Goal: Transaction & Acquisition: Purchase product/service

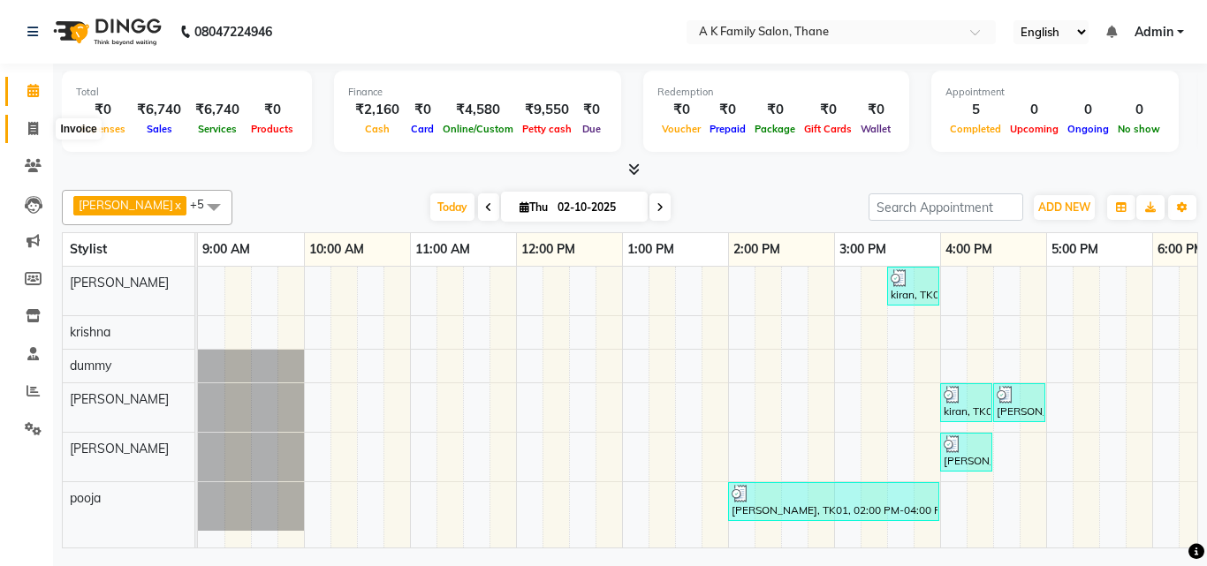
click at [22, 133] on span at bounding box center [33, 129] width 31 height 20
select select "5033"
select select "service"
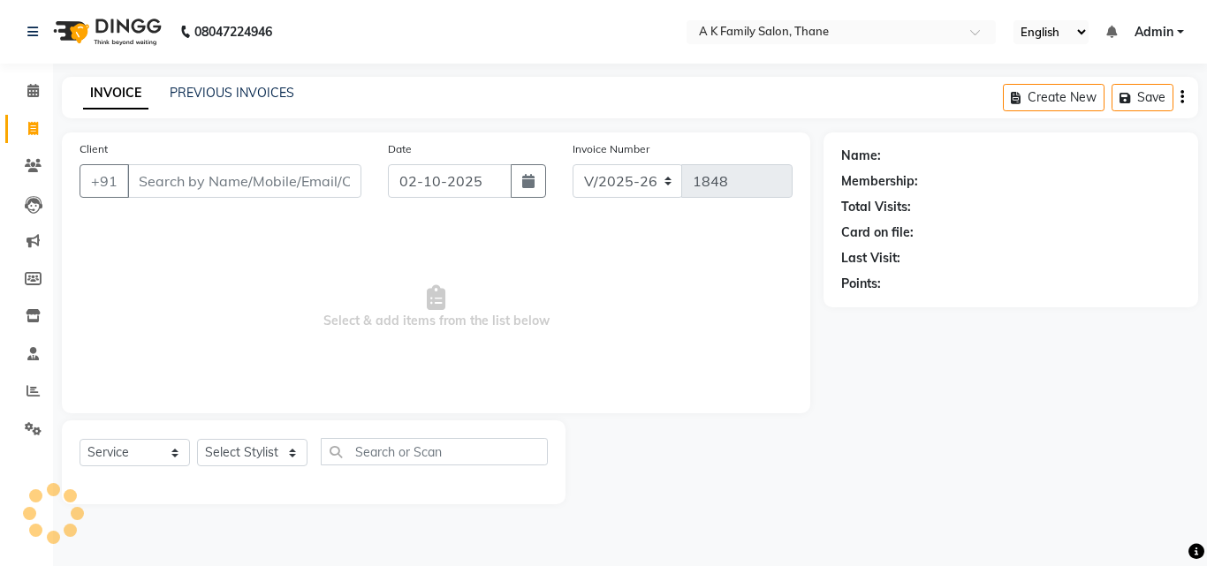
click at [147, 181] on input "Client" at bounding box center [244, 181] width 234 height 34
click at [258, 452] on select "Select Stylist [PERSON_NAME] [PERSON_NAME] pooja [PERSON_NAME]" at bounding box center [252, 452] width 110 height 27
select select "32477"
click at [197, 439] on select "Select Stylist [PERSON_NAME] [PERSON_NAME] pooja [PERSON_NAME]" at bounding box center [252, 452] width 110 height 27
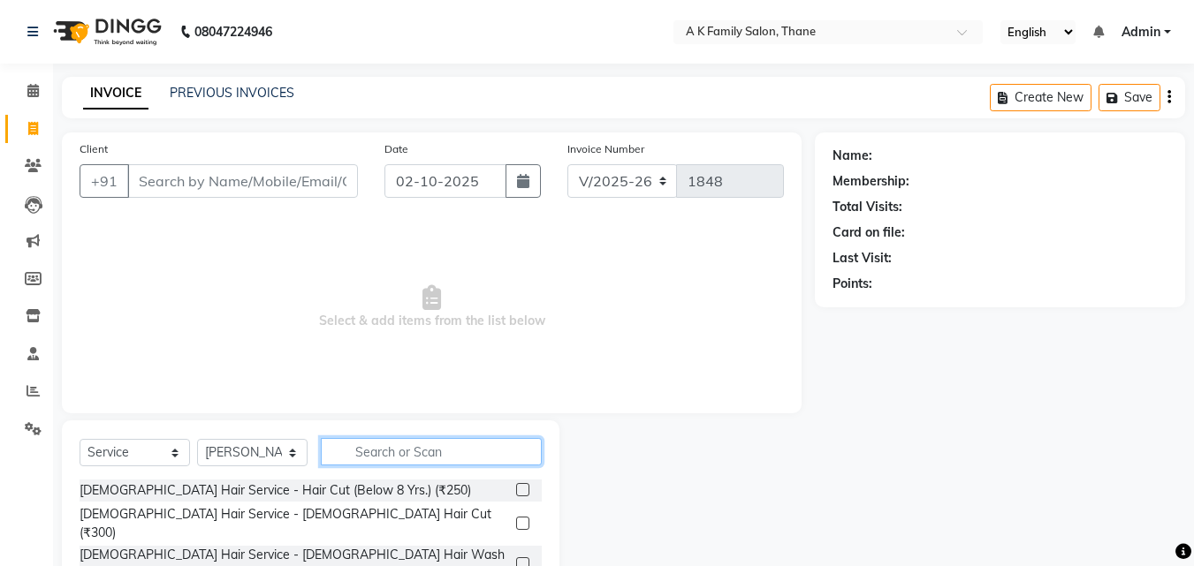
click at [372, 458] on input "text" at bounding box center [431, 451] width 221 height 27
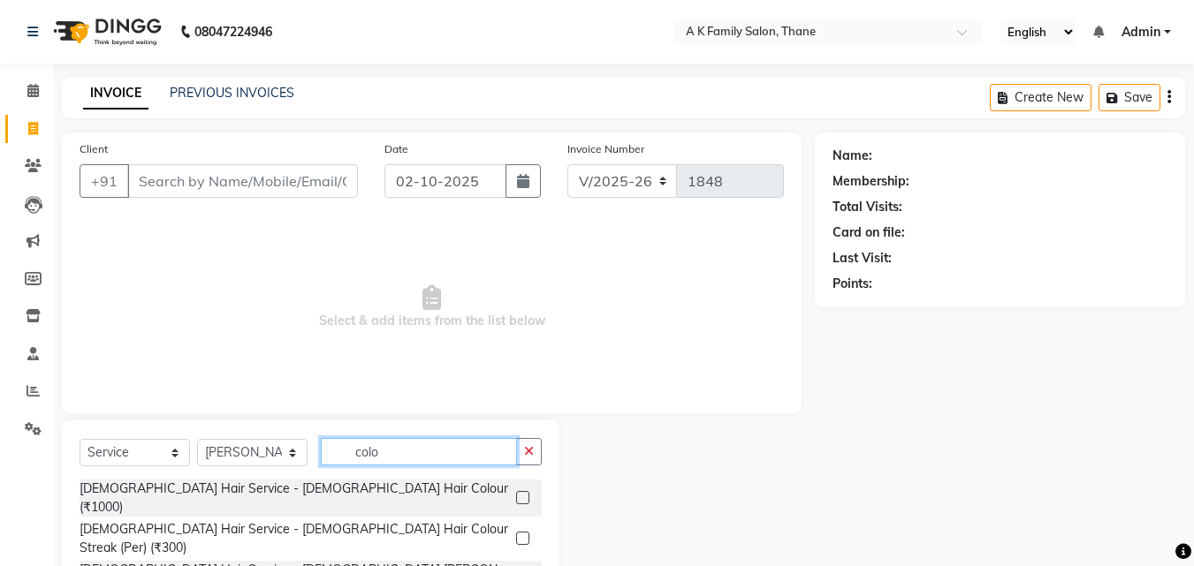
type input "colo"
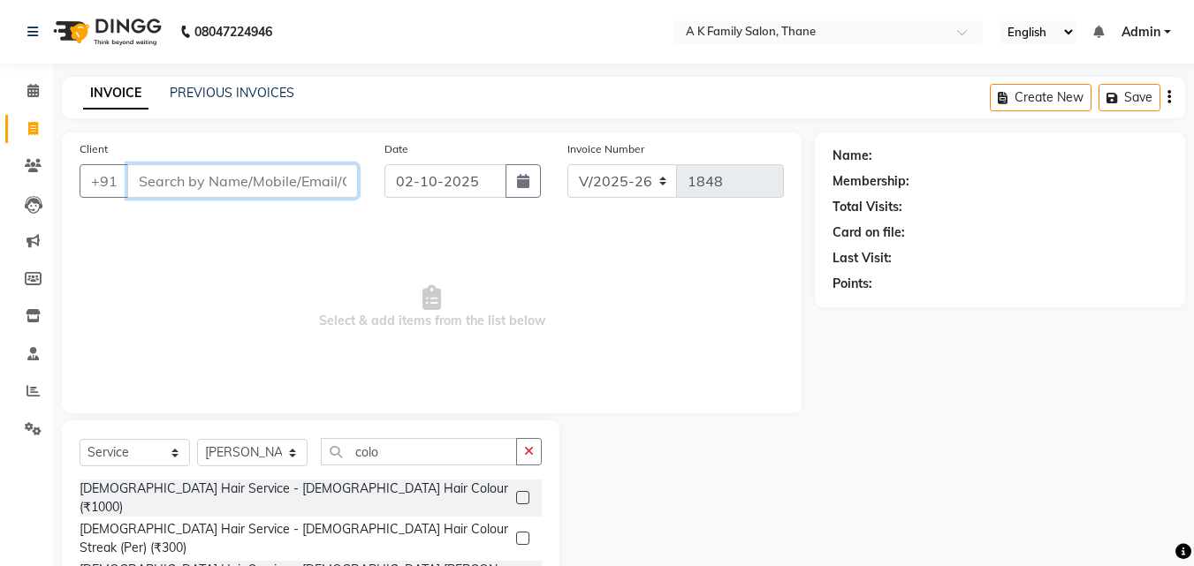
click at [171, 186] on input "Client" at bounding box center [242, 181] width 231 height 34
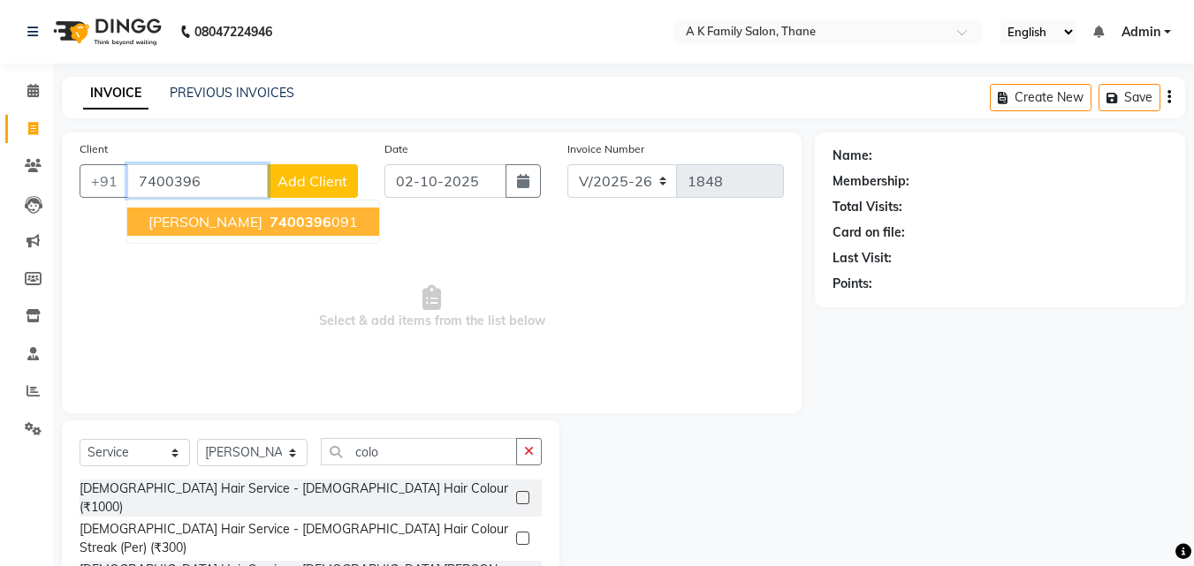
click at [218, 237] on ngb-typeahead-window "nikhat 7400396 091" at bounding box center [253, 222] width 254 height 44
click at [270, 227] on span "7400396" at bounding box center [301, 222] width 62 height 18
type input "7400396091"
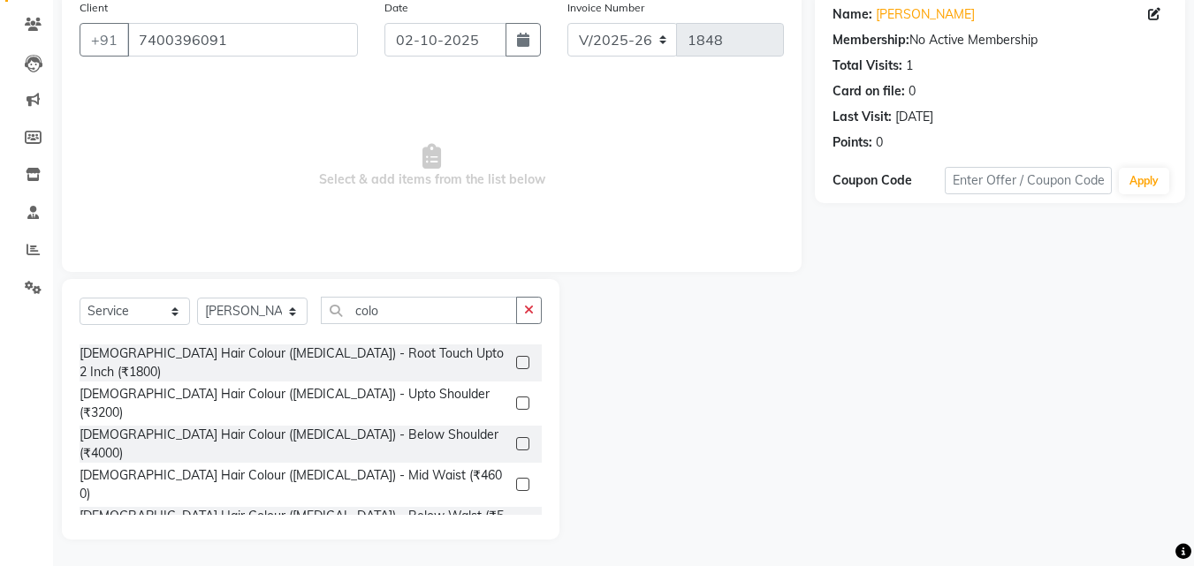
scroll to position [177, 0]
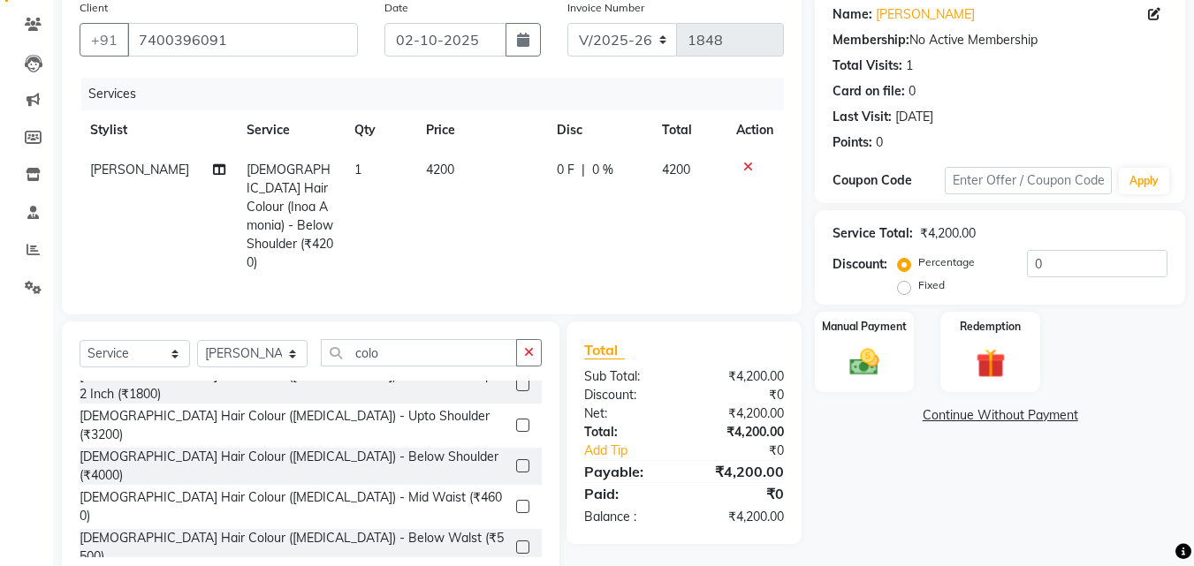
checkbox input "false"
click at [451, 339] on input "colo" at bounding box center [419, 352] width 196 height 27
type input "c"
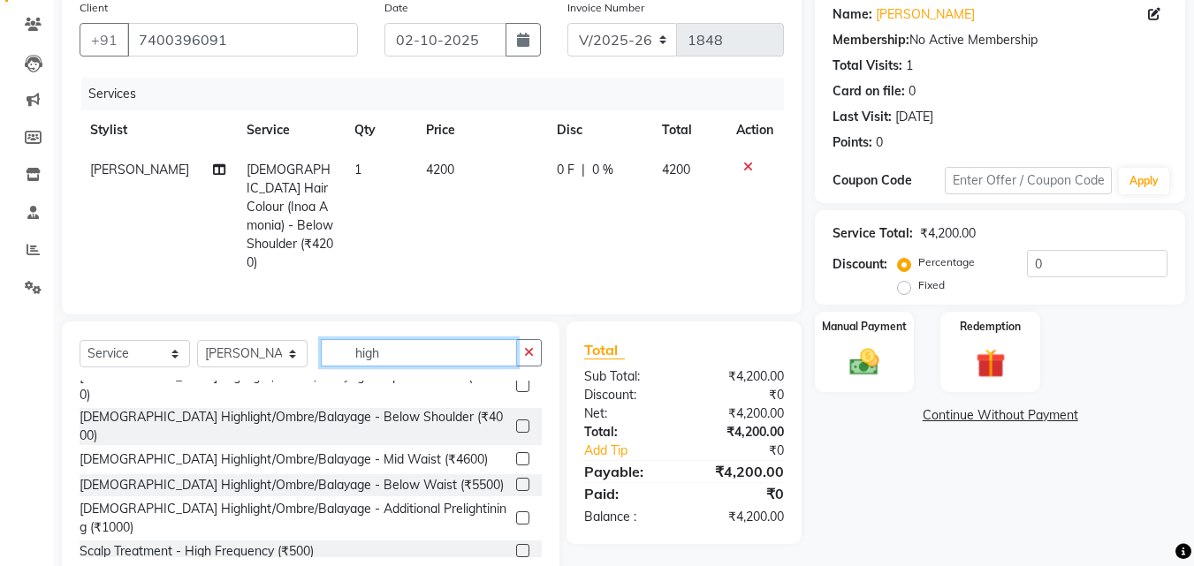
scroll to position [80, 0]
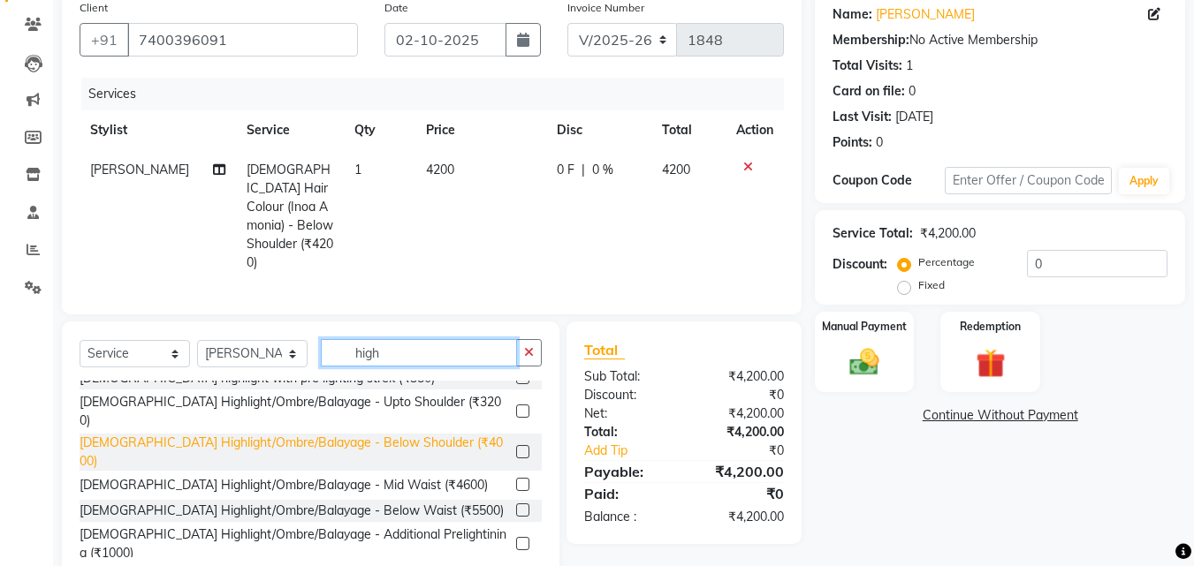
type input "high"
click at [327, 434] on div "[DEMOGRAPHIC_DATA] Highlight/Ombre/Balayage - Below Shoulder (₹4000)" at bounding box center [294, 452] width 429 height 37
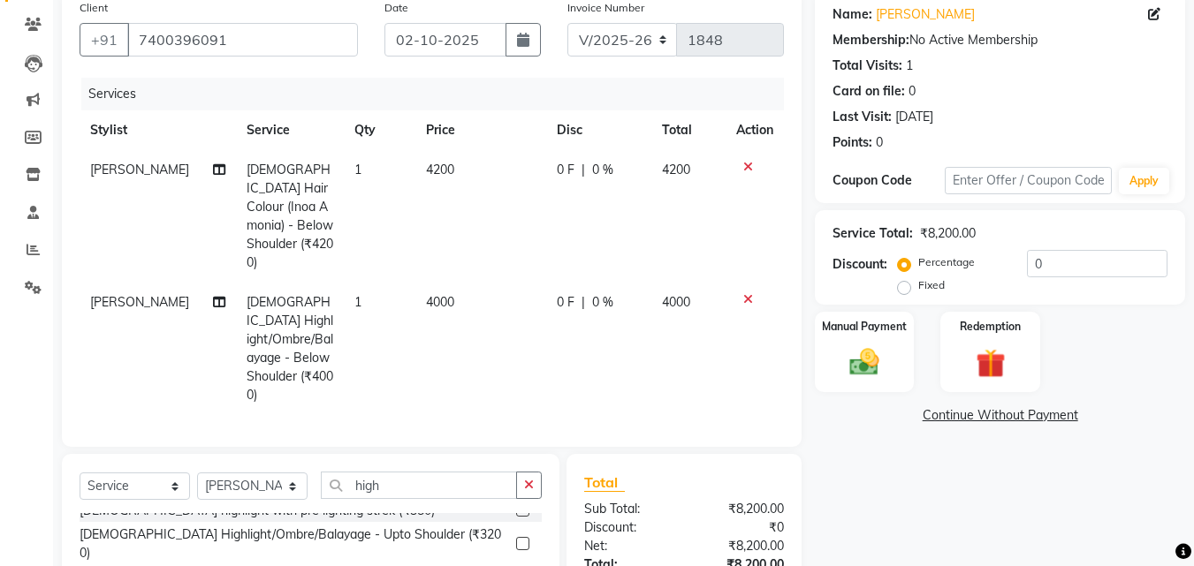
checkbox input "false"
click at [397, 472] on input "high" at bounding box center [419, 485] width 196 height 27
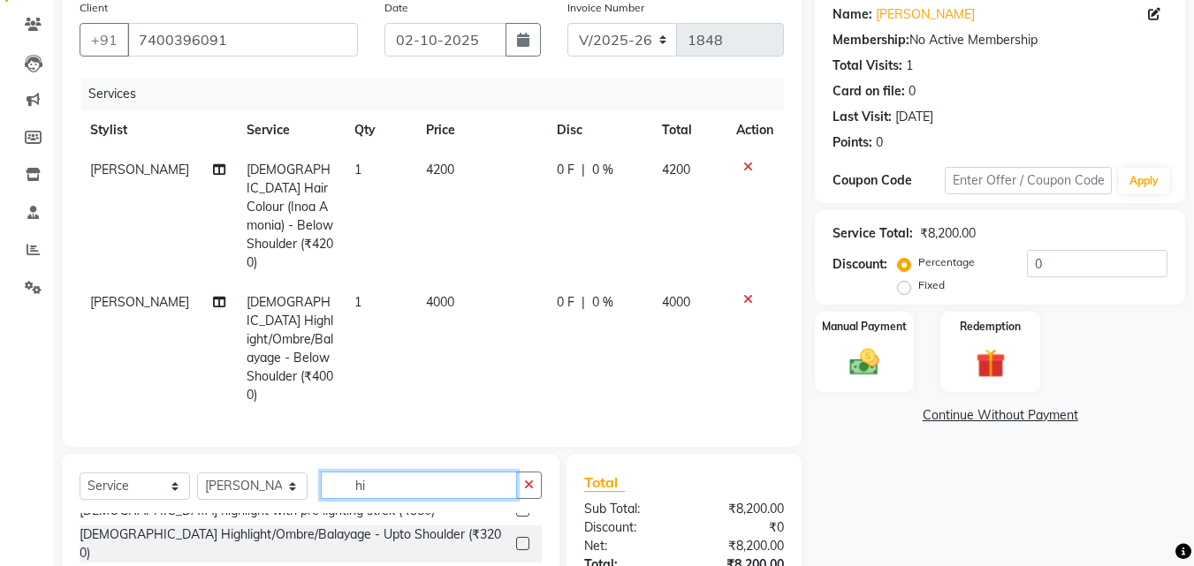
type input "h"
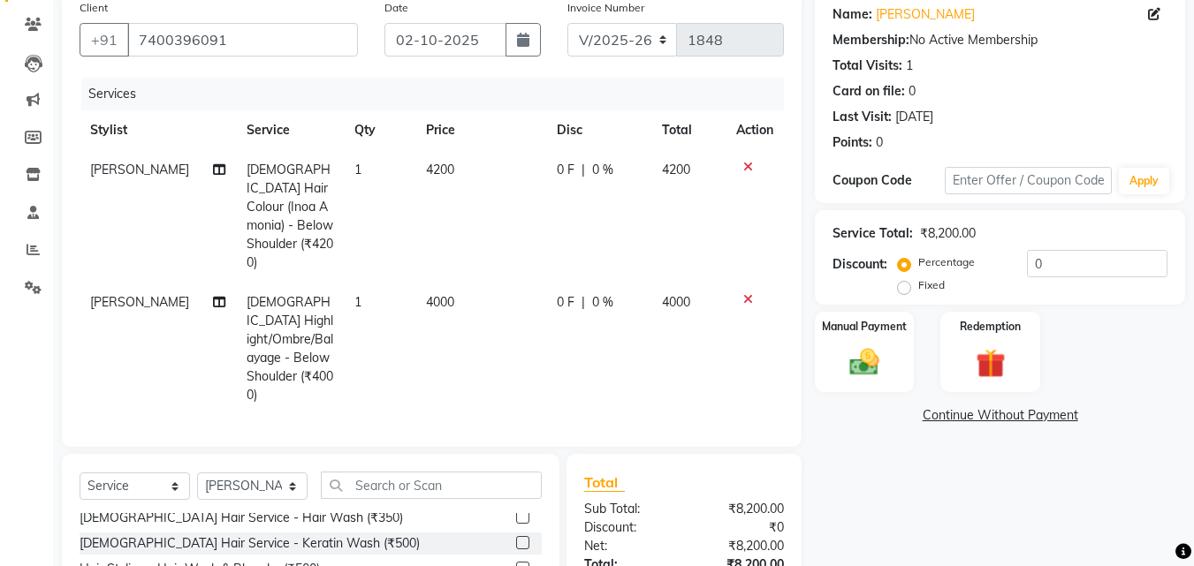
click at [128, 294] on span "[PERSON_NAME]" at bounding box center [139, 302] width 99 height 16
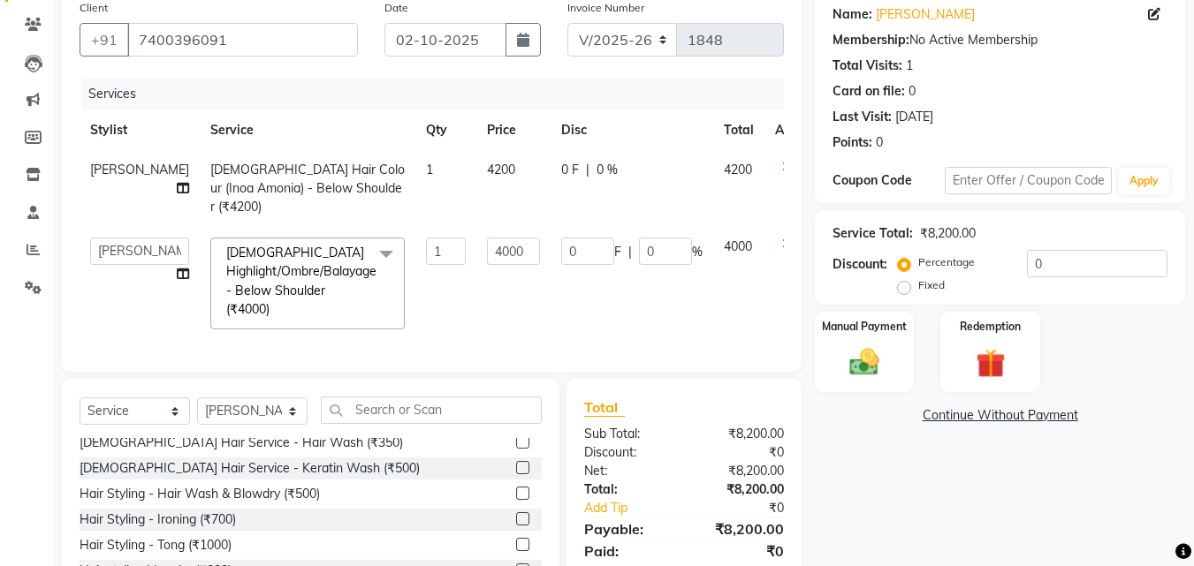
click at [113, 168] on span "[PERSON_NAME]" at bounding box center [139, 170] width 99 height 16
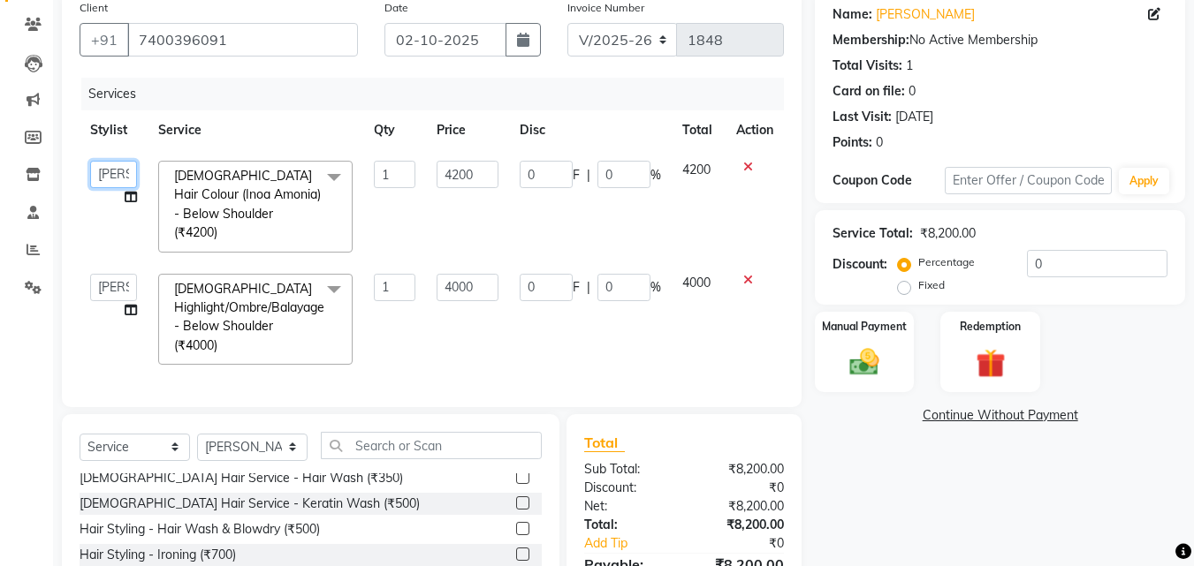
click at [109, 168] on select "[PERSON_NAME] [PERSON_NAME] pooja [PERSON_NAME]" at bounding box center [113, 174] width 47 height 27
select select "52627"
click at [117, 274] on select "[PERSON_NAME] [PERSON_NAME] pooja [PERSON_NAME]" at bounding box center [113, 287] width 47 height 27
select select "52627"
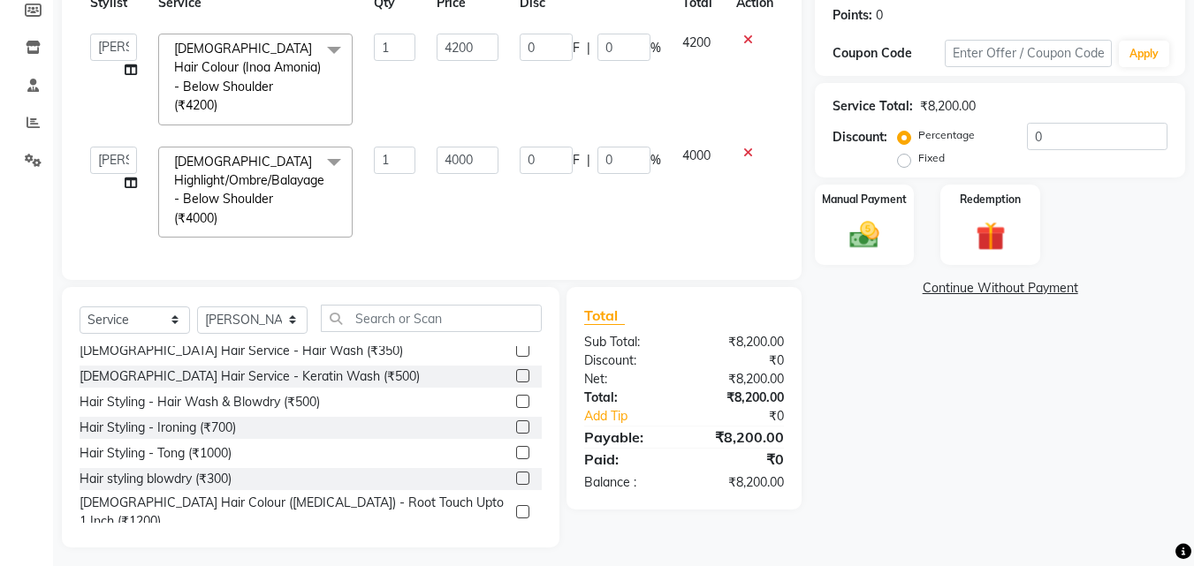
scroll to position [271, 0]
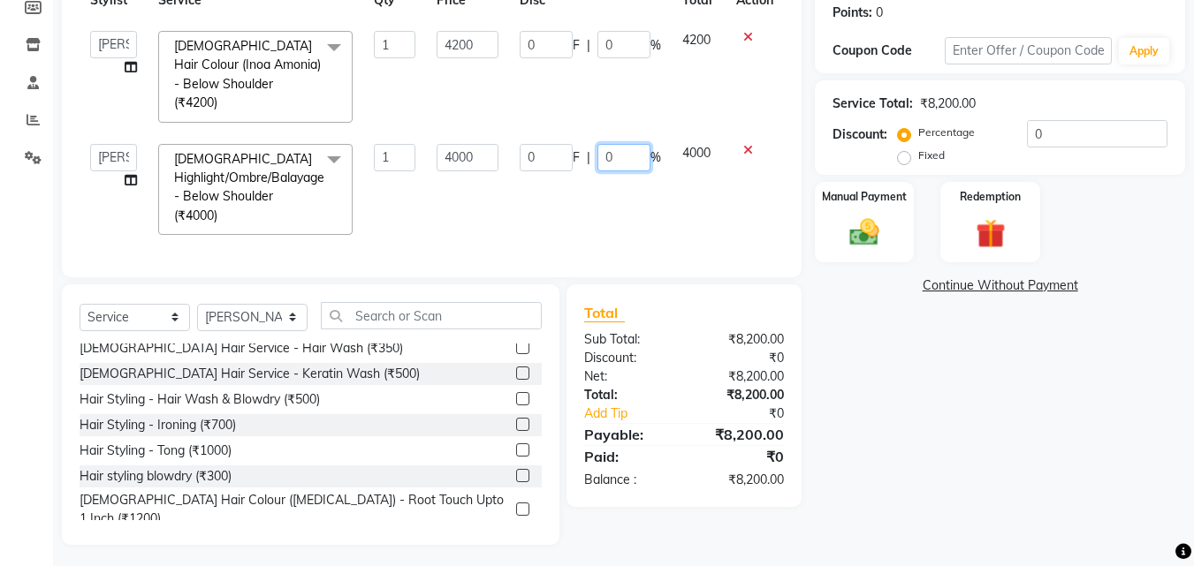
click at [637, 144] on input "0" at bounding box center [623, 157] width 53 height 27
type input "20"
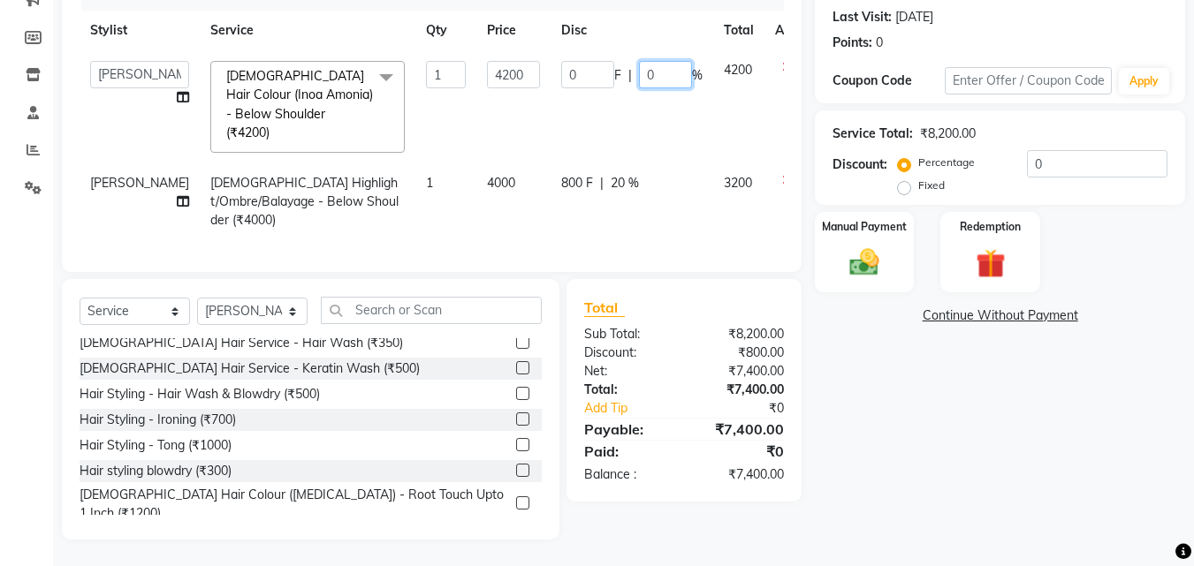
scroll to position [217, 0]
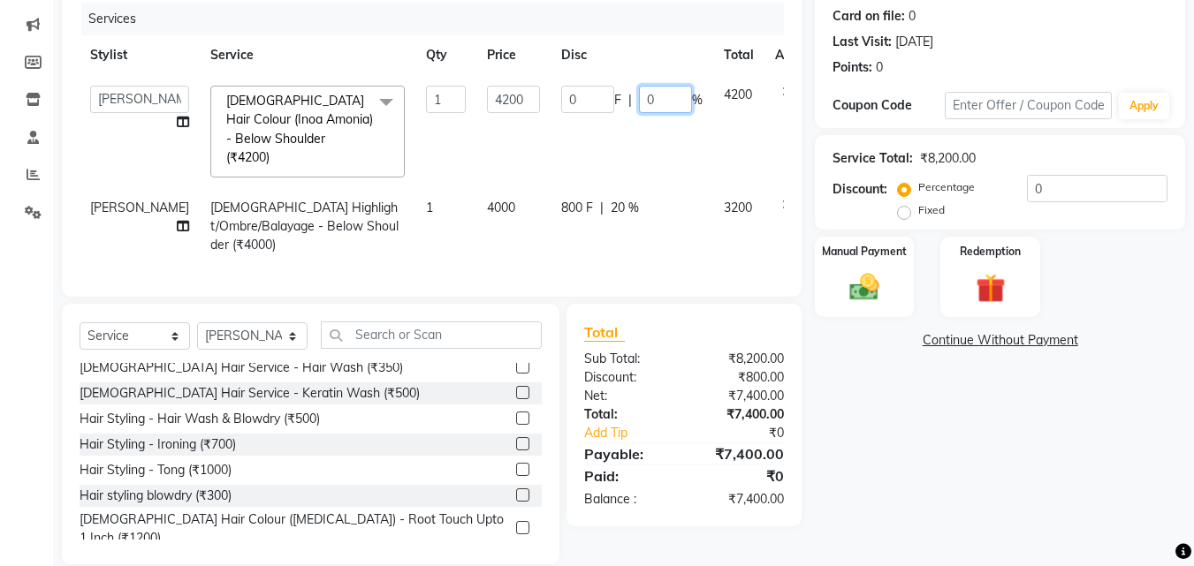
click at [631, 49] on table "Stylist Service Qty Price Disc Total Action Aziz Khan dummy krishna pooja simmi…" at bounding box center [451, 150] width 743 height 230
click at [639, 89] on input "0" at bounding box center [665, 99] width 53 height 27
type input "20"
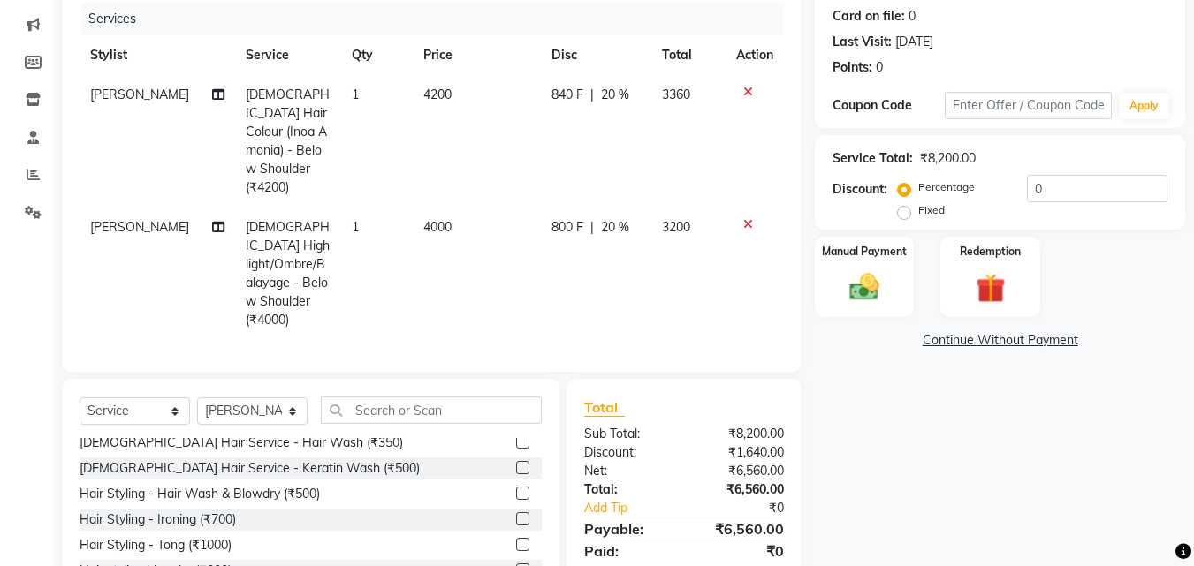
click at [628, 137] on td "840 F | 20 %" at bounding box center [596, 141] width 110 height 133
select select "52627"
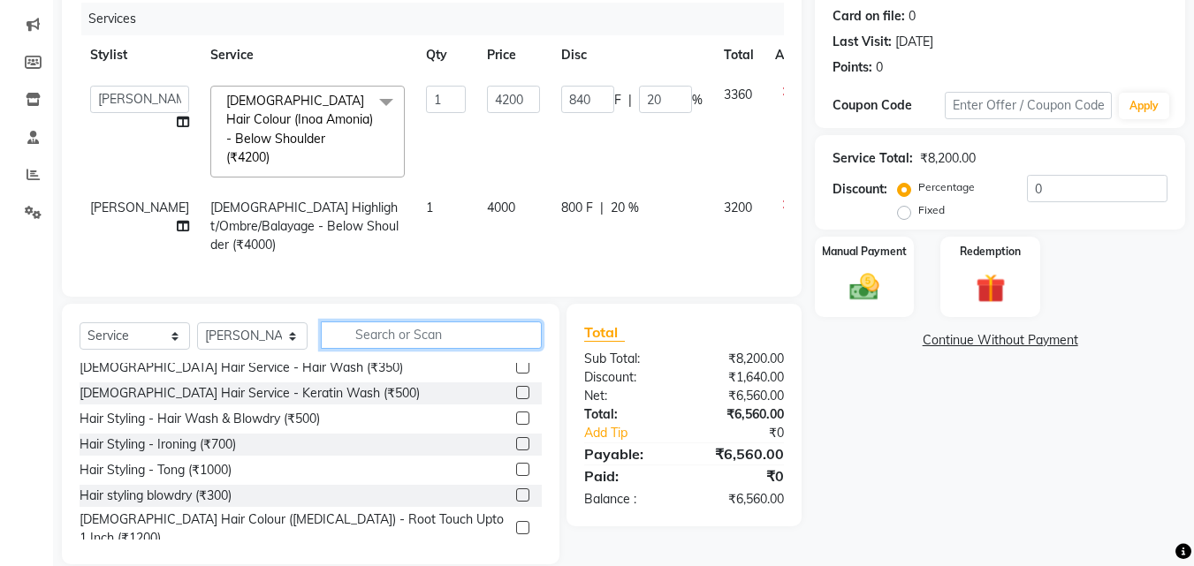
click at [466, 322] on input "text" at bounding box center [431, 335] width 221 height 27
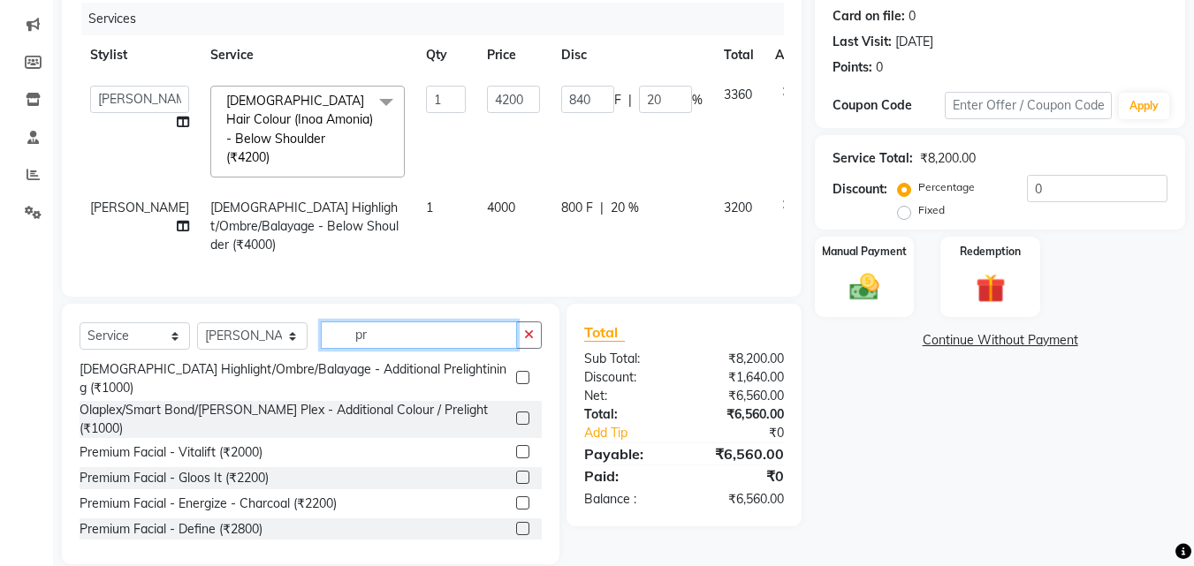
scroll to position [0, 0]
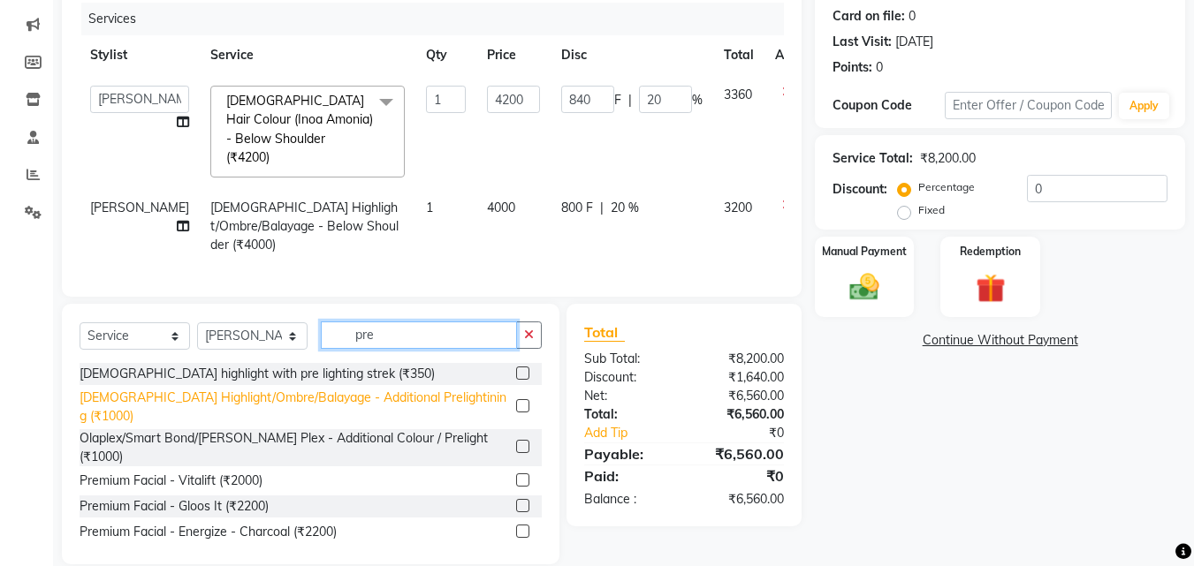
type input "pre"
click at [295, 389] on div "[DEMOGRAPHIC_DATA] Highlight/Ombre/Balayage - Additional Prelightining (₹1000)" at bounding box center [294, 407] width 429 height 37
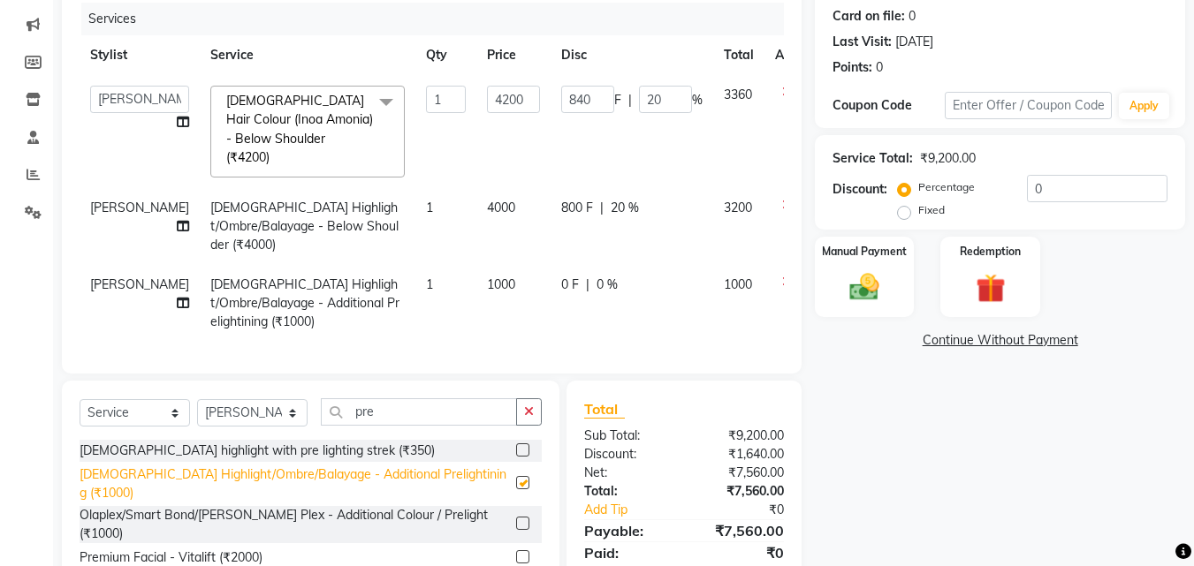
checkbox input "false"
click at [103, 277] on span "[PERSON_NAME]" at bounding box center [139, 285] width 99 height 16
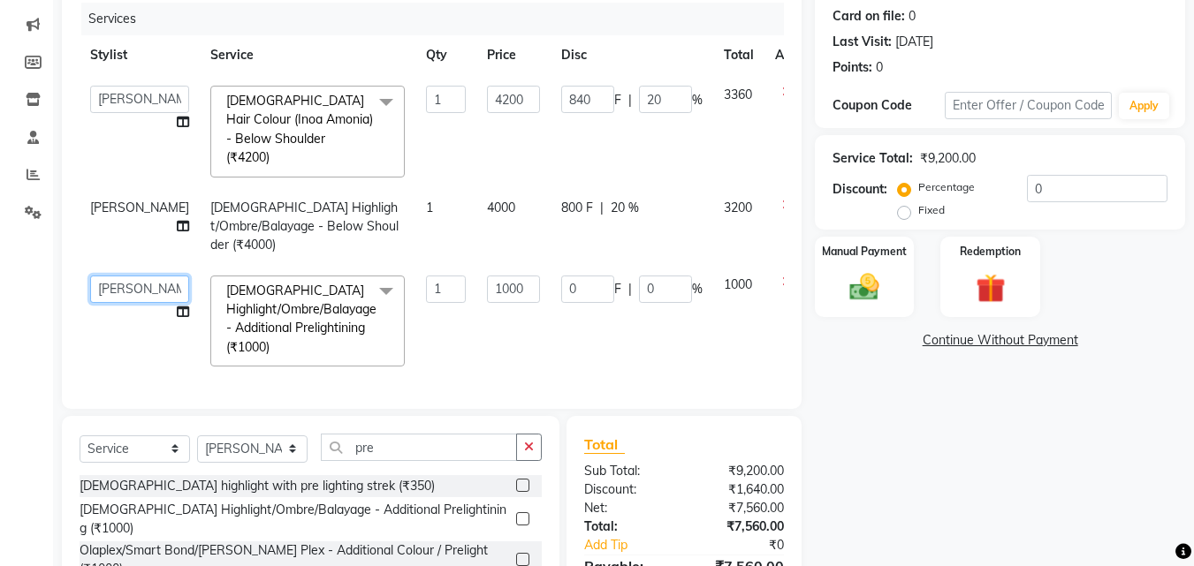
click at [103, 276] on select "[PERSON_NAME] [PERSON_NAME] pooja [PERSON_NAME]" at bounding box center [139, 289] width 99 height 27
select select "52627"
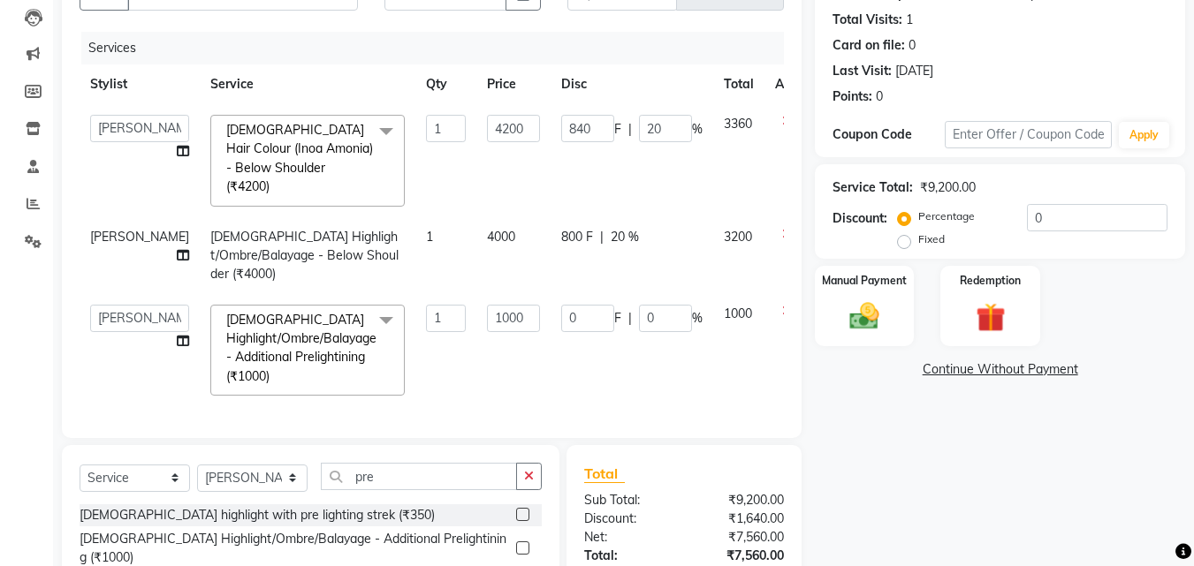
scroll to position [305, 0]
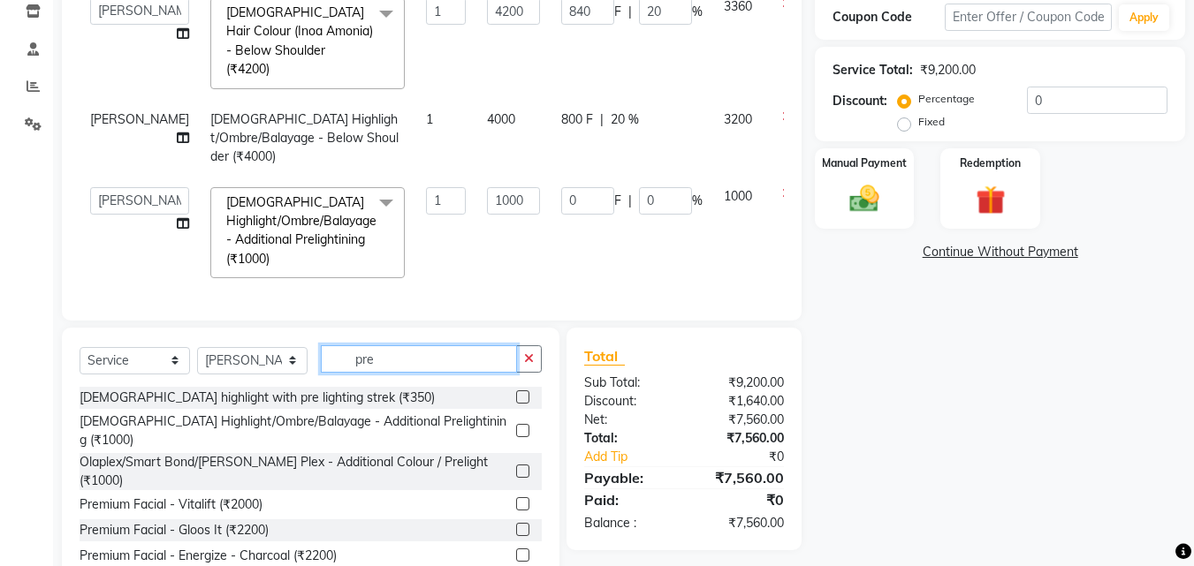
click at [458, 346] on input "pre" at bounding box center [419, 359] width 196 height 27
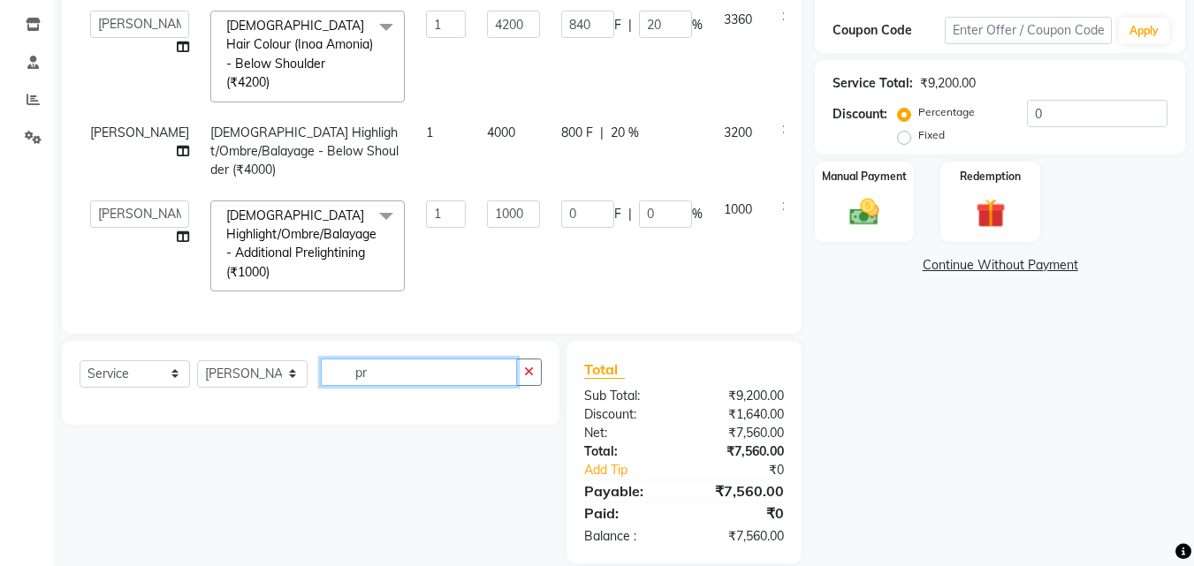
type input "p"
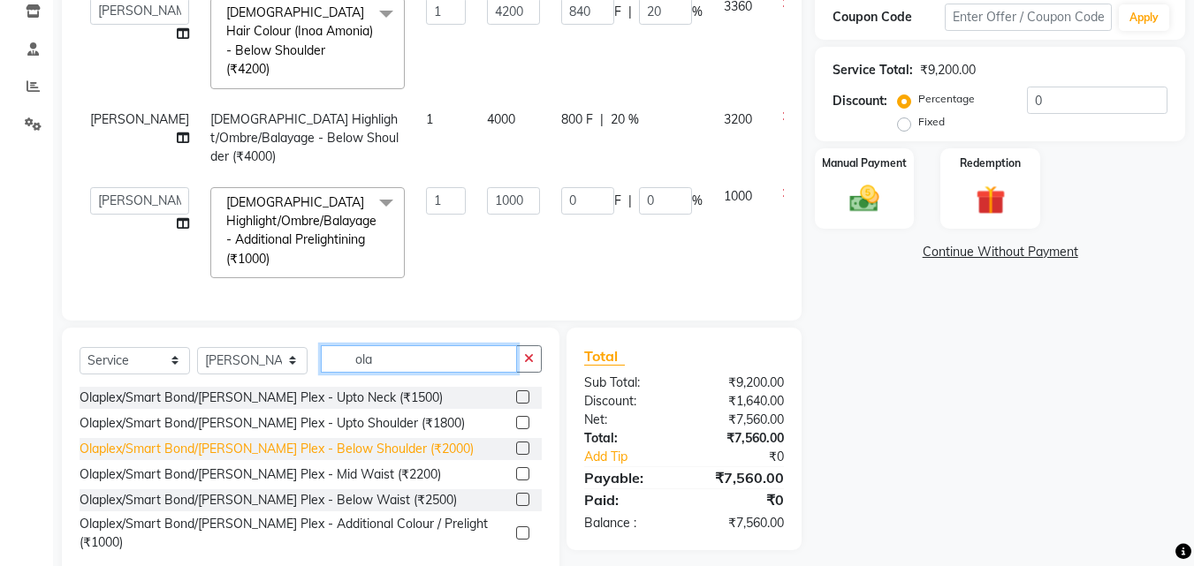
type input "ola"
click at [340, 440] on div "Olaplex/Smart Bond/[PERSON_NAME] Plex - Below Shoulder (₹2000)" at bounding box center [277, 449] width 394 height 19
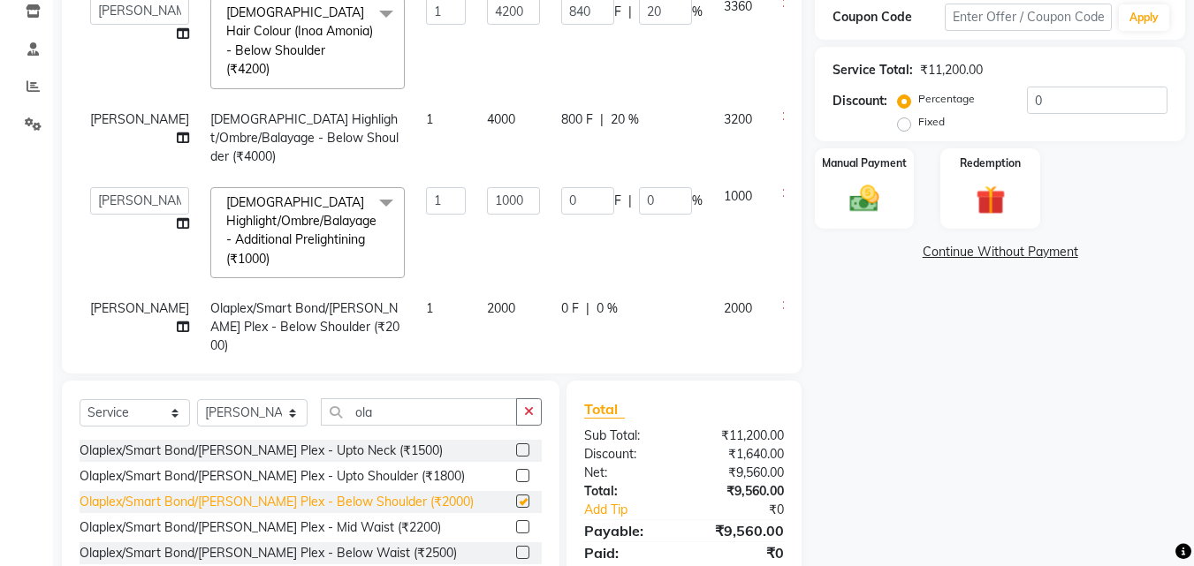
checkbox input "false"
click at [648, 289] on td "0 F | 0 %" at bounding box center [632, 327] width 163 height 77
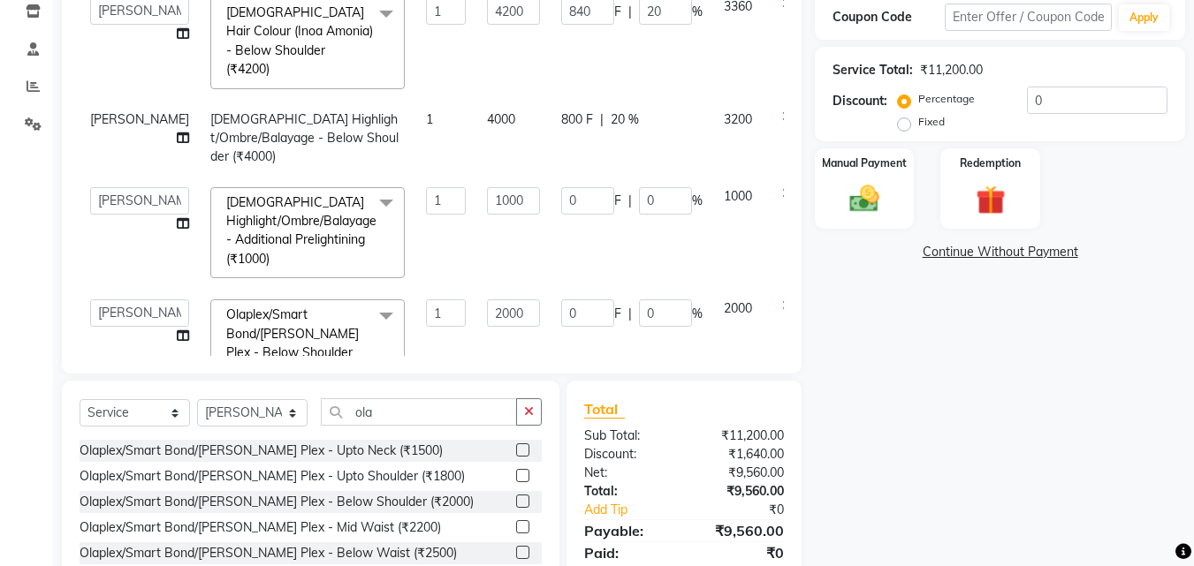
click at [692, 305] on span "%" at bounding box center [697, 314] width 11 height 19
click at [639, 300] on input "0" at bounding box center [665, 313] width 53 height 27
type input "20"
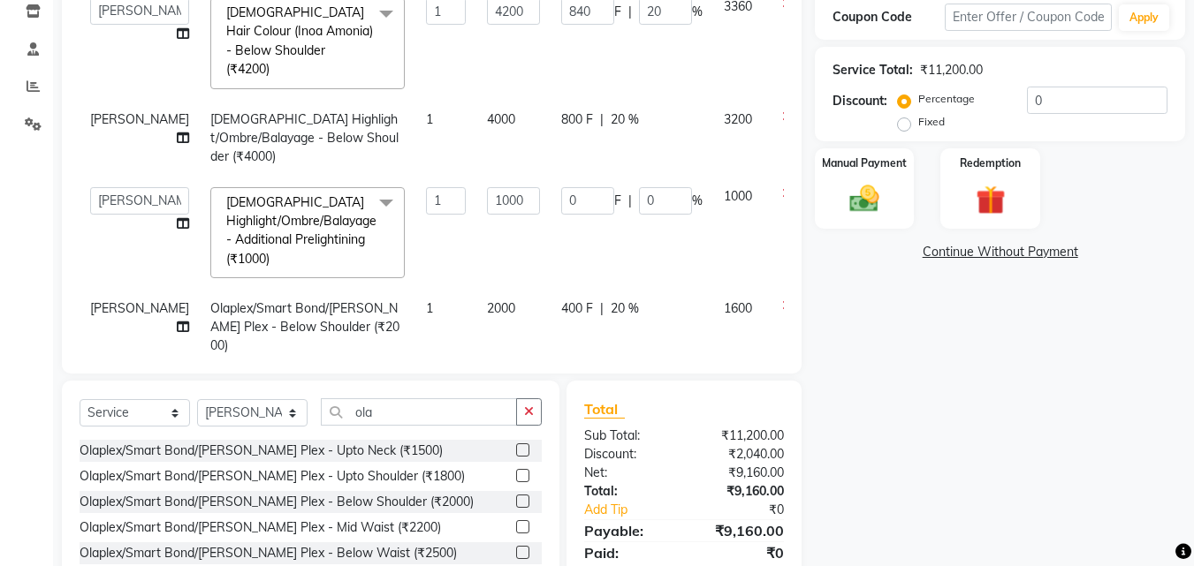
click at [623, 328] on div "Client +91 7400396091 Date 02-10-2025 Invoice Number V/2025 V/2025-26 1848 Serv…" at bounding box center [432, 101] width 740 height 546
click at [96, 300] on span "[PERSON_NAME]" at bounding box center [139, 308] width 99 height 16
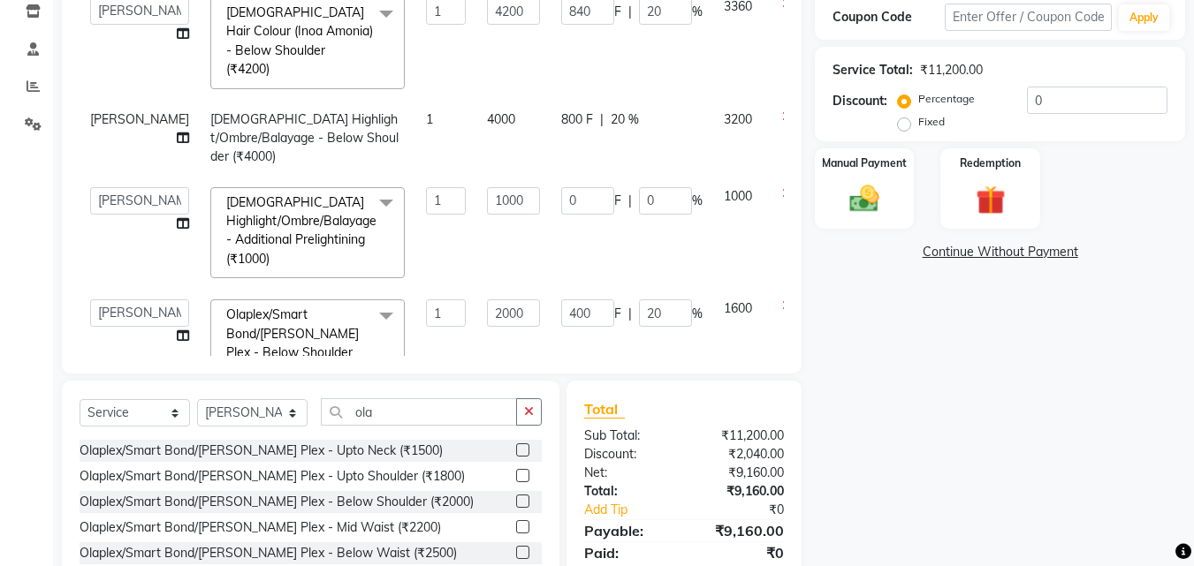
click at [96, 300] on select "[PERSON_NAME] [PERSON_NAME] pooja [PERSON_NAME]" at bounding box center [139, 313] width 99 height 27
select select "52627"
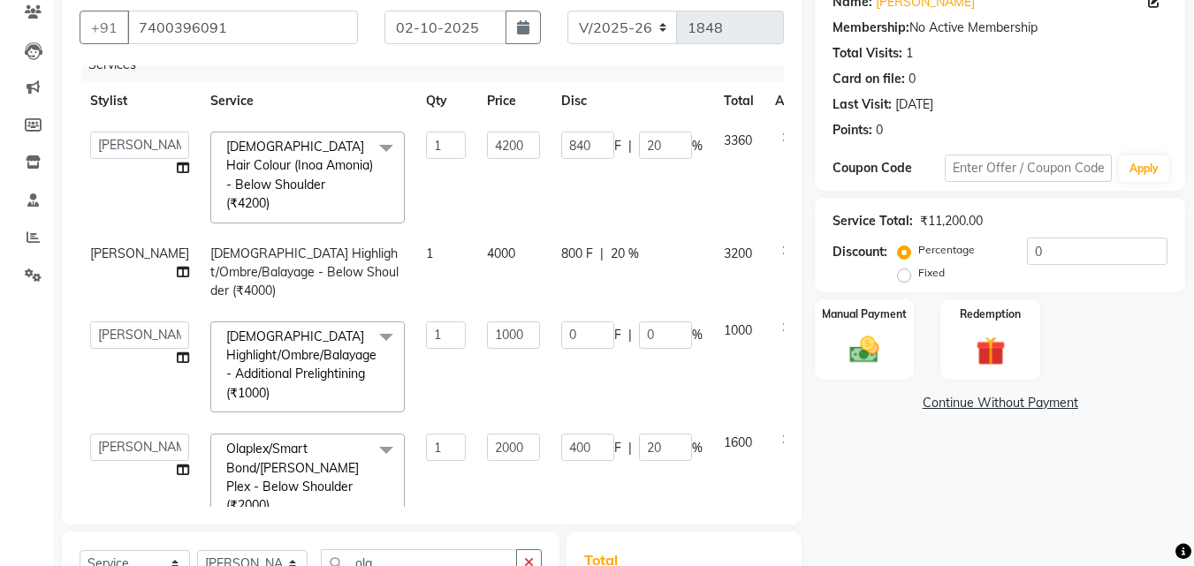
scroll to position [217, 0]
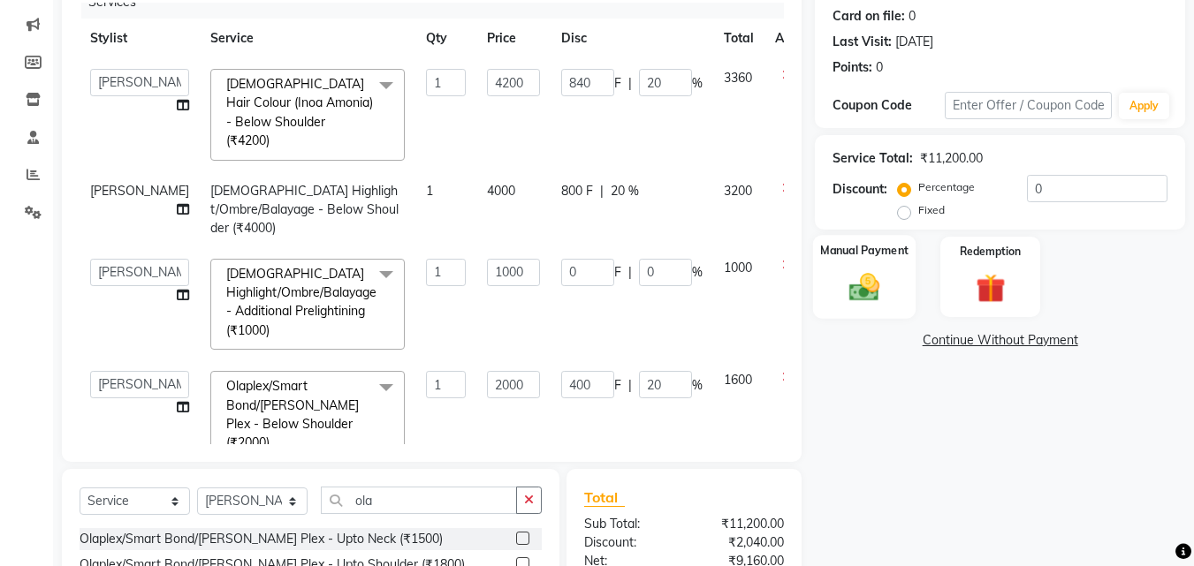
click at [901, 284] on div "Manual Payment" at bounding box center [864, 277] width 103 height 84
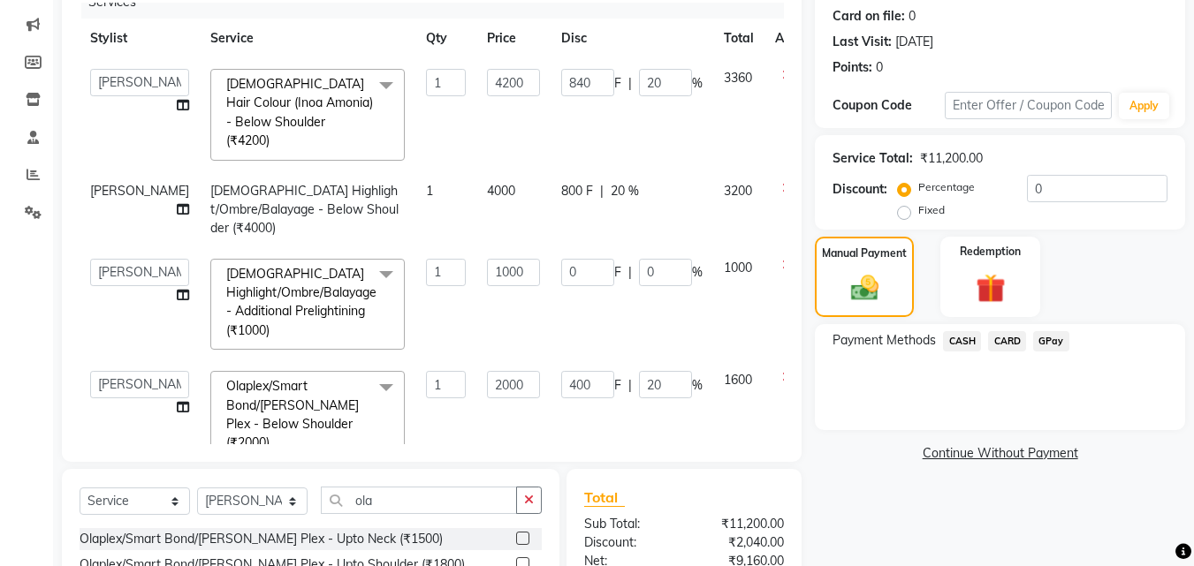
click at [997, 338] on span "CARD" at bounding box center [1007, 341] width 38 height 20
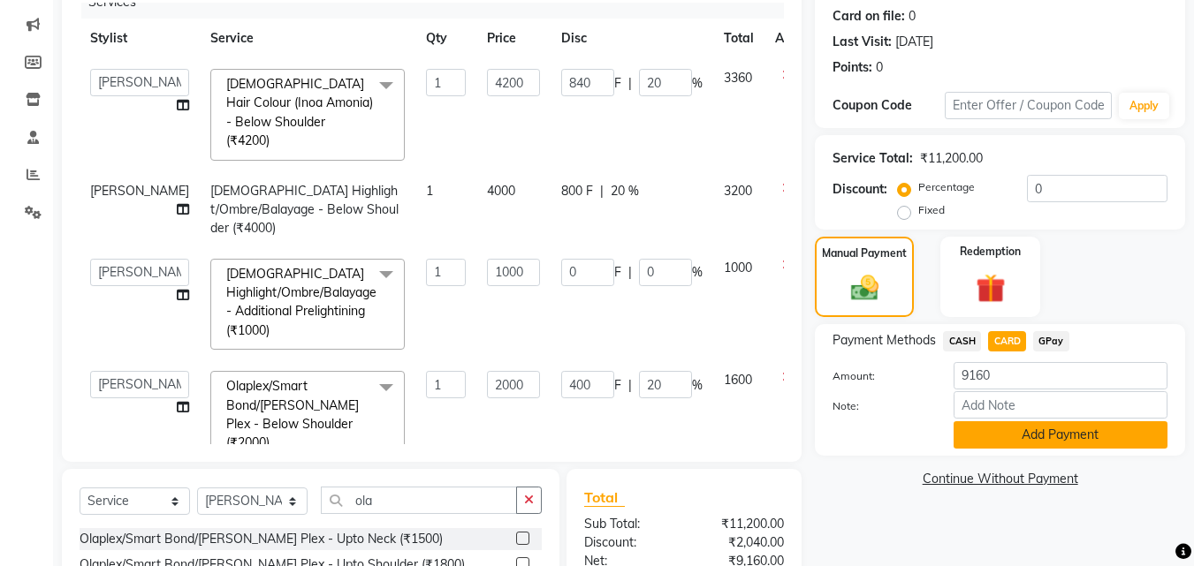
click at [1019, 448] on button "Add Payment" at bounding box center [1061, 435] width 214 height 27
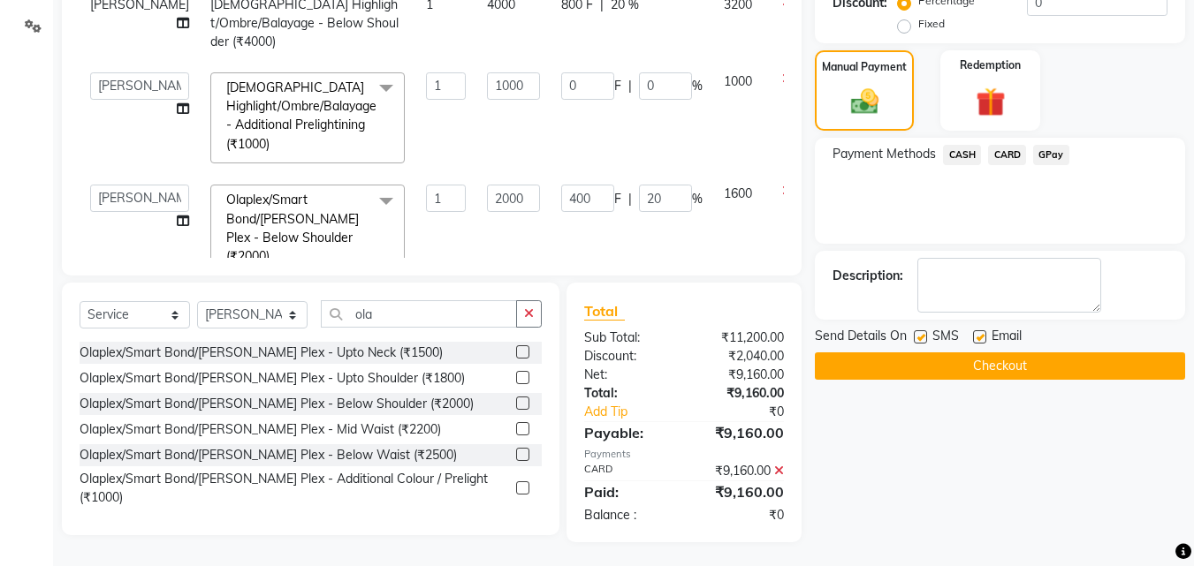
scroll to position [406, 0]
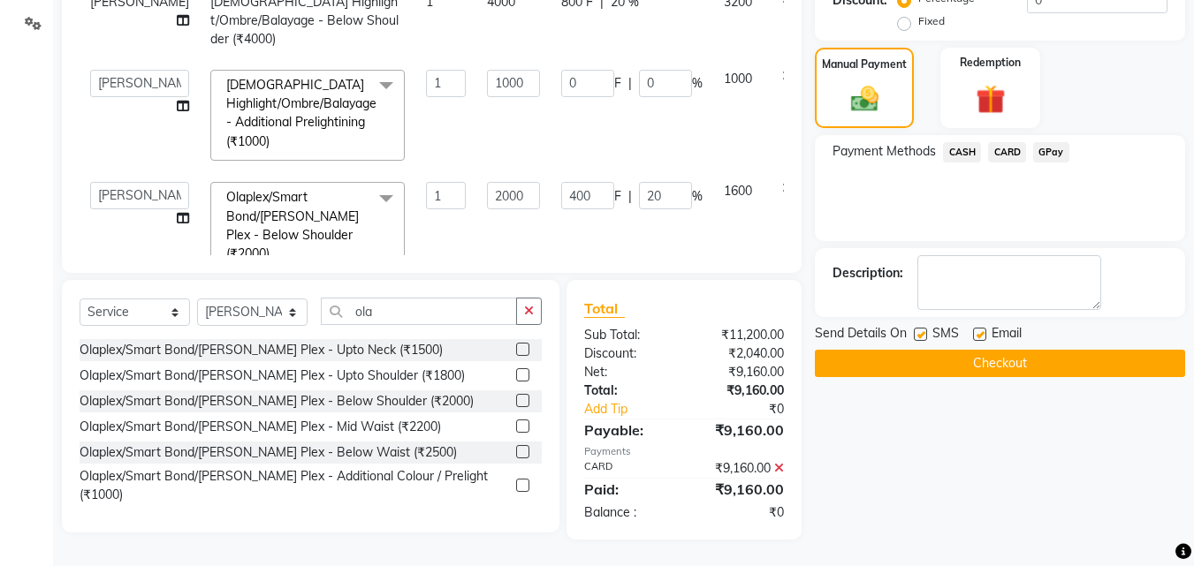
click at [1083, 366] on button "Checkout" at bounding box center [1000, 363] width 370 height 27
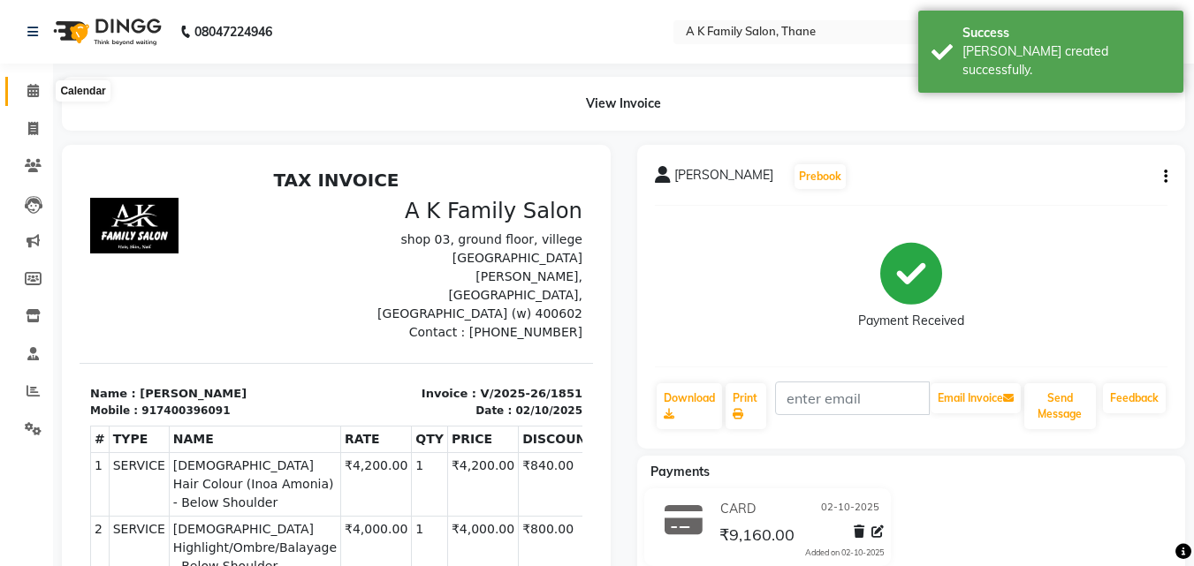
click at [47, 91] on span at bounding box center [33, 91] width 31 height 20
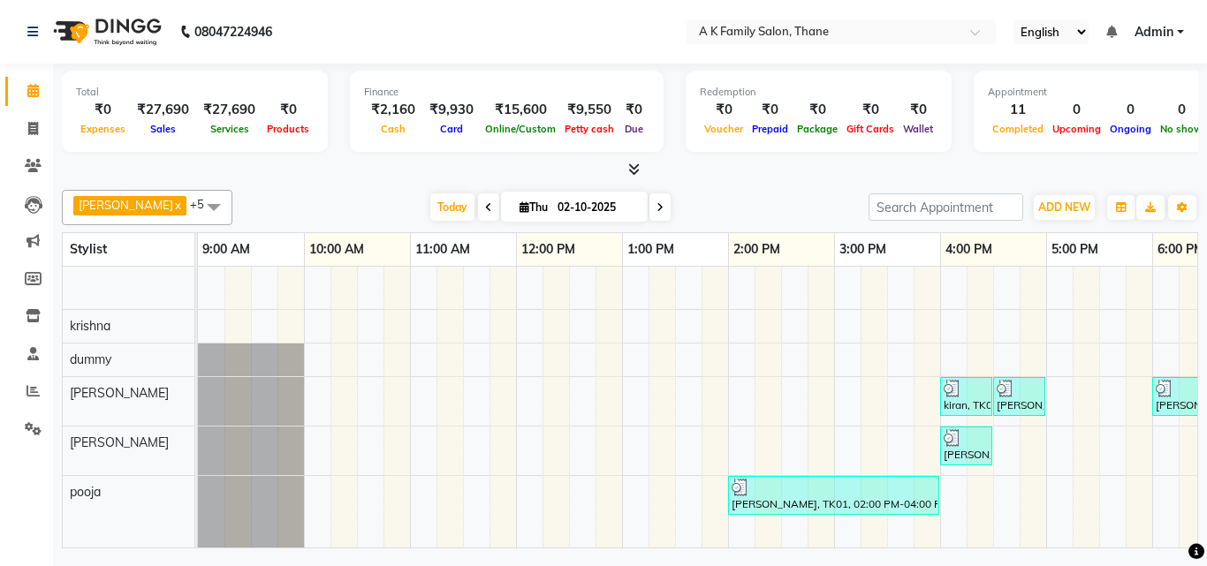
scroll to position [76, 0]
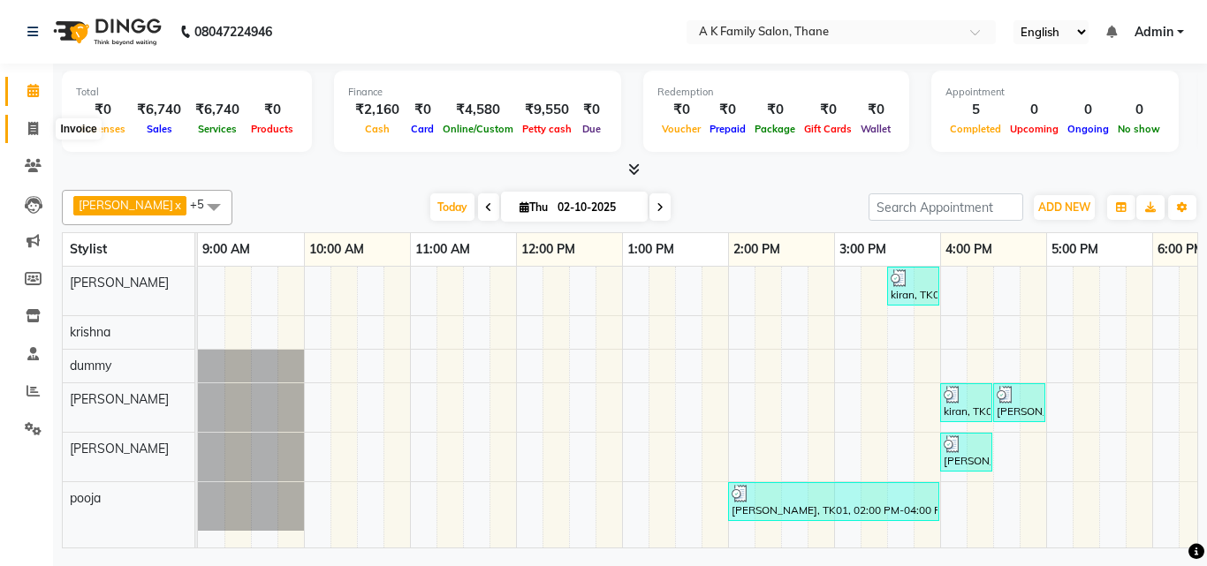
click at [36, 126] on icon at bounding box center [33, 128] width 10 height 13
select select "5033"
select select "service"
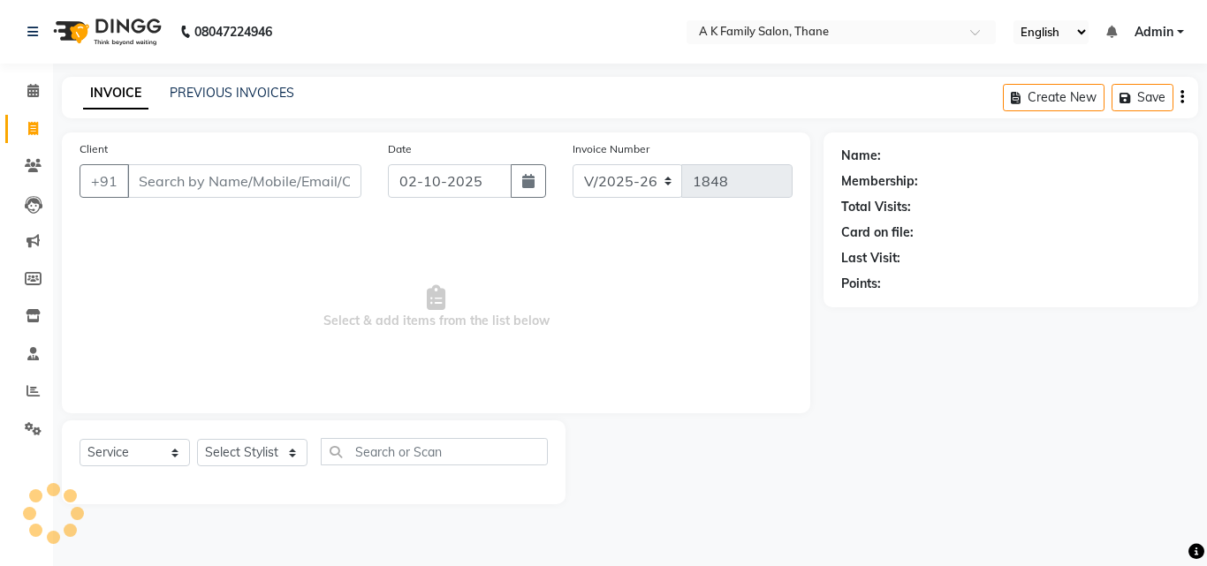
click at [232, 194] on input "Client" at bounding box center [244, 181] width 234 height 34
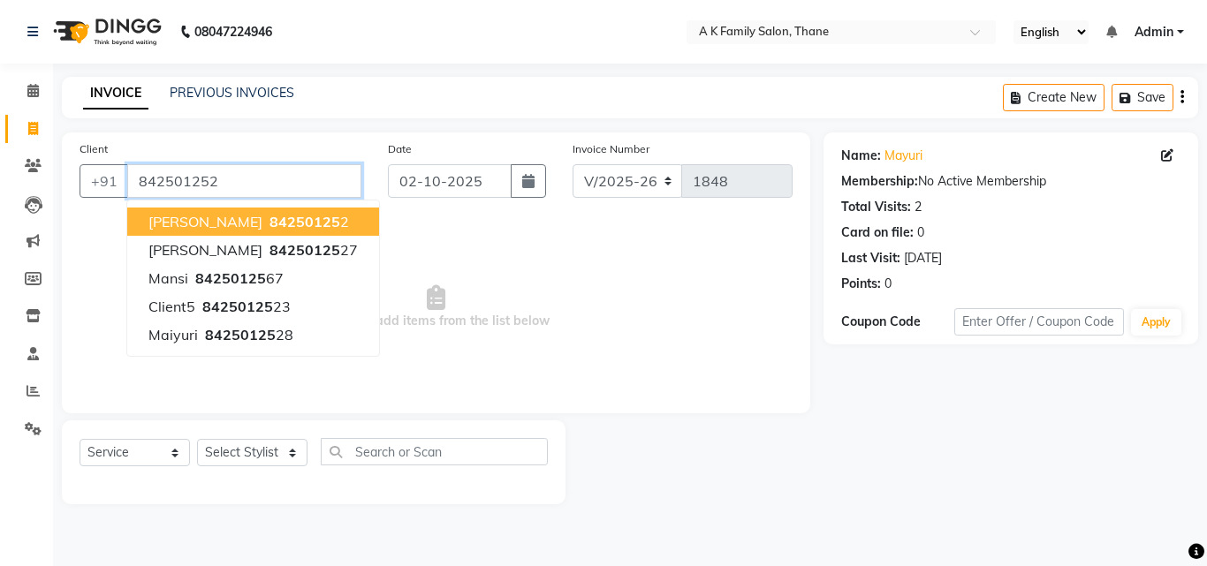
click at [275, 174] on input "842501252" at bounding box center [244, 181] width 234 height 34
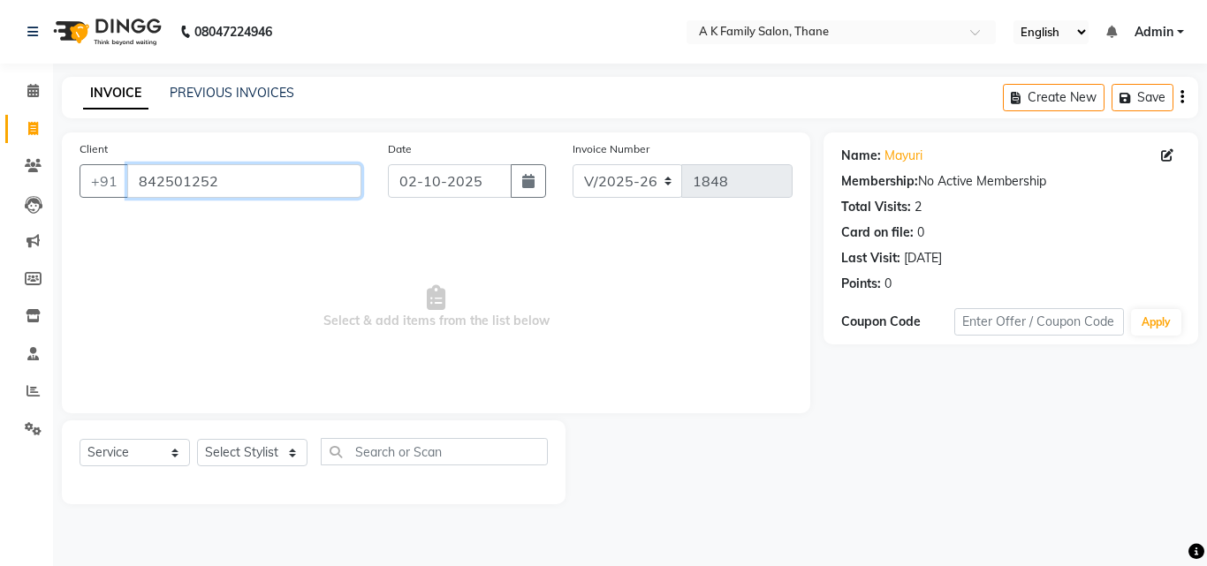
click at [275, 174] on input "842501252" at bounding box center [244, 181] width 234 height 34
type input "8425012528"
click at [253, 445] on select "Select Stylist [PERSON_NAME] [PERSON_NAME] pooja [PERSON_NAME]" at bounding box center [252, 452] width 110 height 27
select select "91996"
click at [197, 439] on select "Select Stylist [PERSON_NAME] [PERSON_NAME] pooja [PERSON_NAME]" at bounding box center [252, 452] width 110 height 27
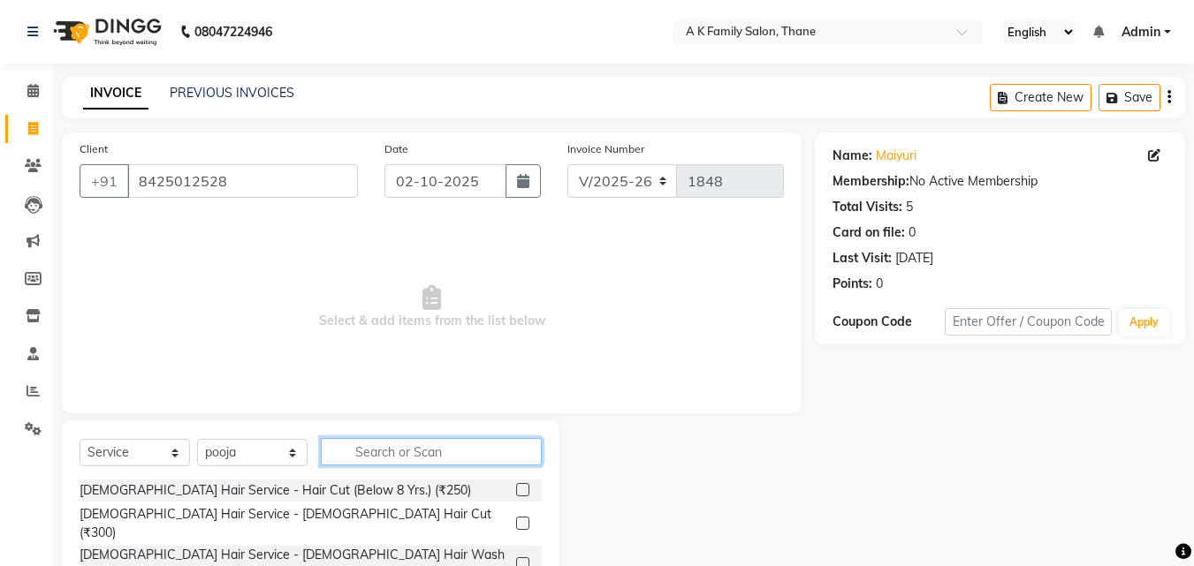
click at [391, 458] on input "text" at bounding box center [431, 451] width 221 height 27
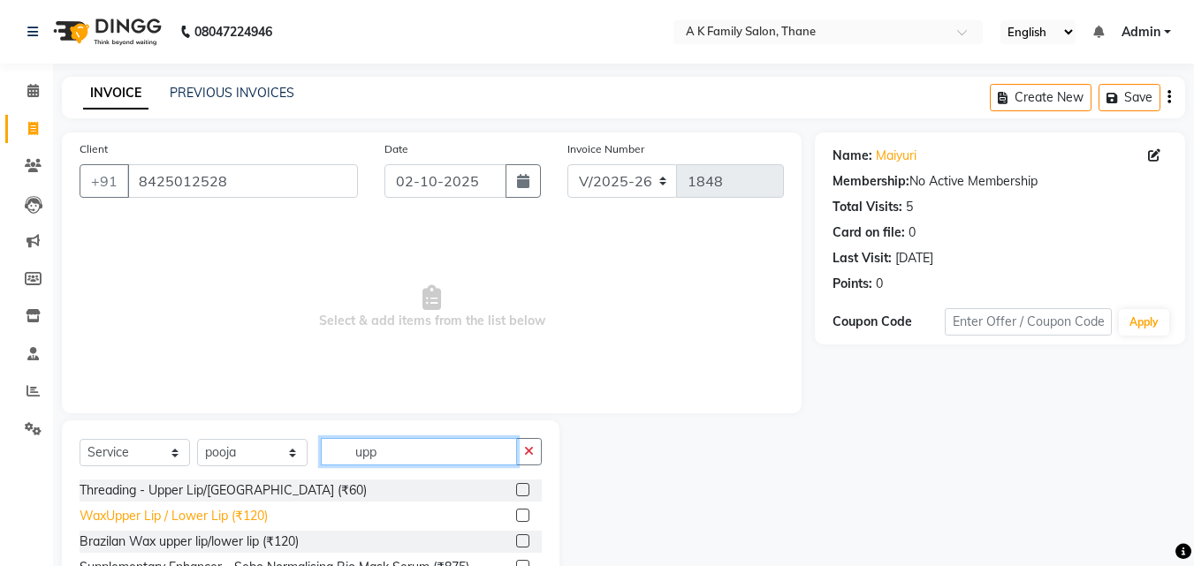
type input "upp"
click at [246, 523] on div "WaxUpper Lip / Lower Lip (₹120)" at bounding box center [174, 516] width 188 height 19
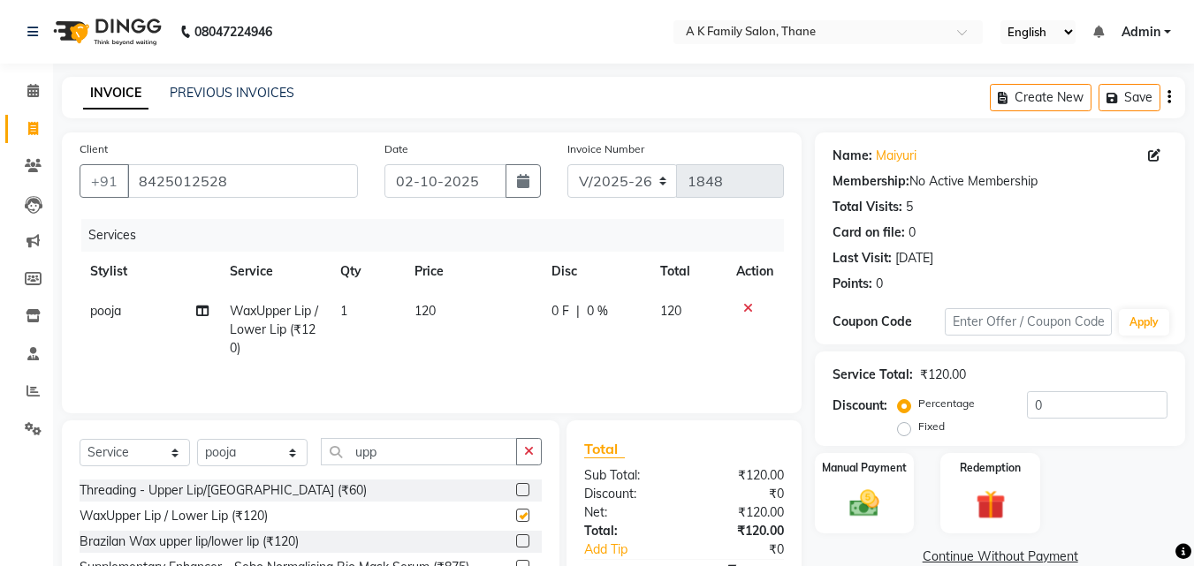
checkbox input "false"
click at [419, 460] on input "upp" at bounding box center [419, 451] width 196 height 27
type input "u"
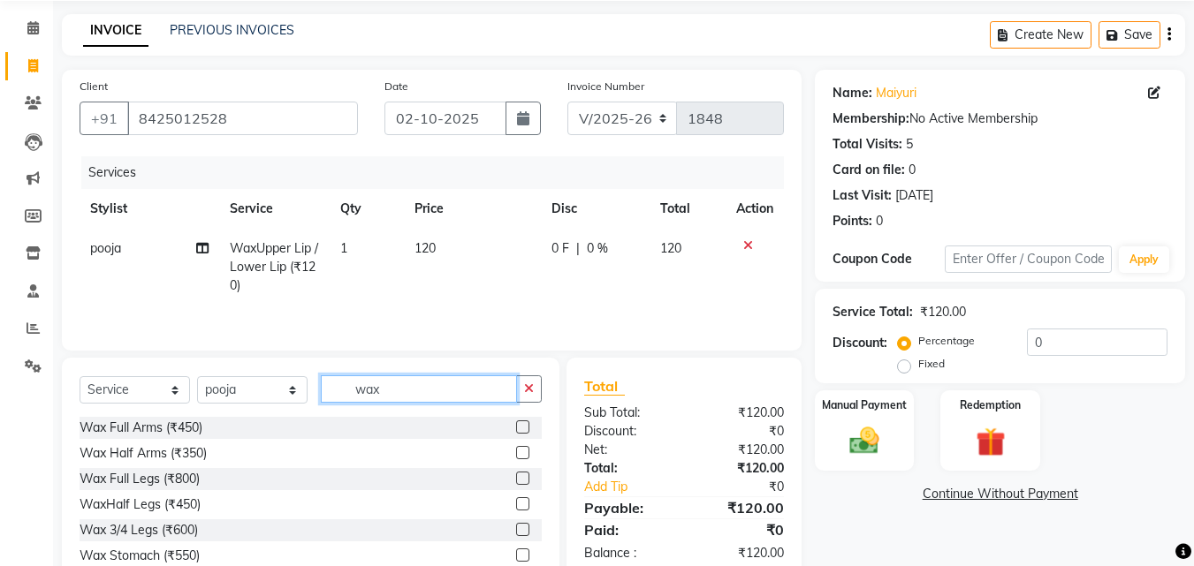
scroll to position [141, 0]
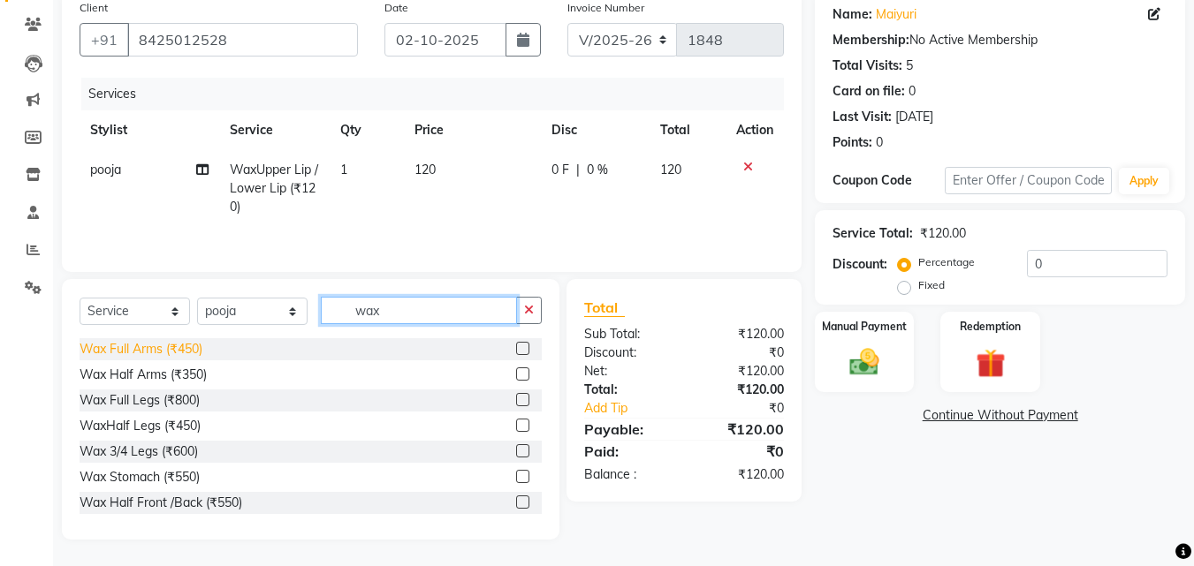
type input "wax"
click at [180, 351] on div "Wax Full Arms (₹450)" at bounding box center [141, 349] width 123 height 19
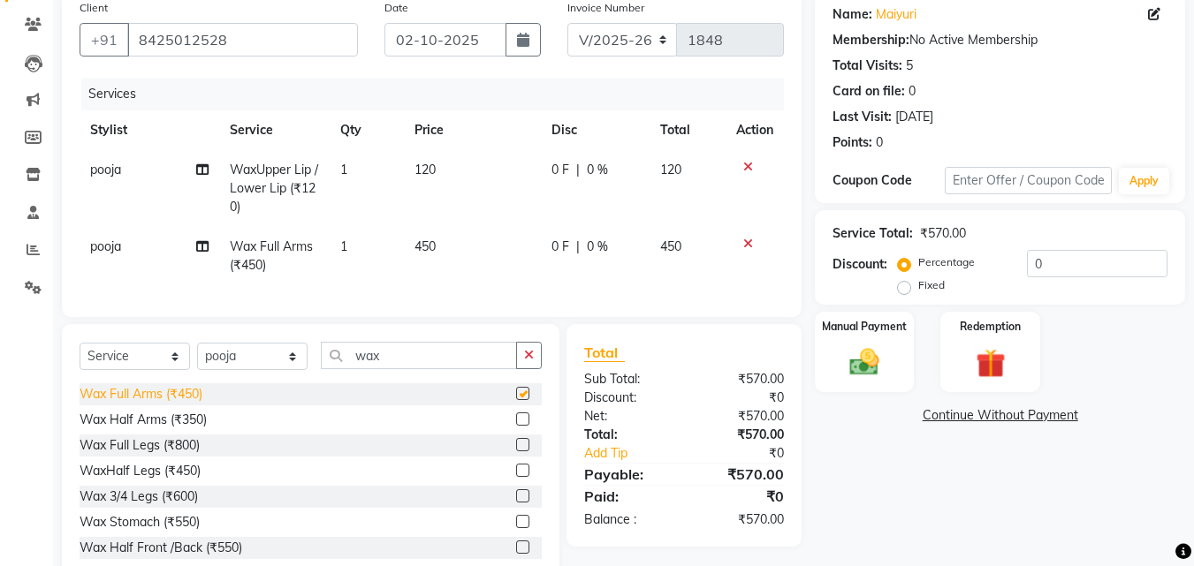
checkbox input "false"
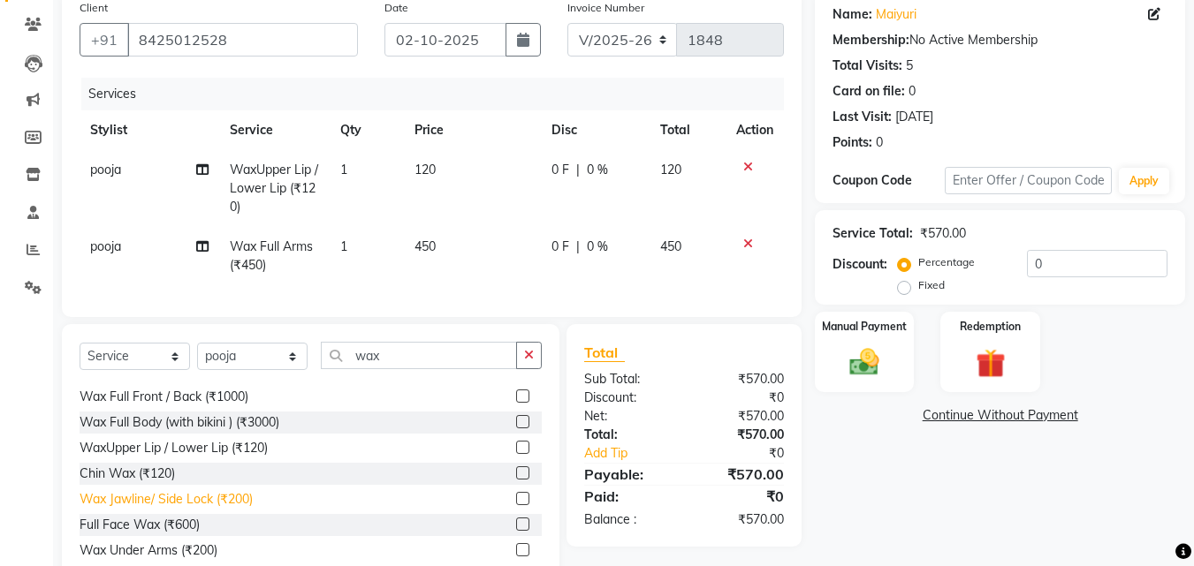
scroll to position [265, 0]
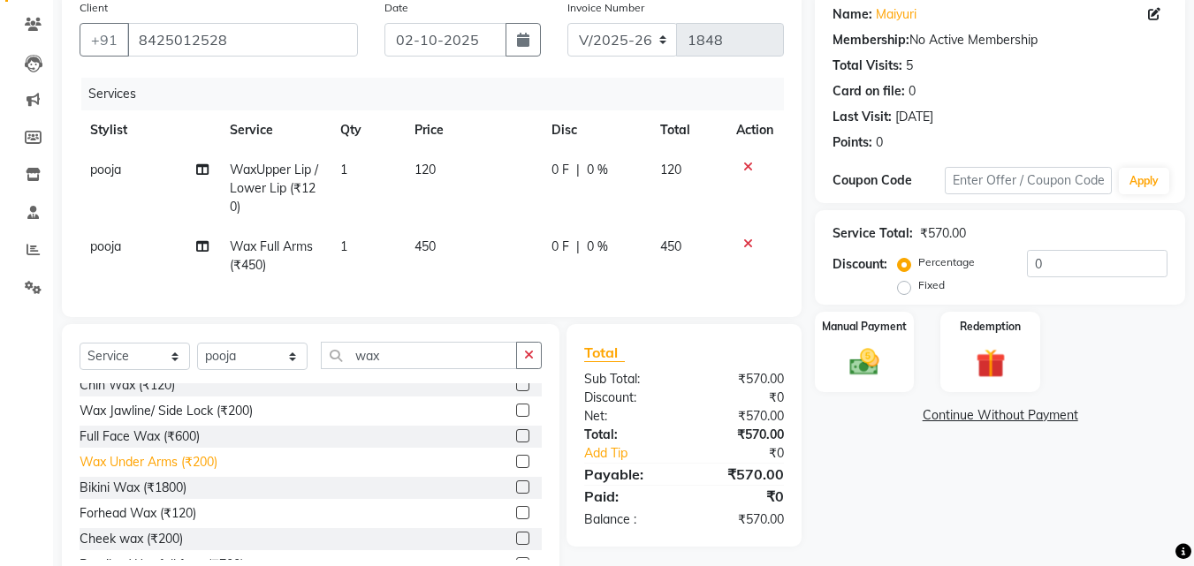
click at [155, 470] on div "Wax Under Arms (₹200)" at bounding box center [149, 462] width 138 height 19
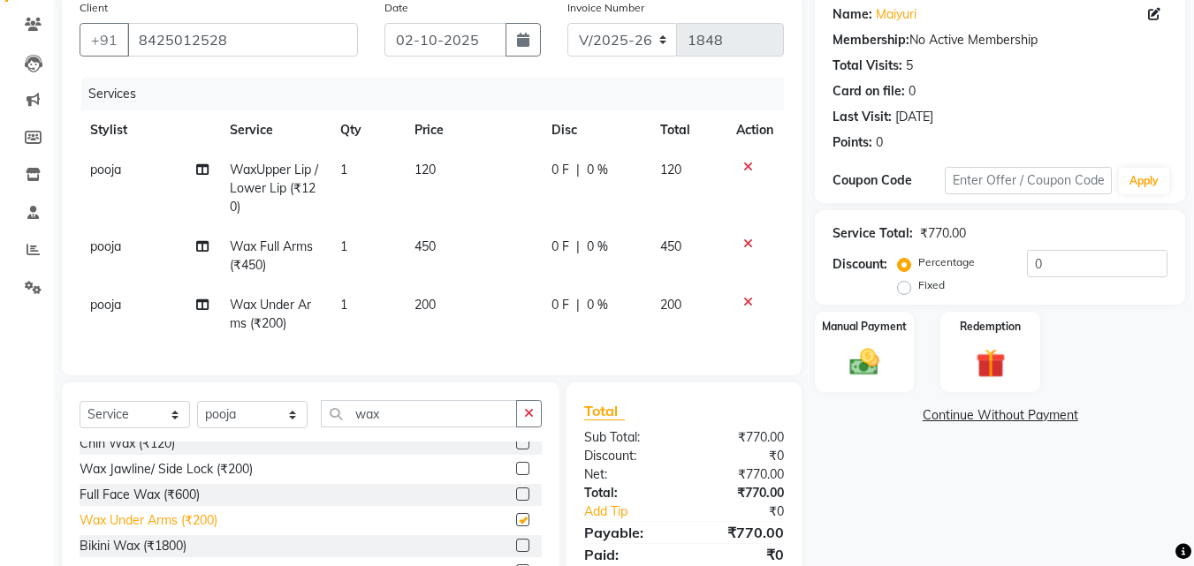
checkbox input "false"
click at [902, 362] on div "Manual Payment" at bounding box center [864, 352] width 103 height 84
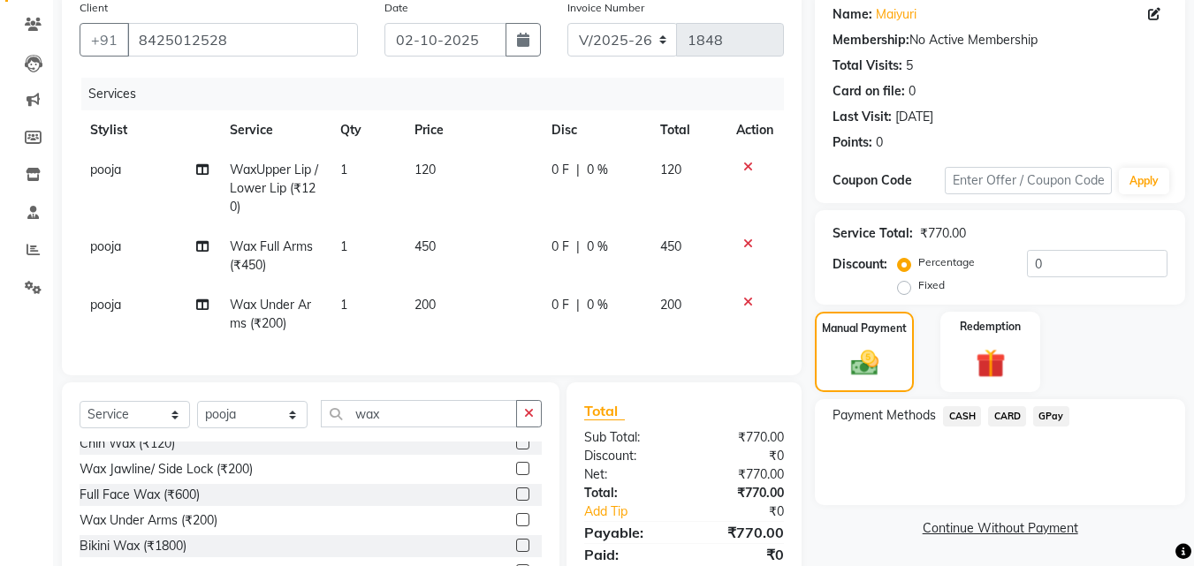
click at [999, 418] on span "CARD" at bounding box center [1007, 417] width 38 height 20
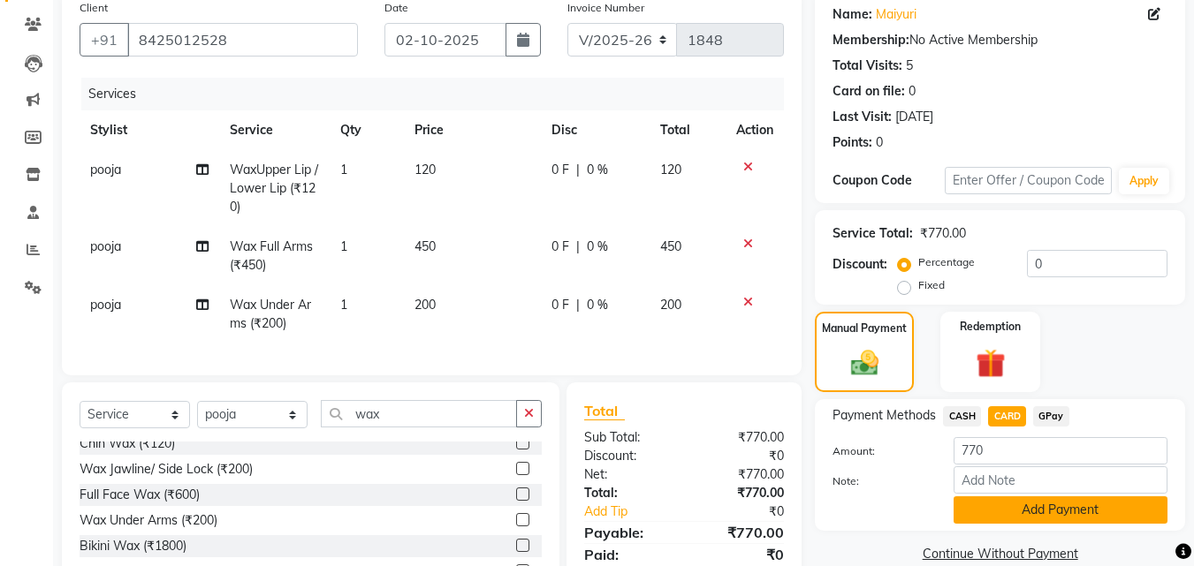
click at [1010, 511] on button "Add Payment" at bounding box center [1061, 510] width 214 height 27
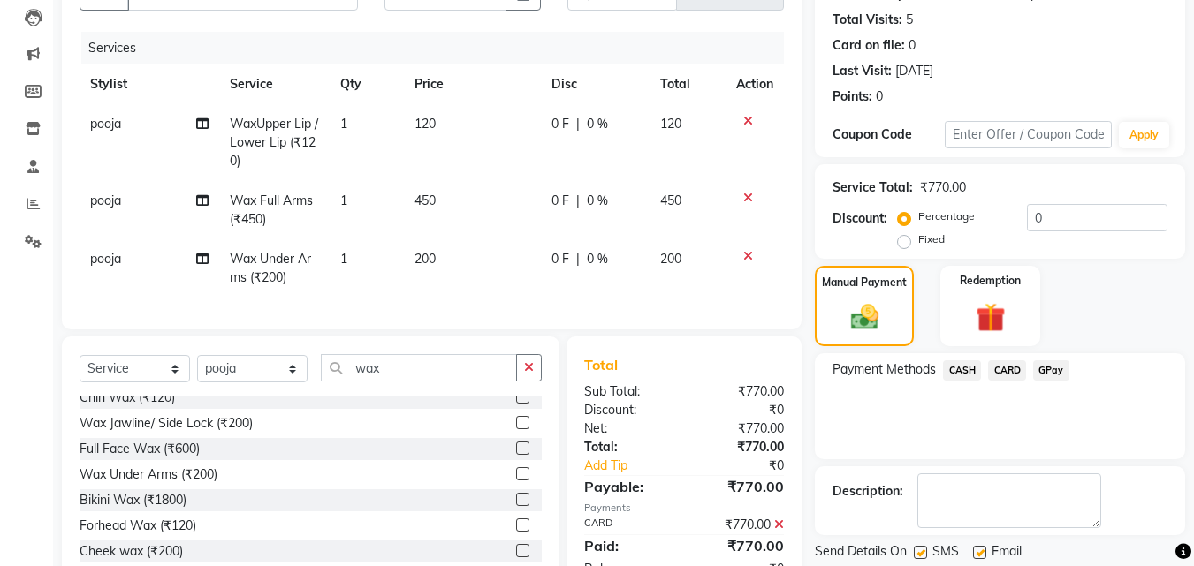
scroll to position [258, 0]
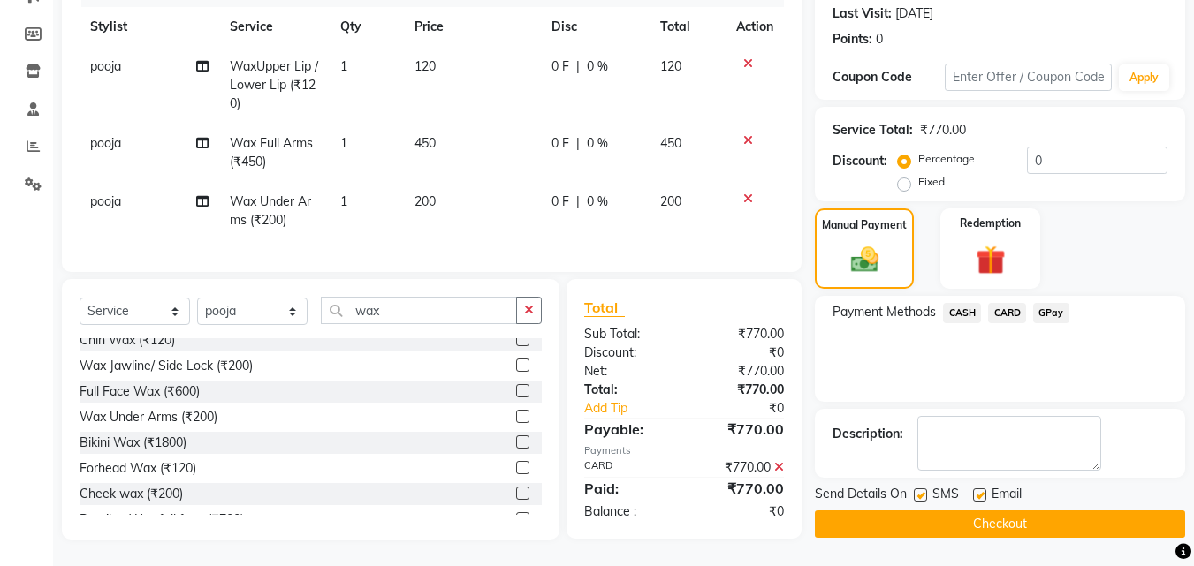
click at [1026, 515] on button "Checkout" at bounding box center [1000, 524] width 370 height 27
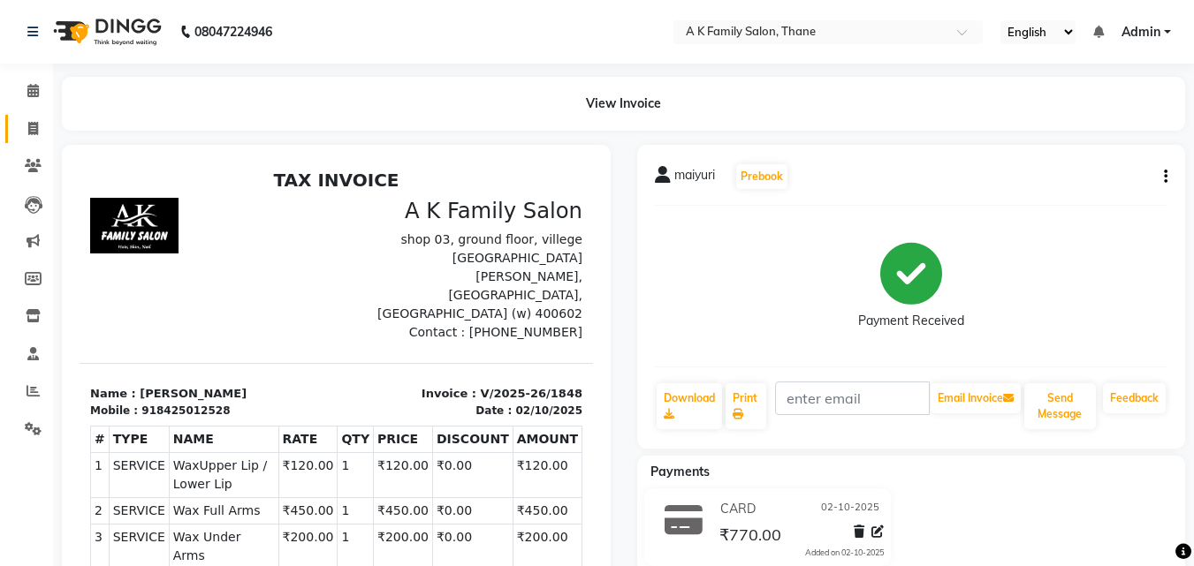
click at [35, 135] on span at bounding box center [33, 129] width 31 height 20
select select "service"
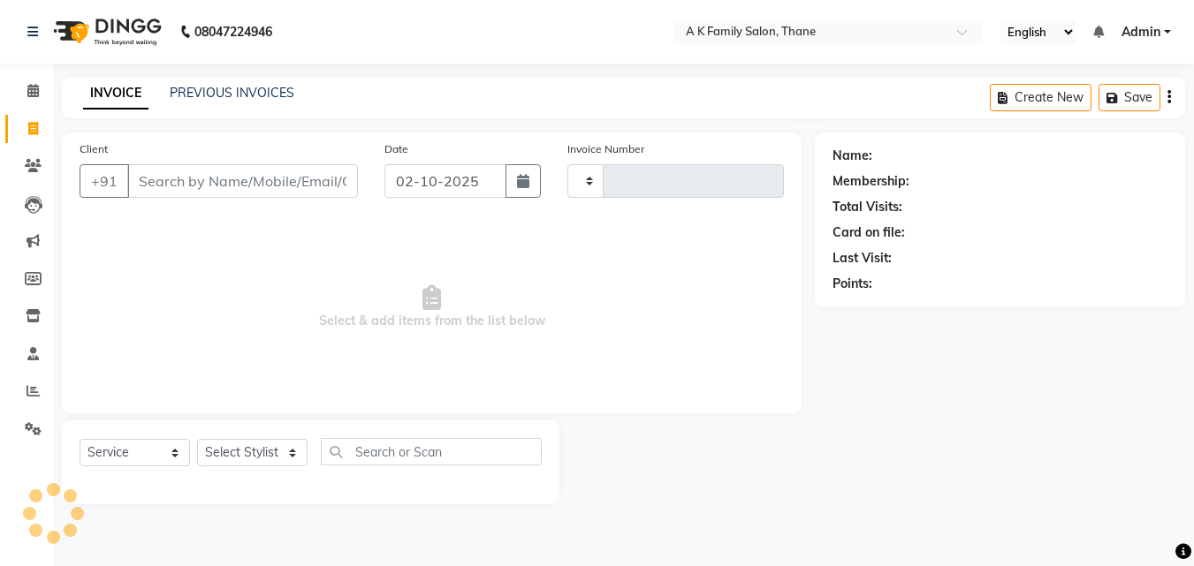
type input "1849"
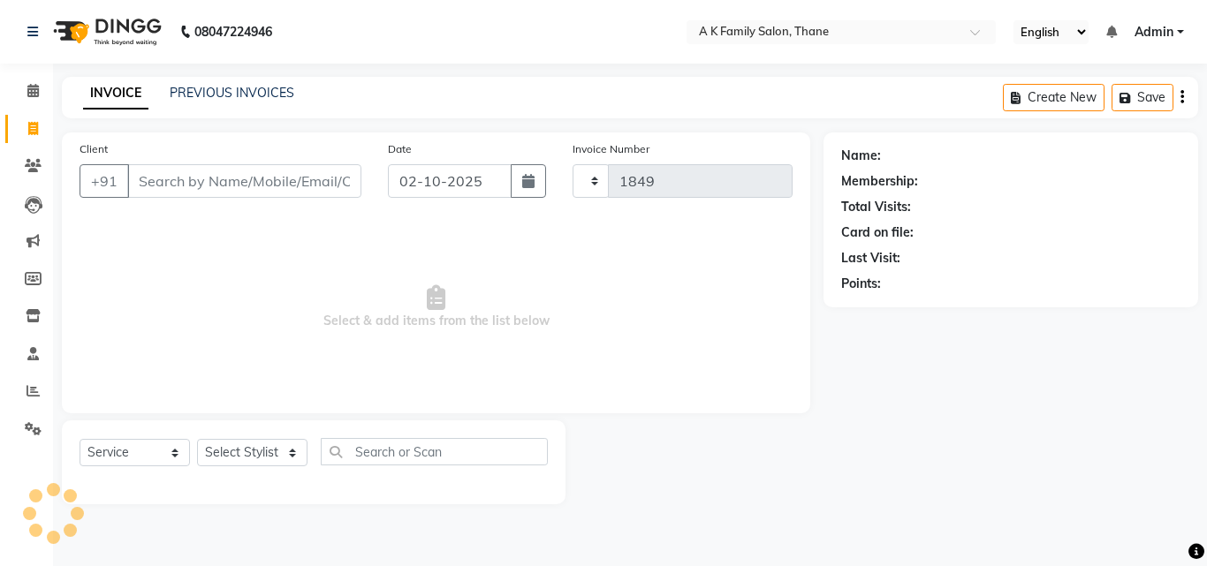
select select "5033"
click at [176, 191] on input "Client" at bounding box center [244, 181] width 234 height 34
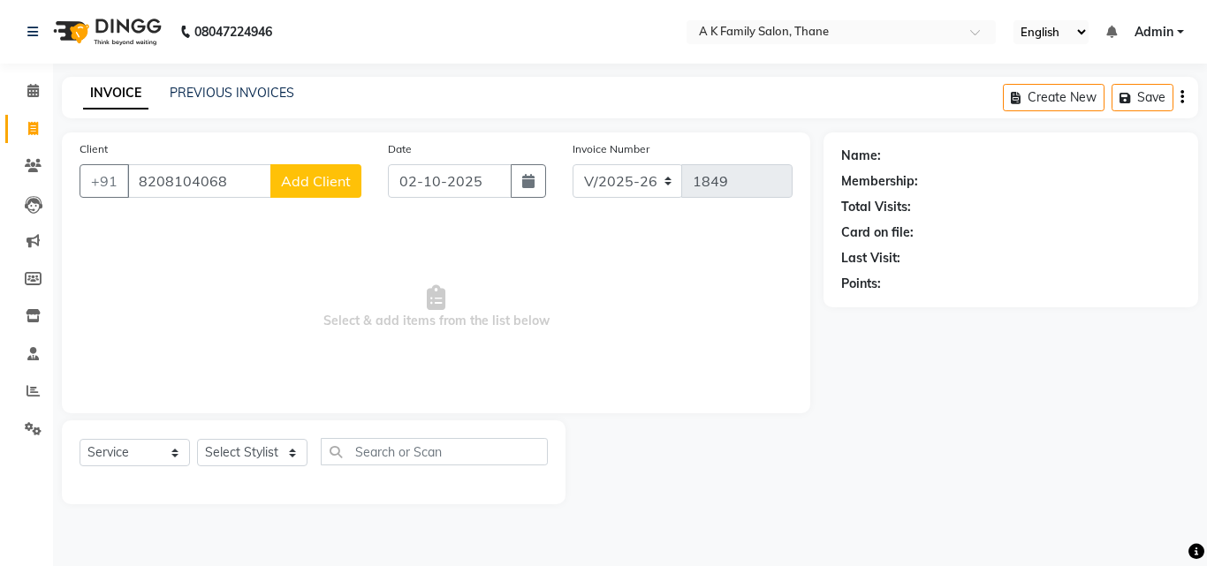
type input "8208104068"
click at [312, 195] on button "Add Client" at bounding box center [315, 181] width 91 height 34
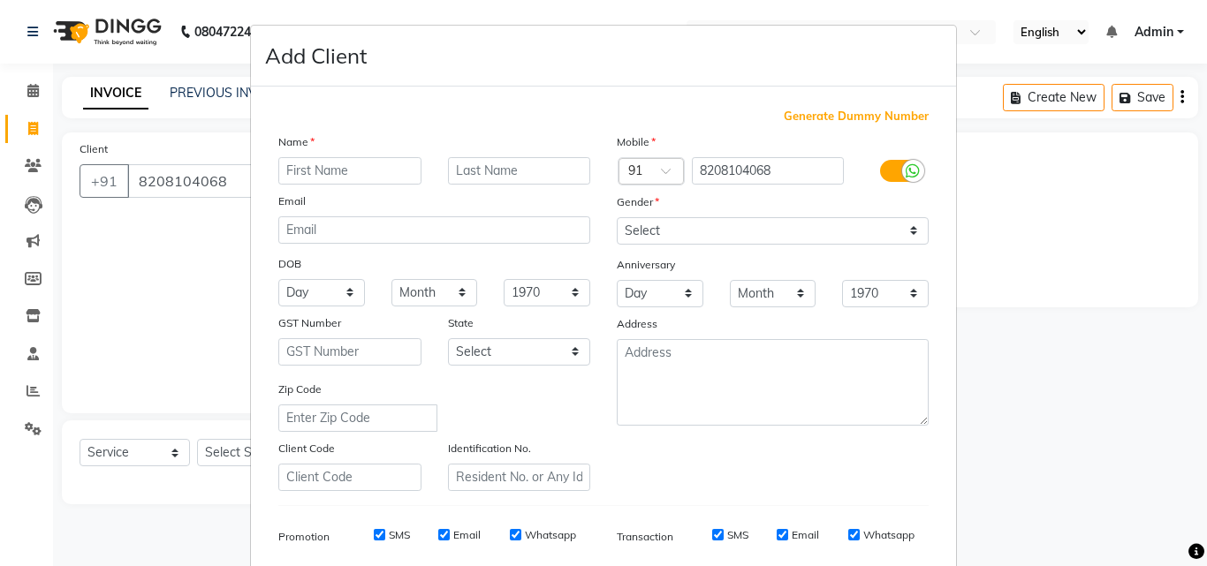
click at [326, 172] on input "text" at bounding box center [349, 170] width 143 height 27
type input "[PERSON_NAME]"
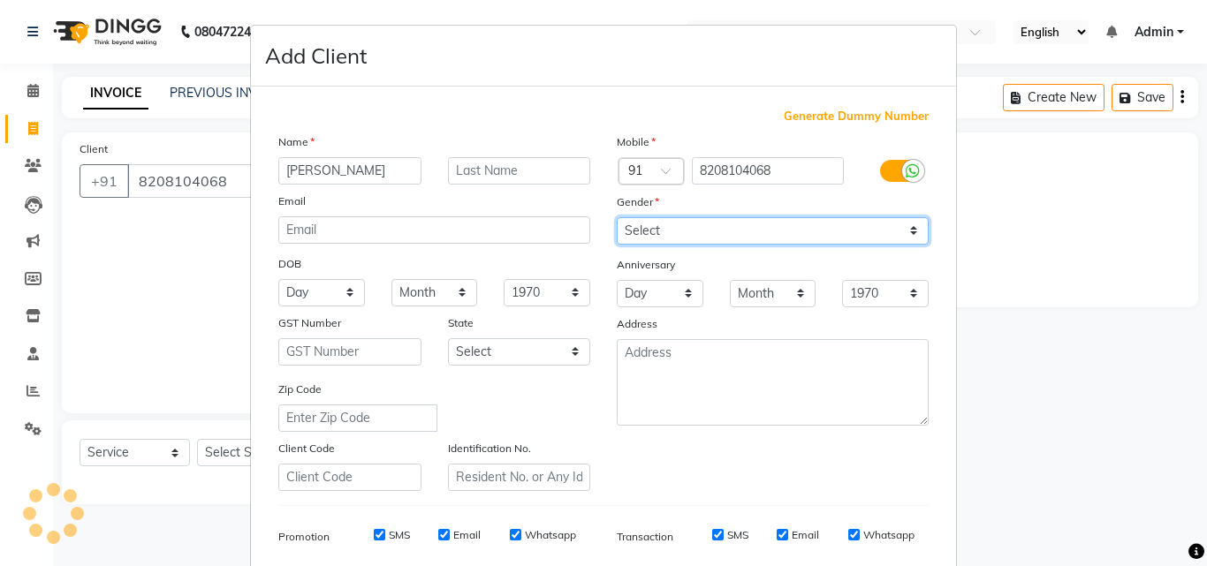
click at [885, 232] on select "Select [DEMOGRAPHIC_DATA] [DEMOGRAPHIC_DATA] Other Prefer Not To Say" at bounding box center [773, 230] width 312 height 27
select select "[DEMOGRAPHIC_DATA]"
click at [617, 217] on select "Select [DEMOGRAPHIC_DATA] [DEMOGRAPHIC_DATA] Other Prefer Not To Say" at bounding box center [773, 230] width 312 height 27
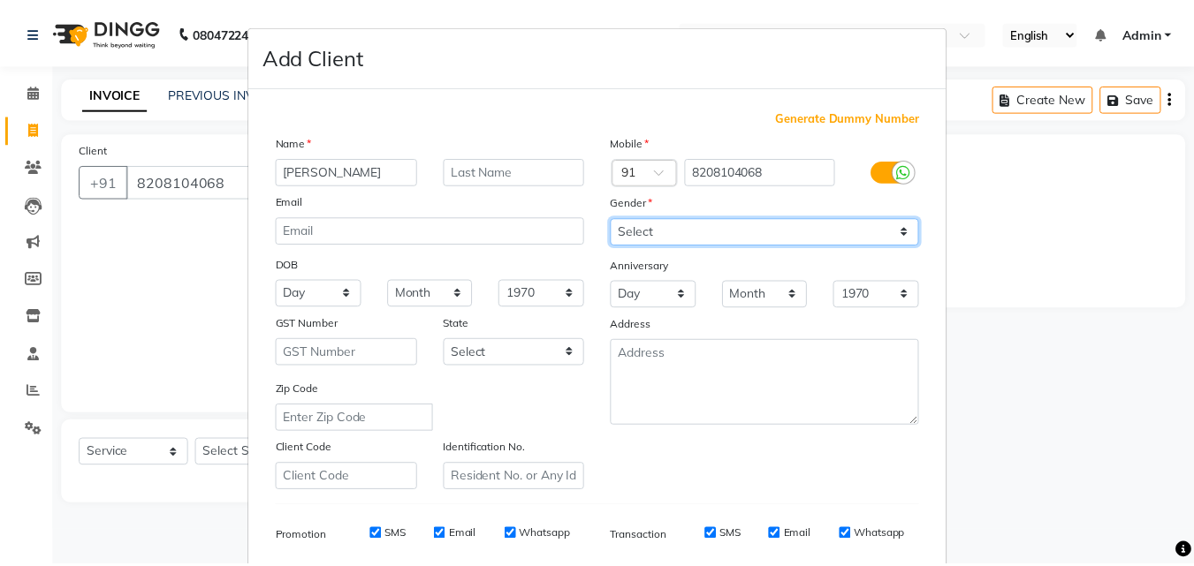
scroll to position [249, 0]
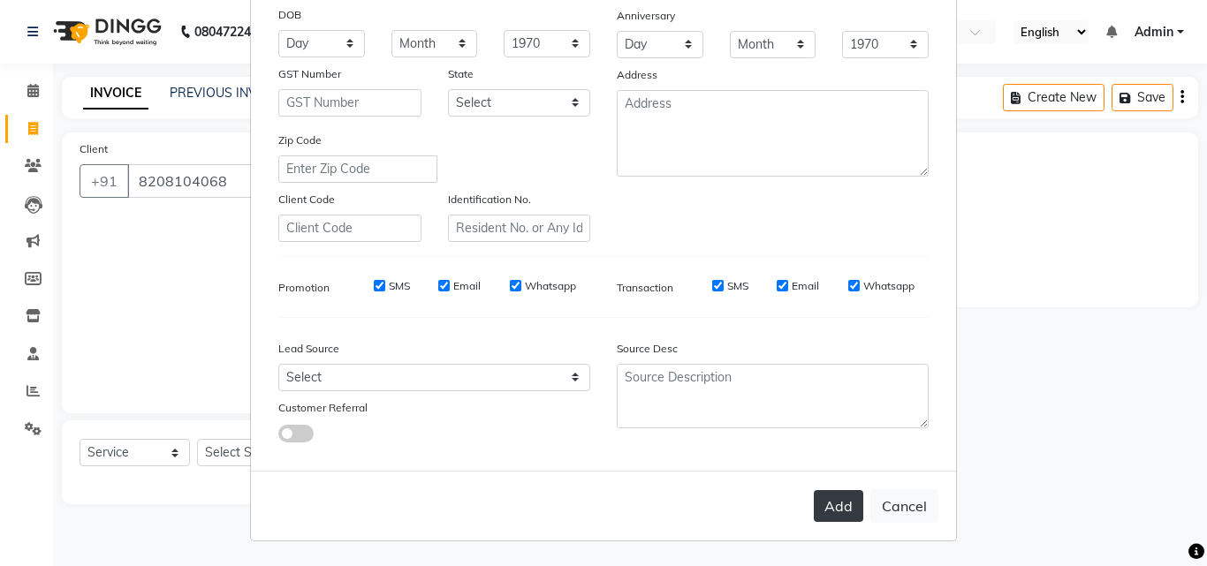
click at [822, 491] on button "Add" at bounding box center [838, 506] width 49 height 32
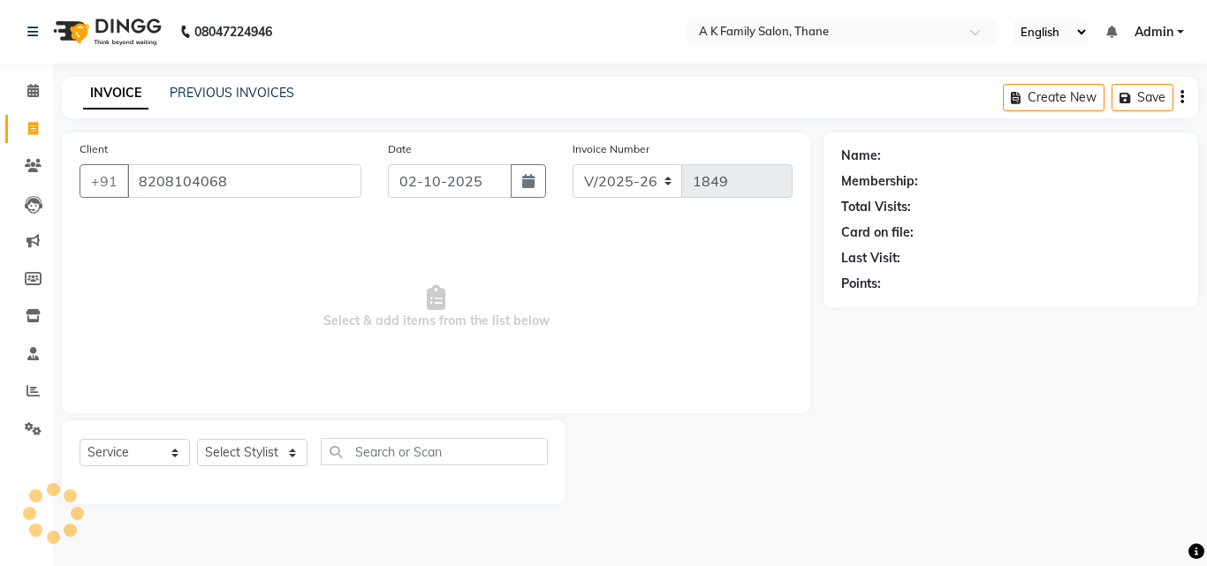
select select
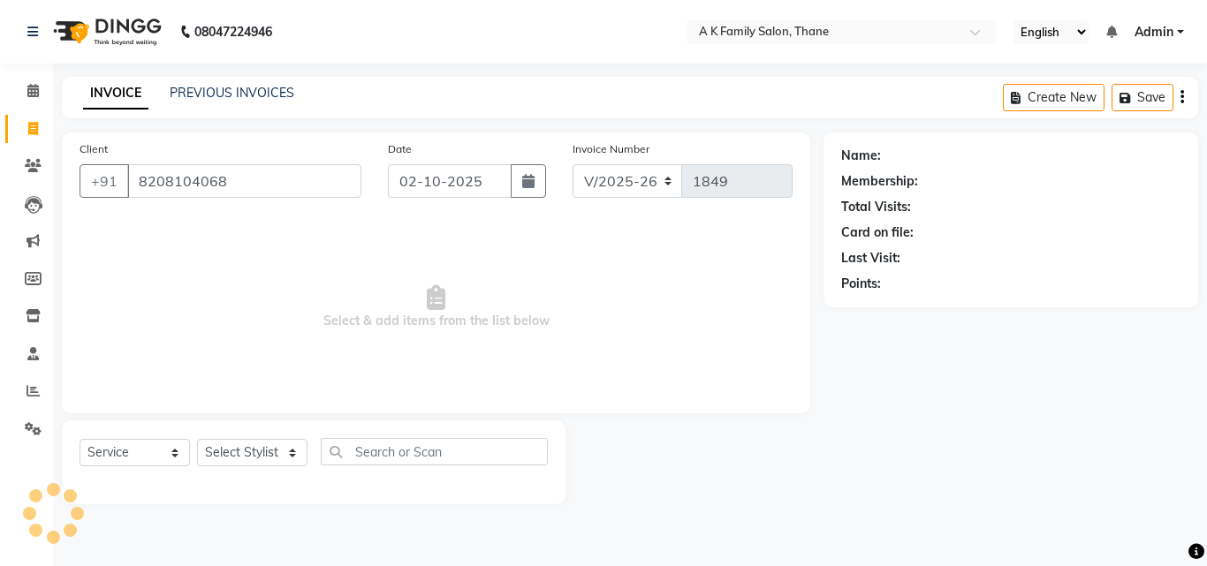
select select
checkbox input "false"
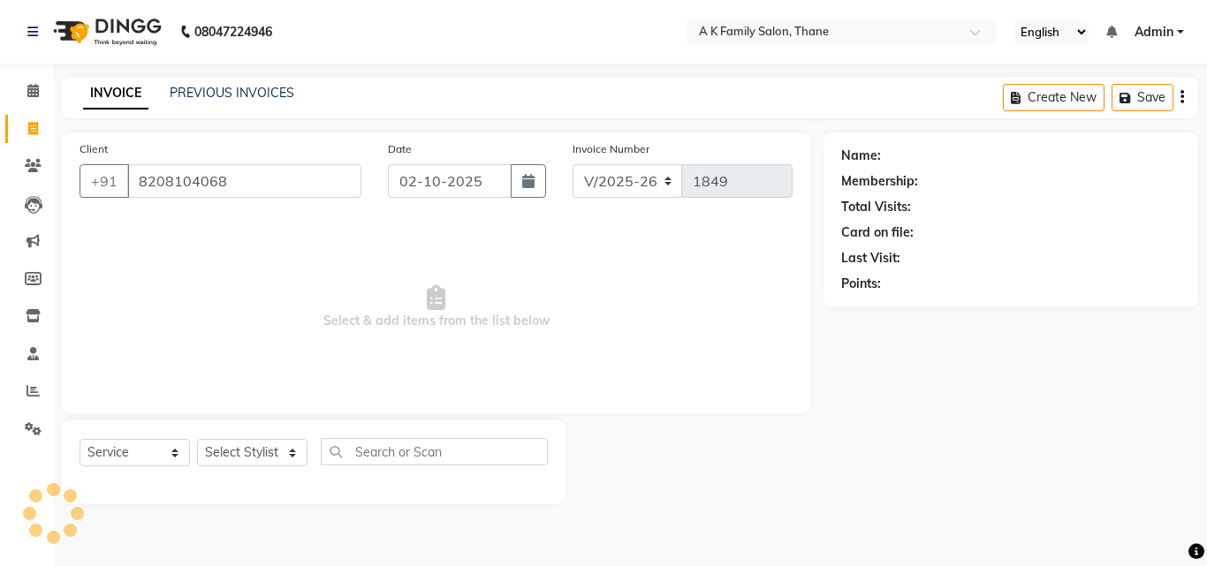
checkbox input "false"
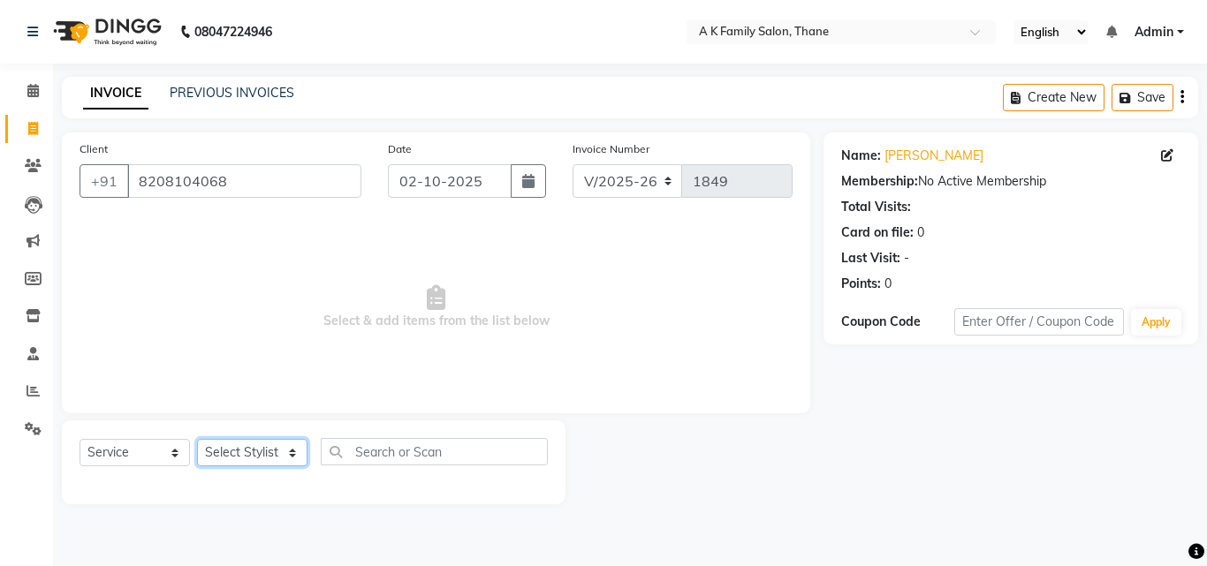
click at [278, 443] on select "Select Stylist [PERSON_NAME] [PERSON_NAME] pooja [PERSON_NAME]" at bounding box center [252, 452] width 110 height 27
select select "32477"
click at [197, 439] on select "Select Stylist [PERSON_NAME] [PERSON_NAME] pooja [PERSON_NAME]" at bounding box center [252, 452] width 110 height 27
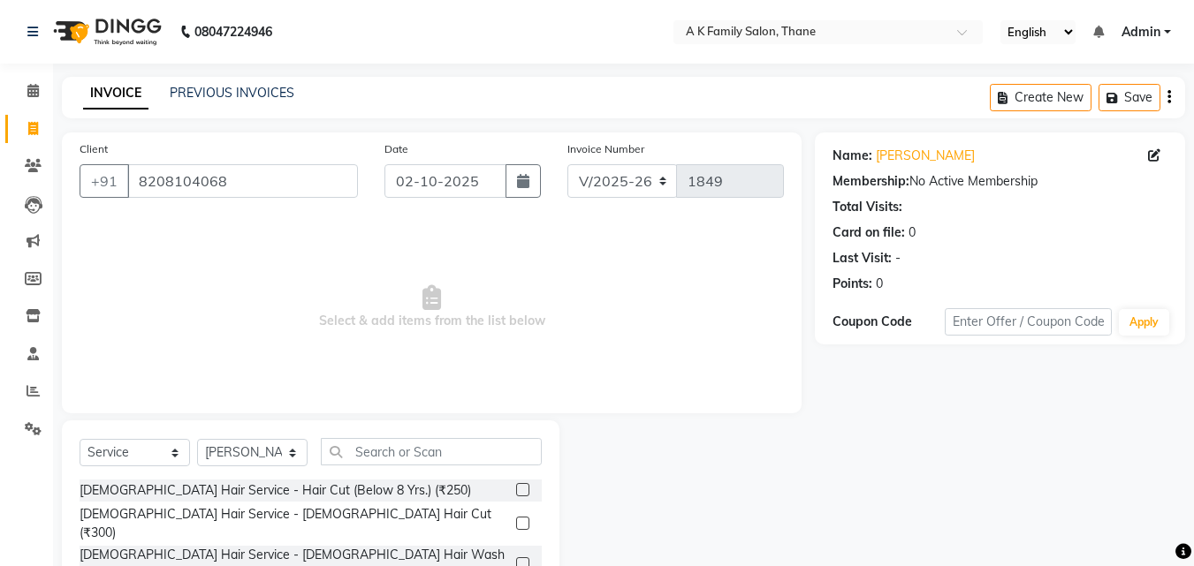
click at [510, 468] on div "Select Service Product Membership Package Voucher Prepaid Gift Card Select Styl…" at bounding box center [311, 459] width 462 height 42
click at [505, 445] on input "text" at bounding box center [431, 451] width 221 height 27
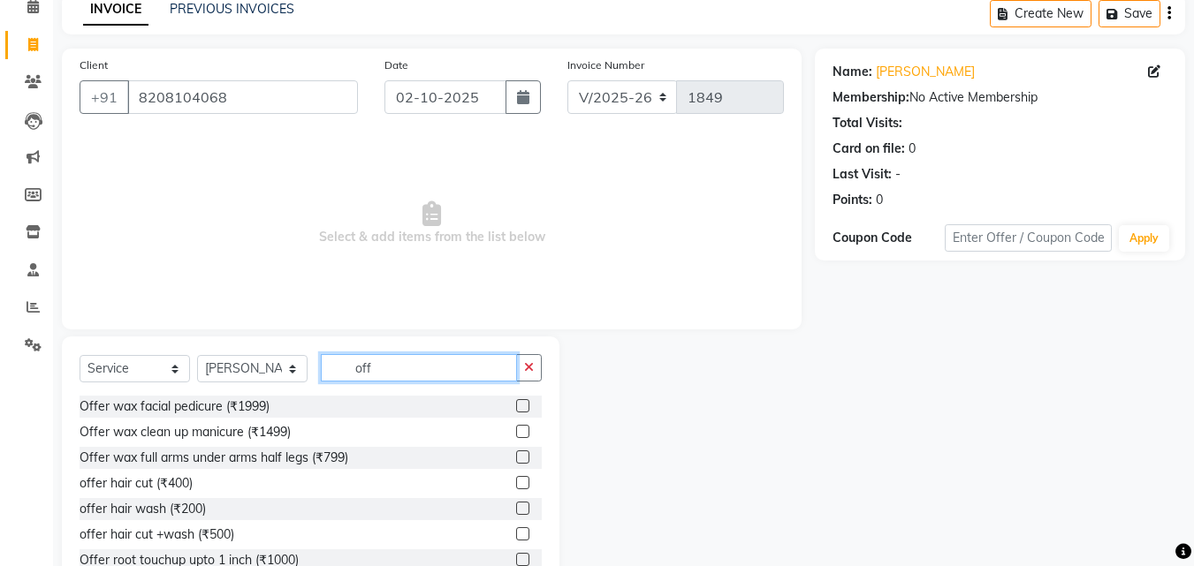
scroll to position [141, 0]
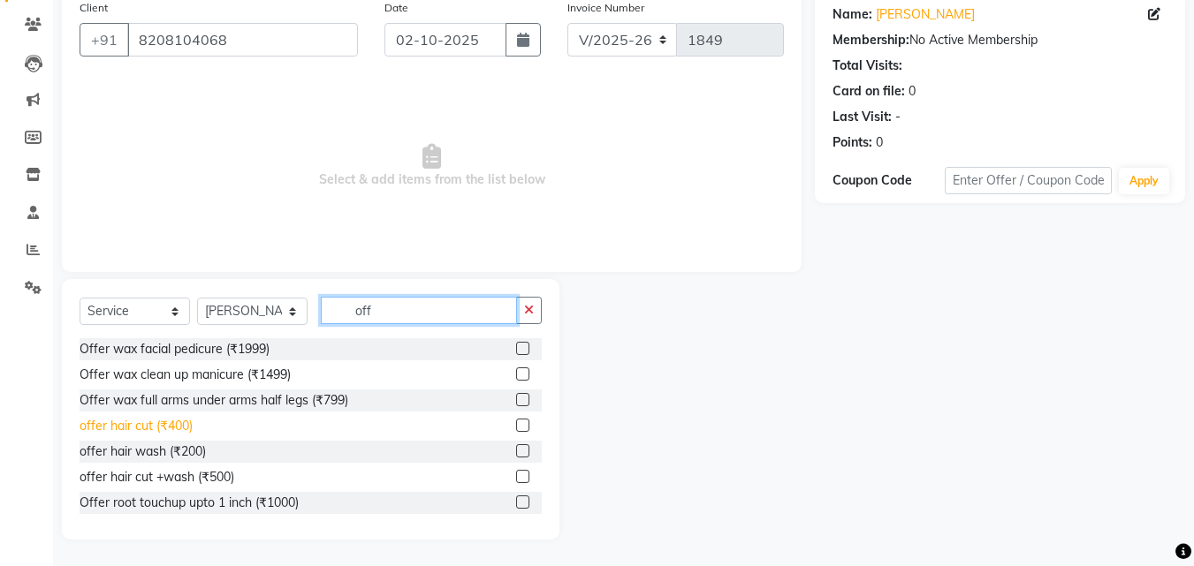
type input "off"
click at [109, 428] on div "offer hair cut (₹400)" at bounding box center [136, 426] width 113 height 19
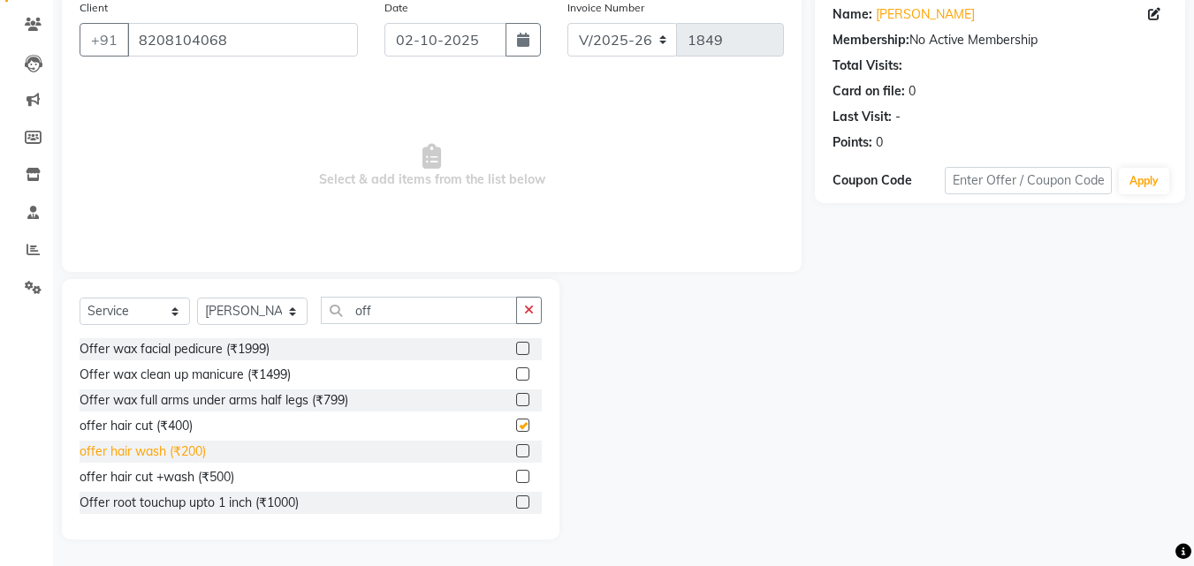
checkbox input "false"
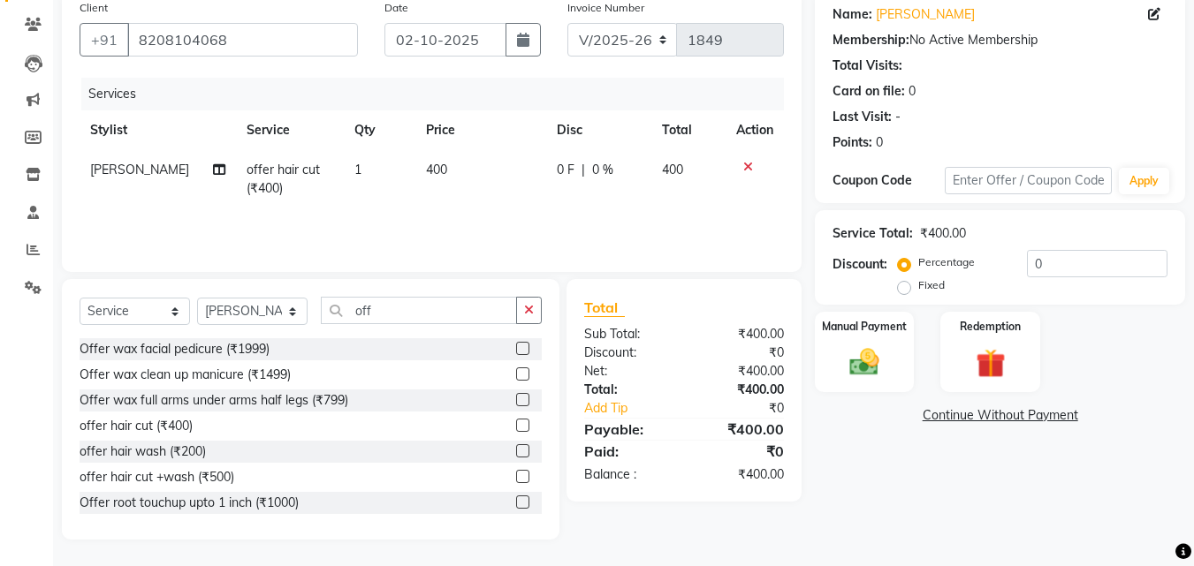
click at [123, 462] on div "offer hair wash (₹200)" at bounding box center [311, 452] width 462 height 22
click at [124, 460] on div "offer hair wash (₹200)" at bounding box center [143, 452] width 126 height 19
checkbox input "false"
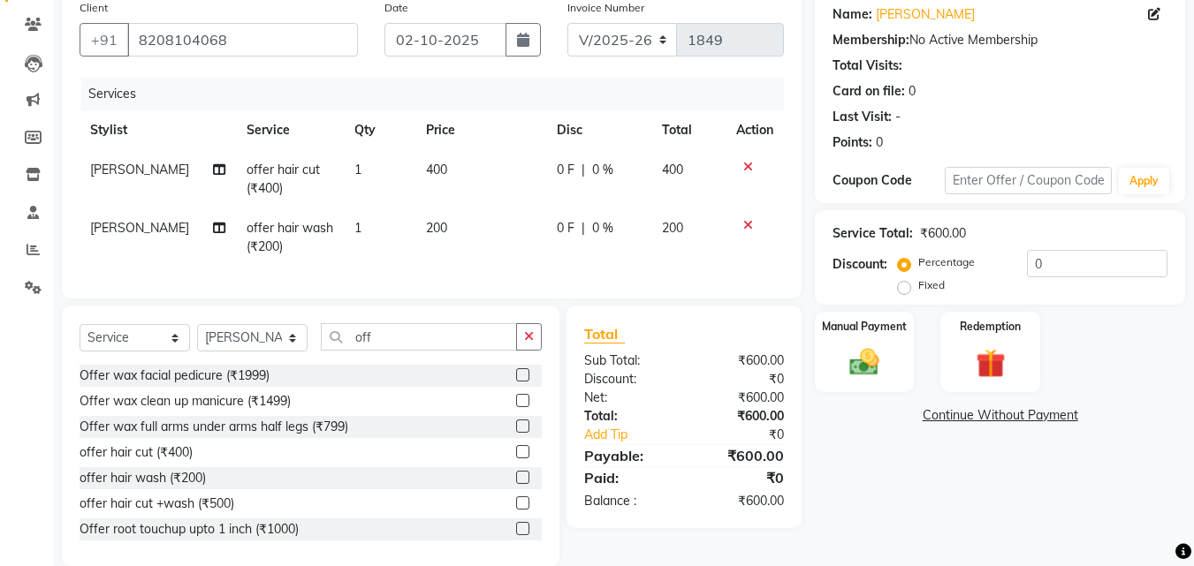
click at [443, 220] on td "200" at bounding box center [480, 238] width 131 height 58
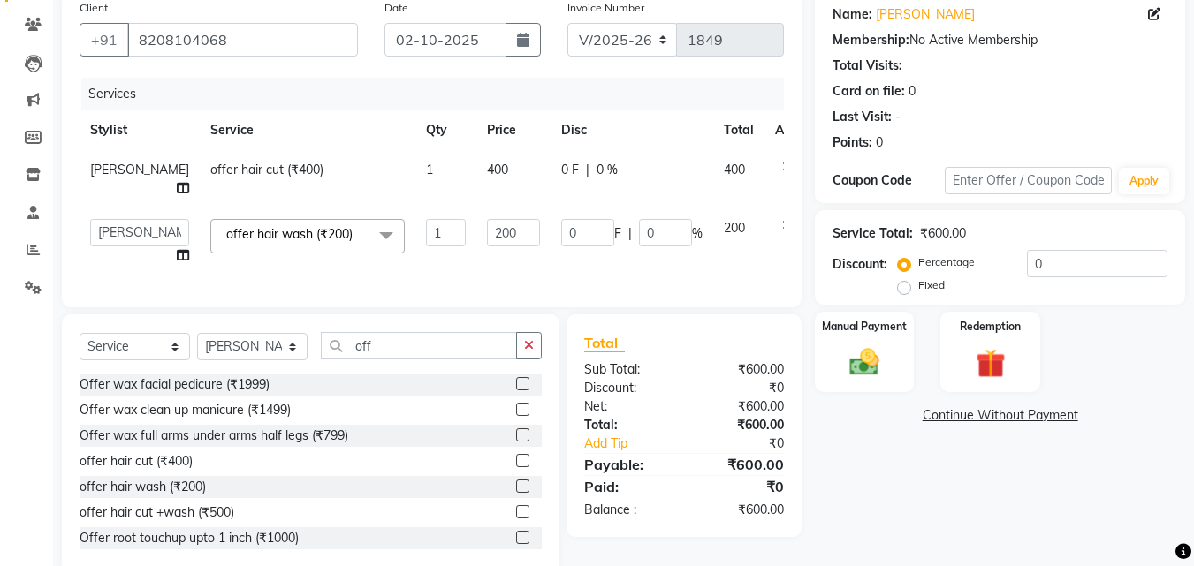
click at [476, 206] on td "400" at bounding box center [513, 179] width 74 height 58
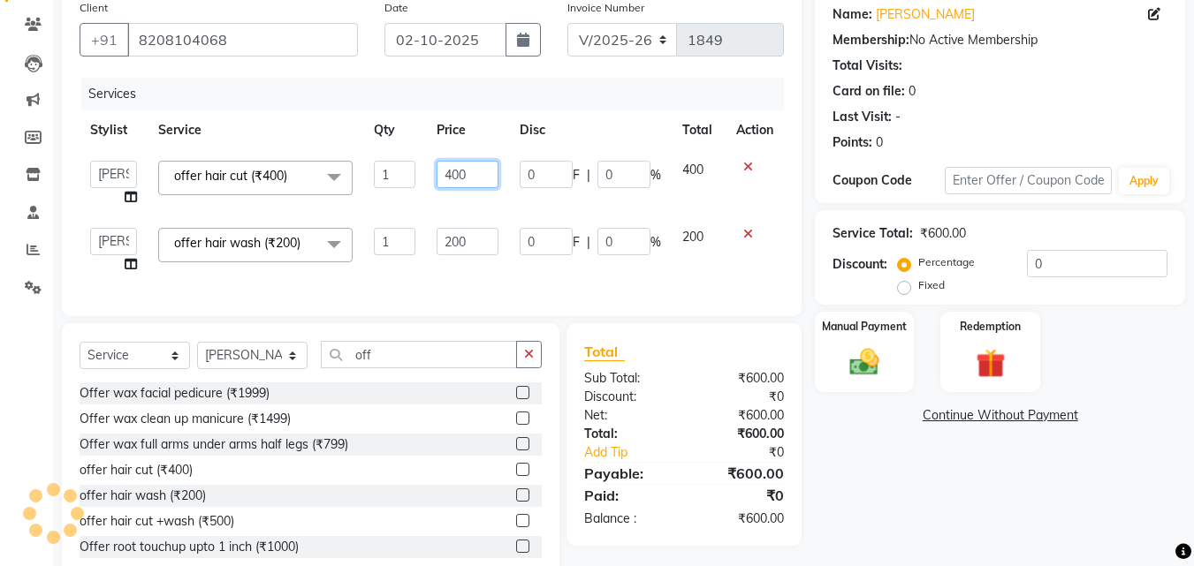
click at [473, 186] on input "400" at bounding box center [467, 174] width 61 height 27
type input "4"
type input "300"
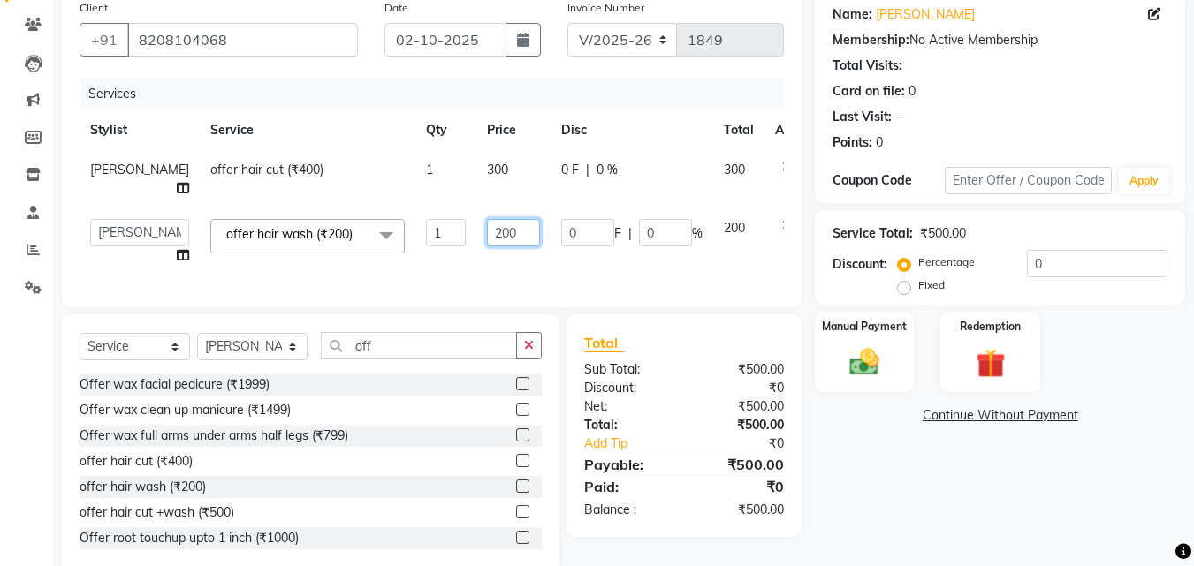
drag, startPoint x: 476, startPoint y: 224, endPoint x: 478, endPoint y: 234, distance: 9.9
click at [477, 232] on td "200" at bounding box center [513, 242] width 74 height 67
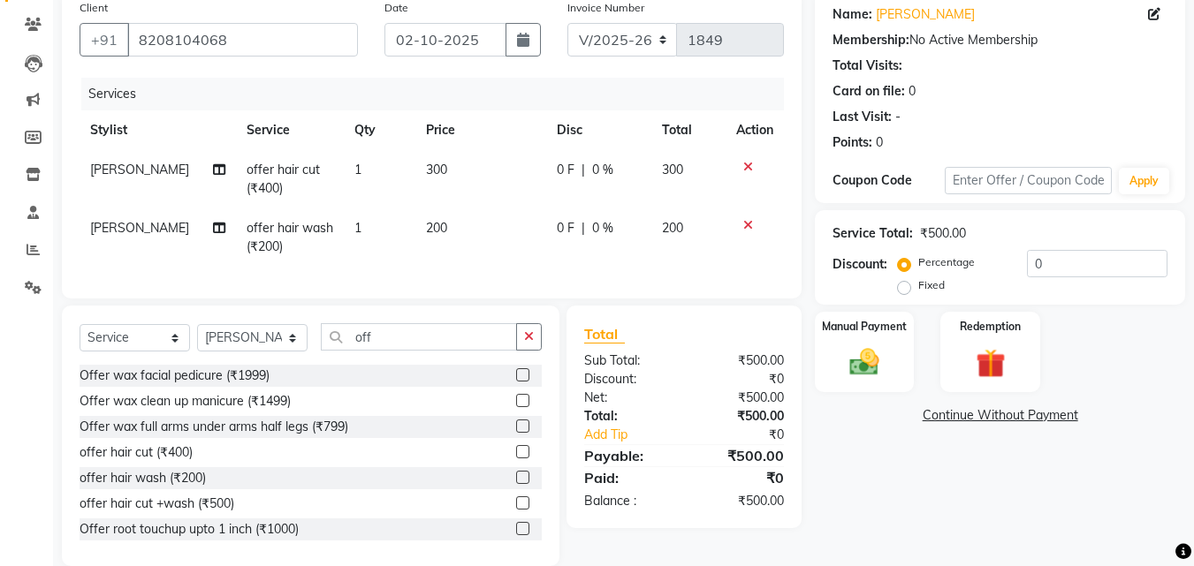
click at [111, 239] on td "[PERSON_NAME]" at bounding box center [158, 238] width 156 height 58
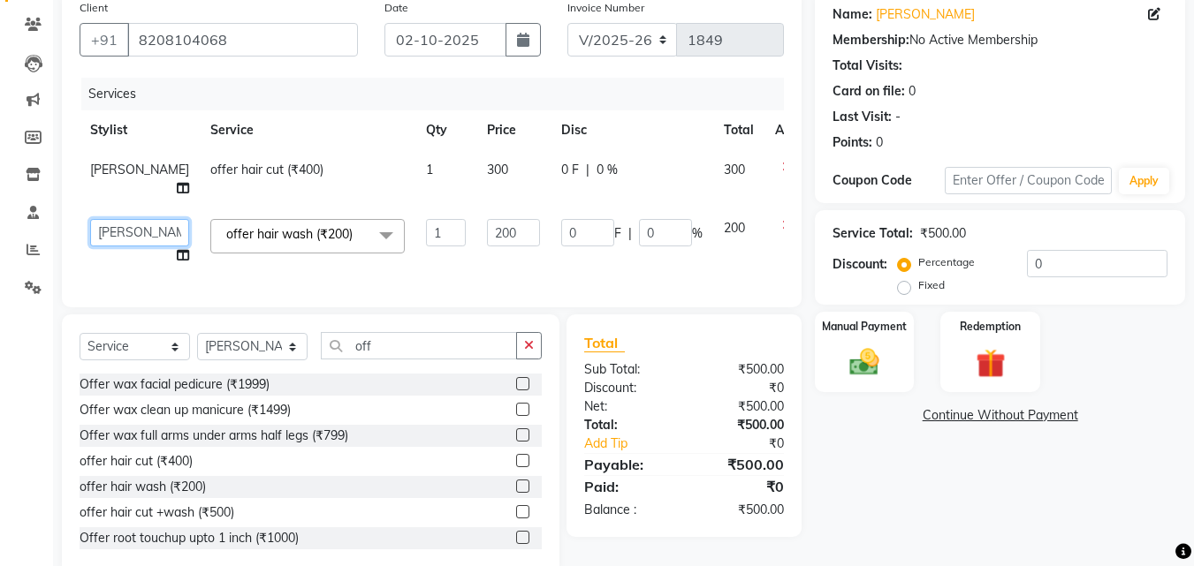
click at [111, 233] on select "[PERSON_NAME] [PERSON_NAME] pooja [PERSON_NAME]" at bounding box center [139, 232] width 99 height 27
select select "91996"
click at [893, 372] on div "Manual Payment" at bounding box center [864, 352] width 103 height 84
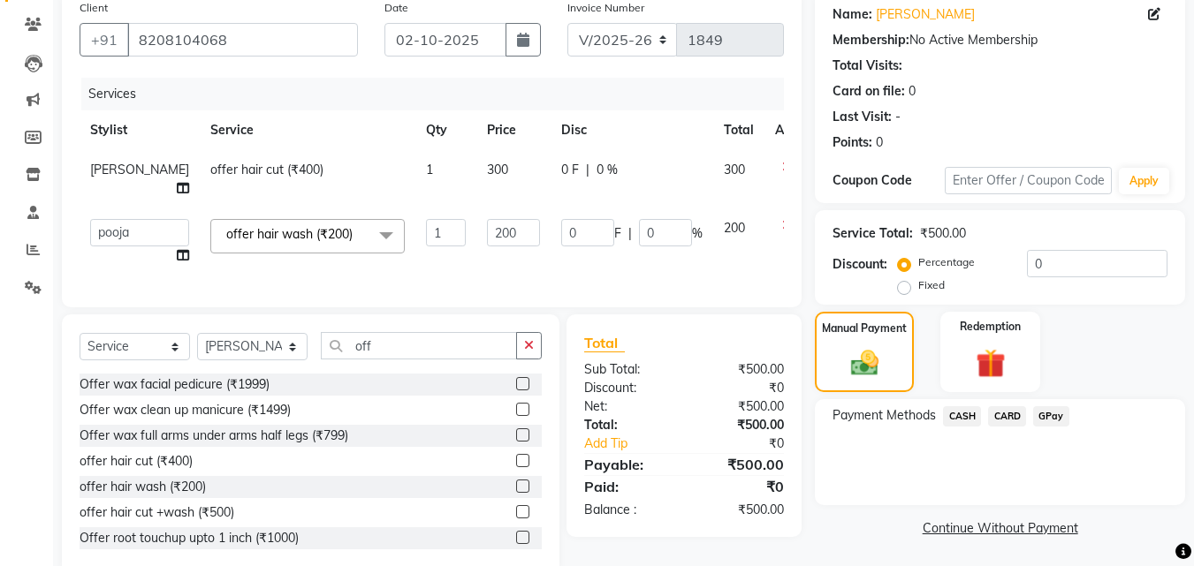
click at [1045, 414] on span "GPay" at bounding box center [1051, 417] width 36 height 20
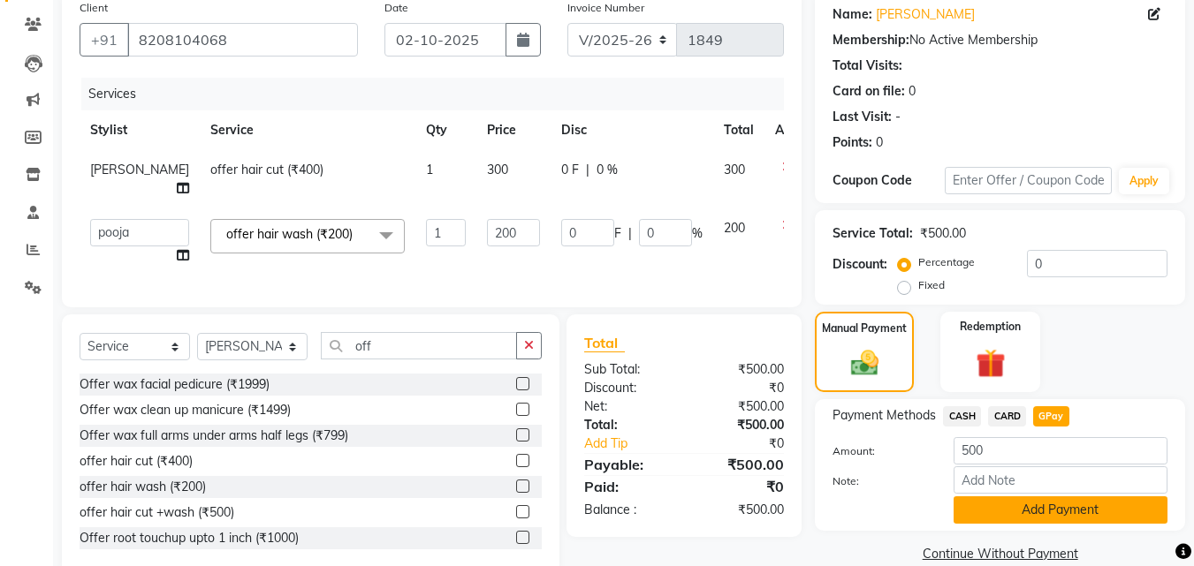
click at [1045, 498] on button "Add Payment" at bounding box center [1061, 510] width 214 height 27
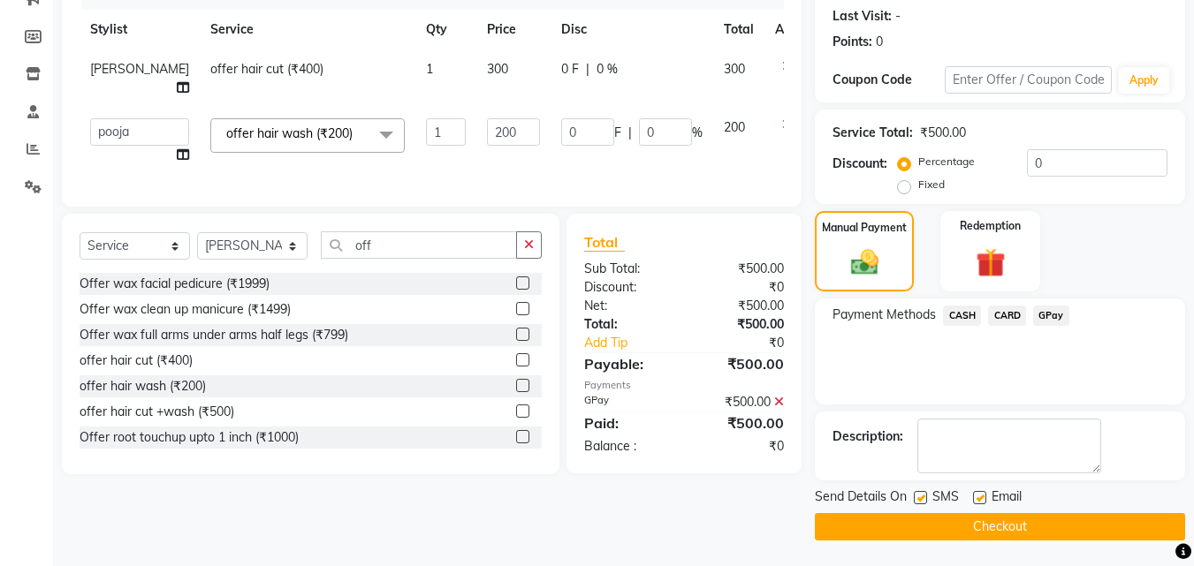
scroll to position [243, 0]
click at [1059, 516] on button "Checkout" at bounding box center [1000, 526] width 370 height 27
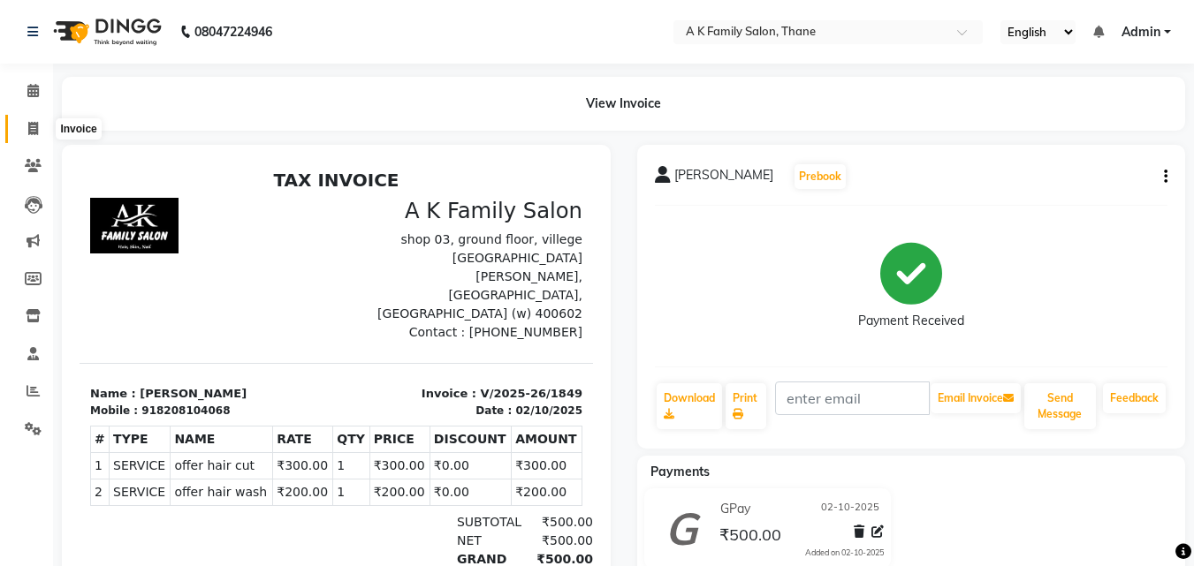
click at [27, 130] on span at bounding box center [33, 129] width 31 height 20
select select "service"
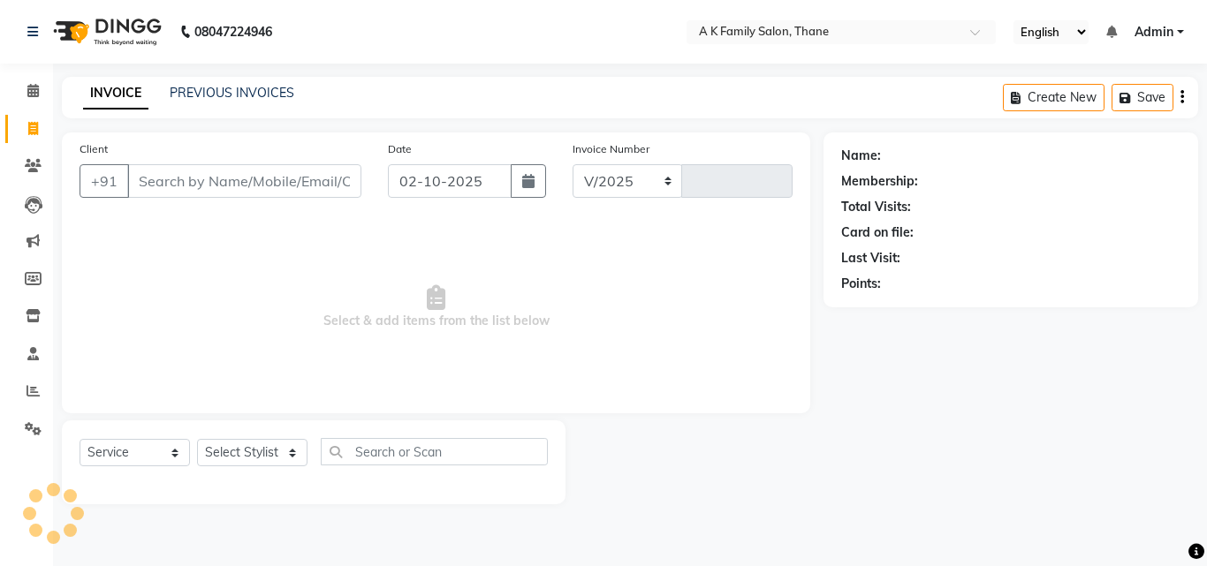
select select "5033"
type input "1850"
click at [177, 166] on input "Client" at bounding box center [244, 181] width 234 height 34
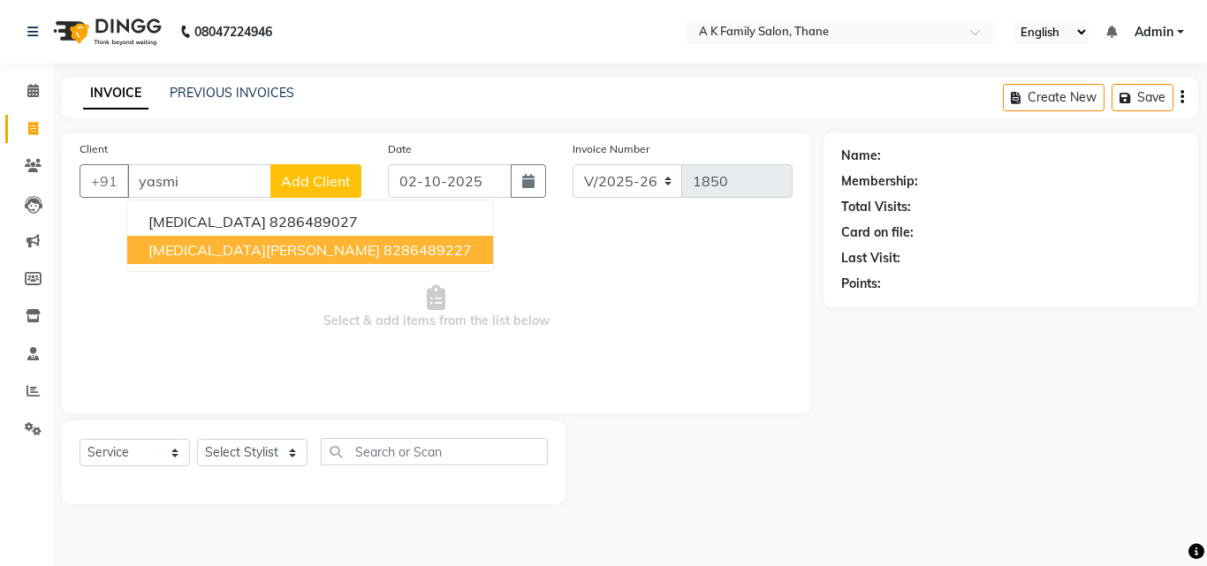
click at [227, 262] on button "[MEDICAL_DATA][PERSON_NAME] 8286489227" at bounding box center [310, 250] width 366 height 28
type input "8286489227"
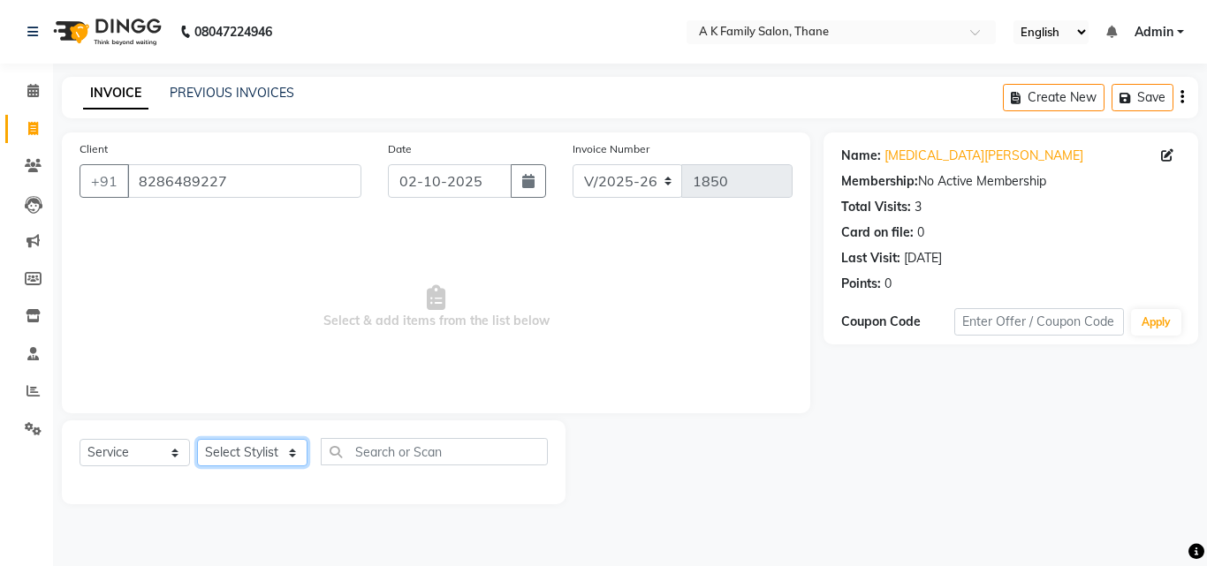
click at [217, 452] on select "Select Stylist [PERSON_NAME] [PERSON_NAME] pooja [PERSON_NAME]" at bounding box center [252, 452] width 110 height 27
select select "32477"
click at [197, 439] on select "Select Stylist [PERSON_NAME] [PERSON_NAME] pooja [PERSON_NAME]" at bounding box center [252, 452] width 110 height 27
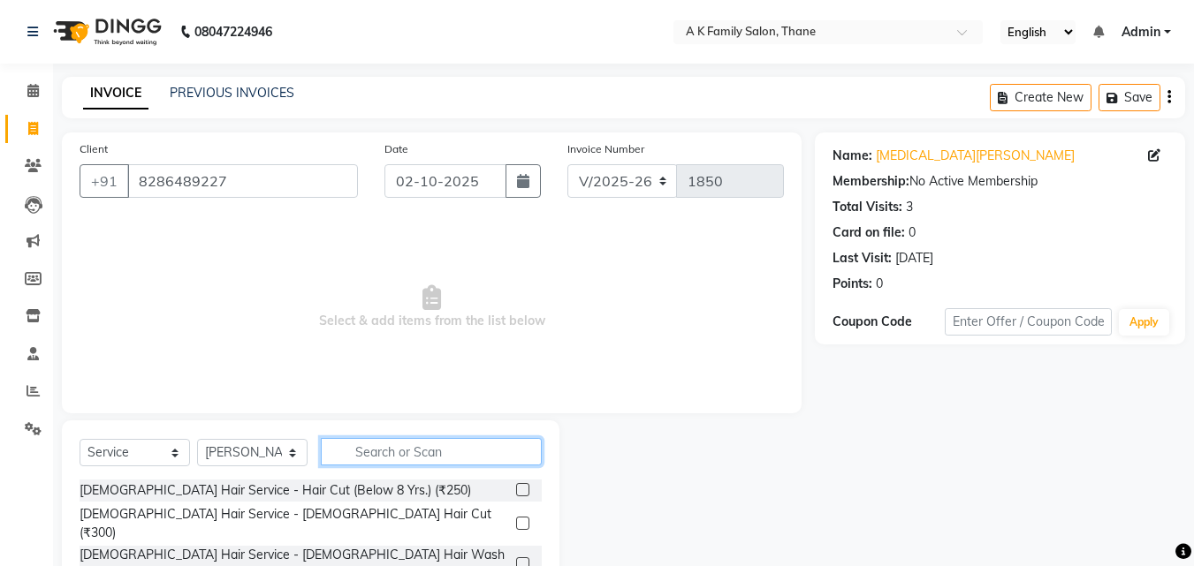
click at [363, 452] on input "text" at bounding box center [431, 451] width 221 height 27
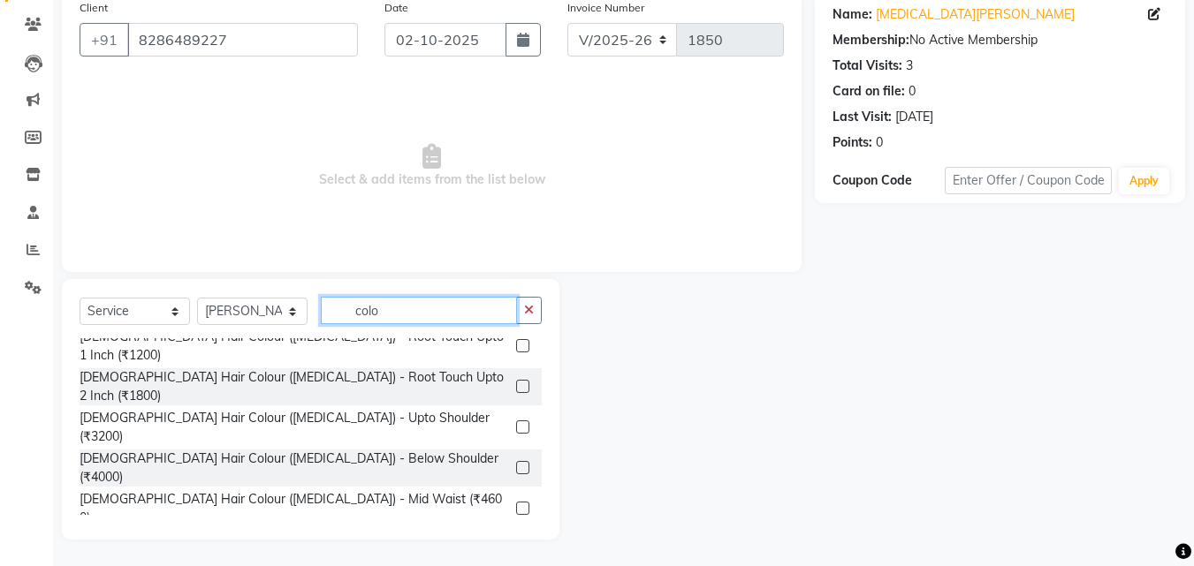
scroll to position [177, 0]
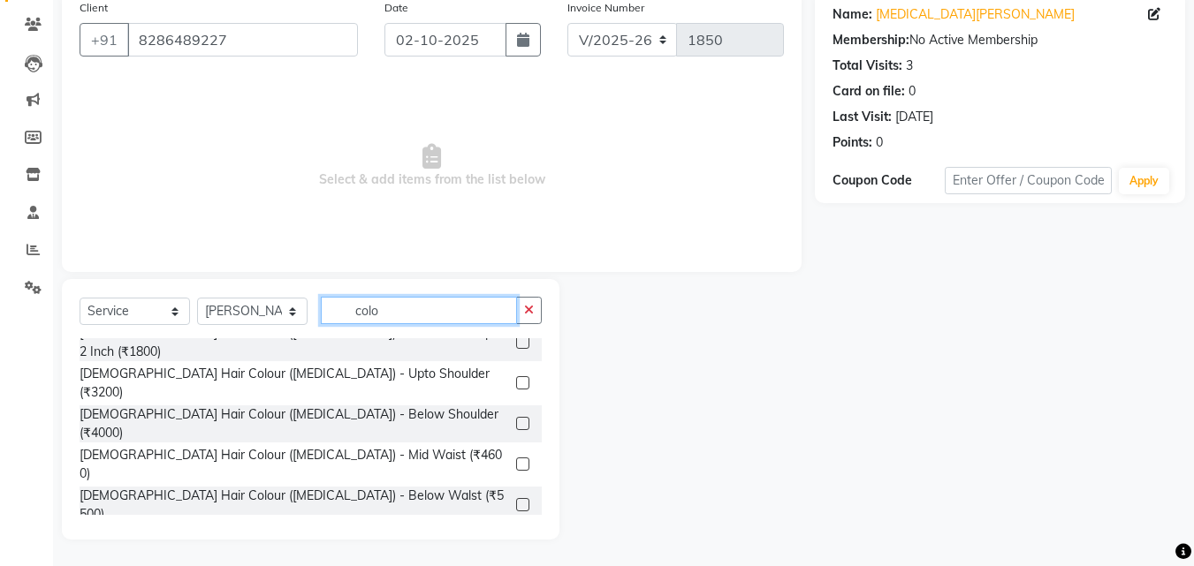
type input "colo"
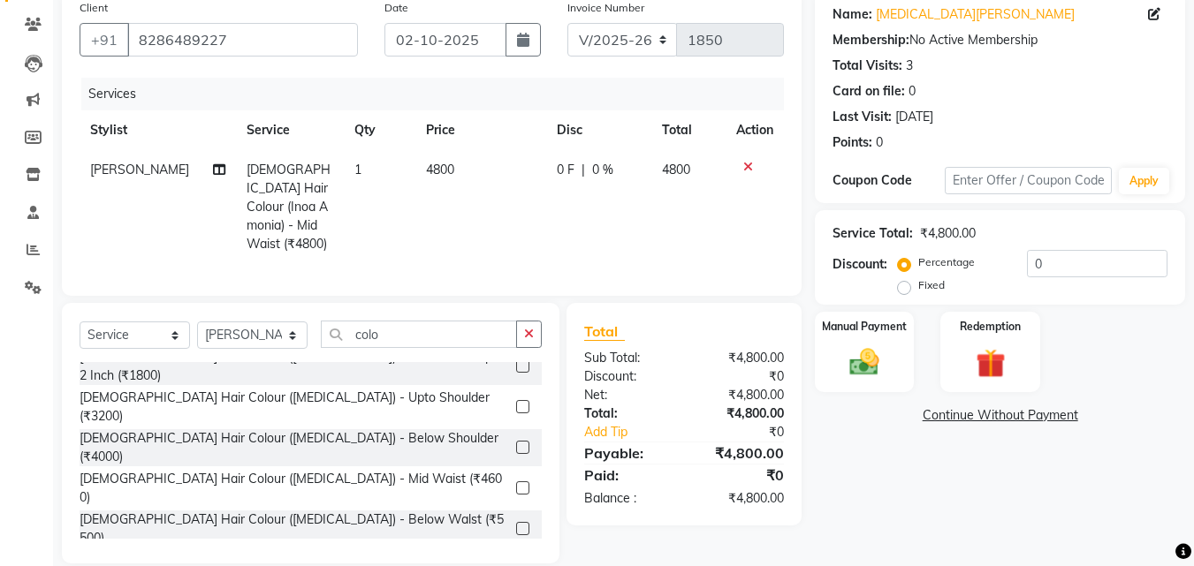
checkbox input "false"
click at [431, 336] on input "colo" at bounding box center [419, 334] width 196 height 27
type input "c"
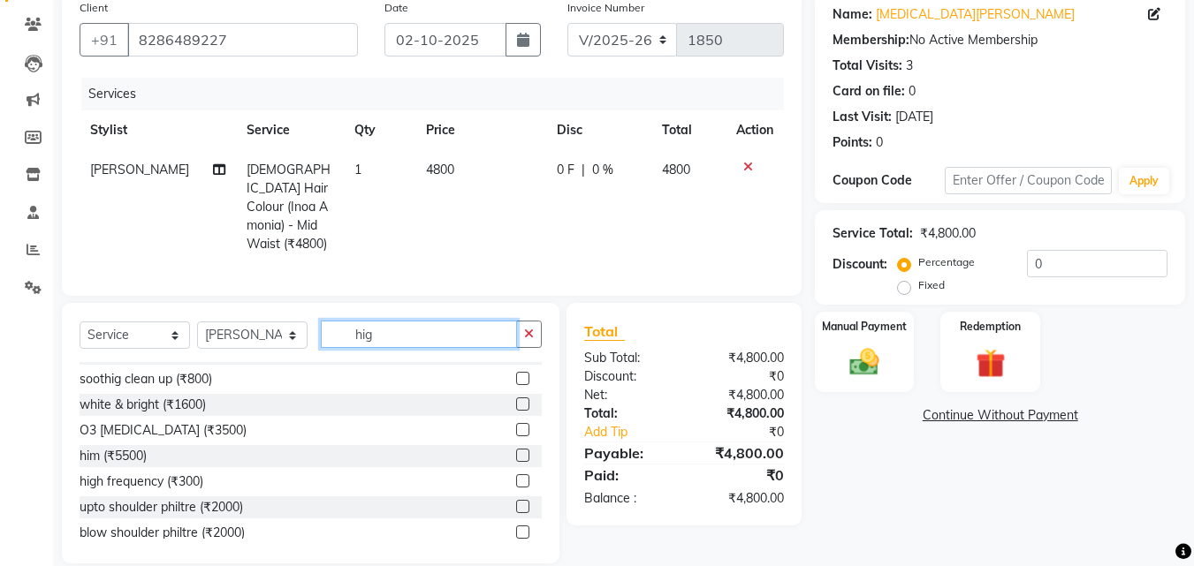
scroll to position [105, 0]
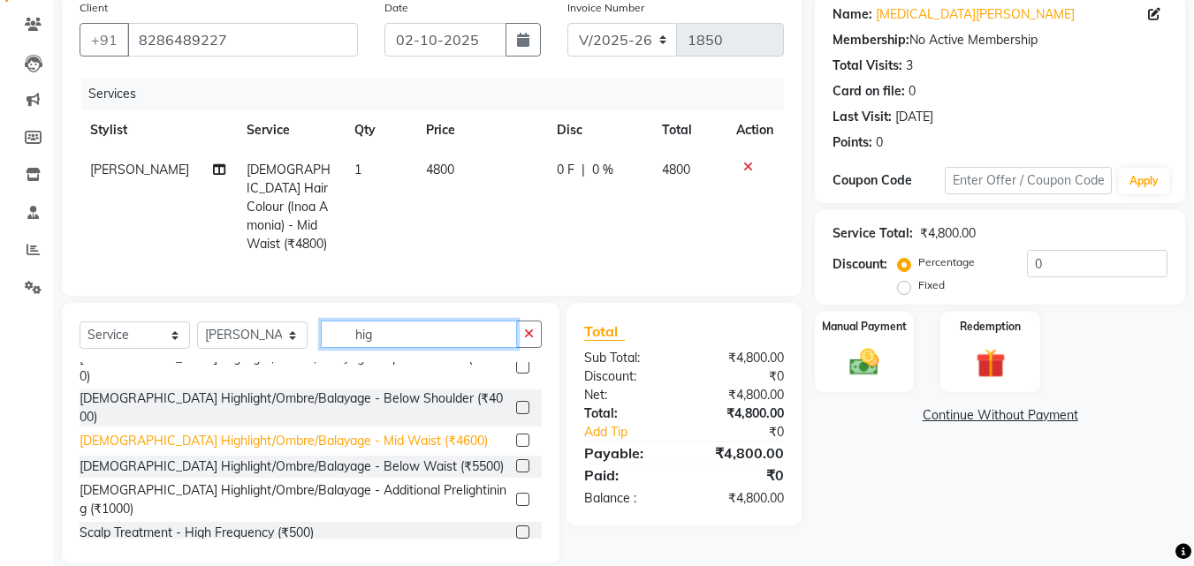
type input "hig"
click at [391, 432] on div "[DEMOGRAPHIC_DATA] Highlight/Ombre/Balayage - Mid Waist (₹4600)" at bounding box center [284, 441] width 408 height 19
checkbox input "false"
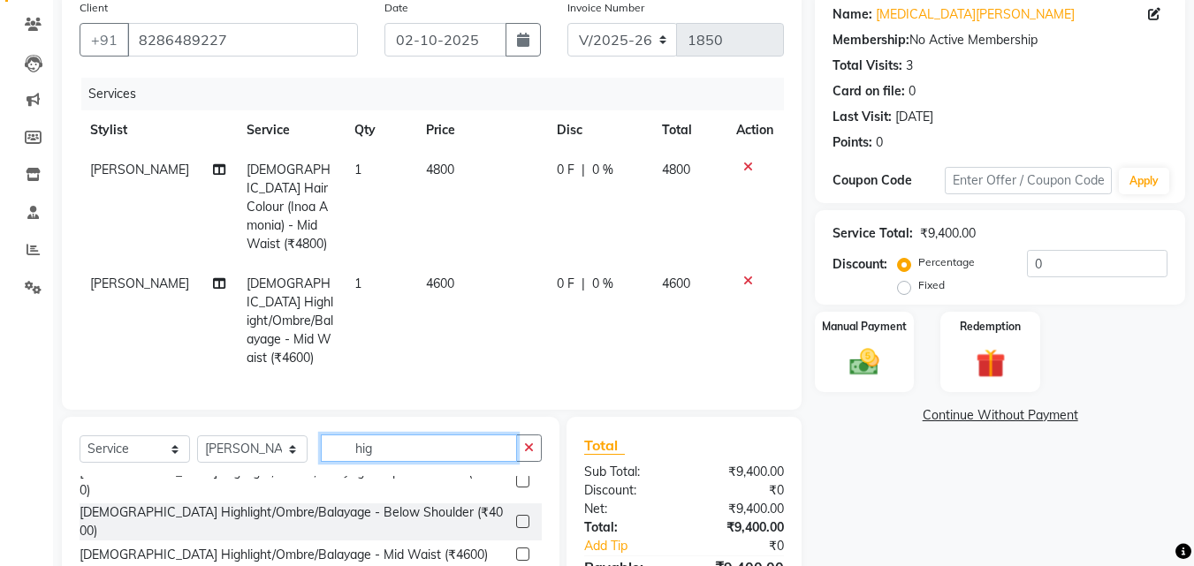
click at [427, 435] on input "hig" at bounding box center [419, 448] width 196 height 27
type input "h"
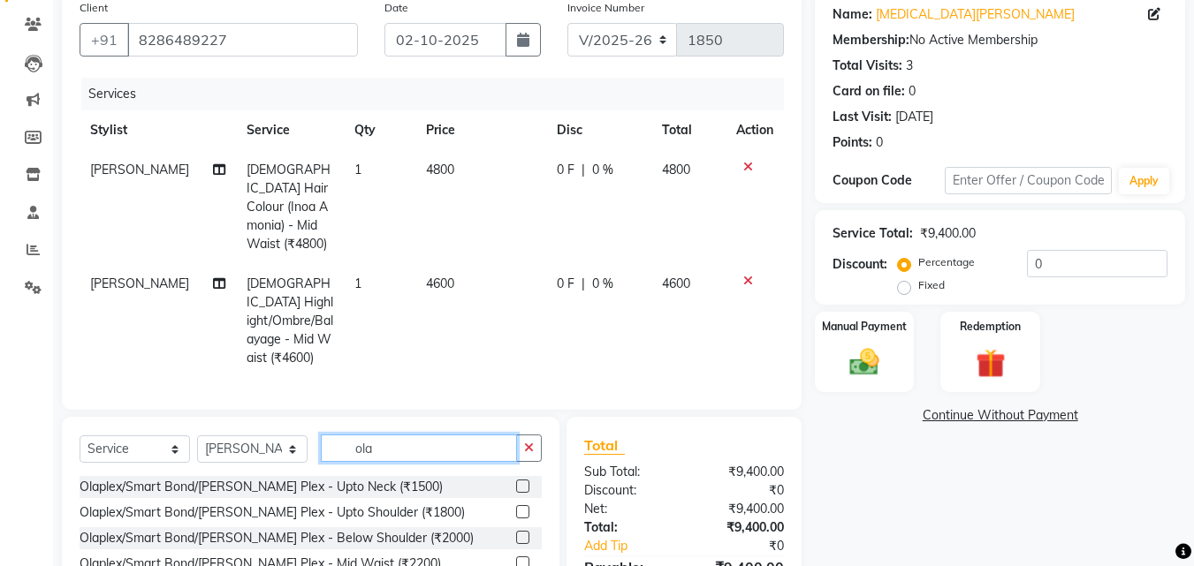
scroll to position [0, 0]
type input "ola"
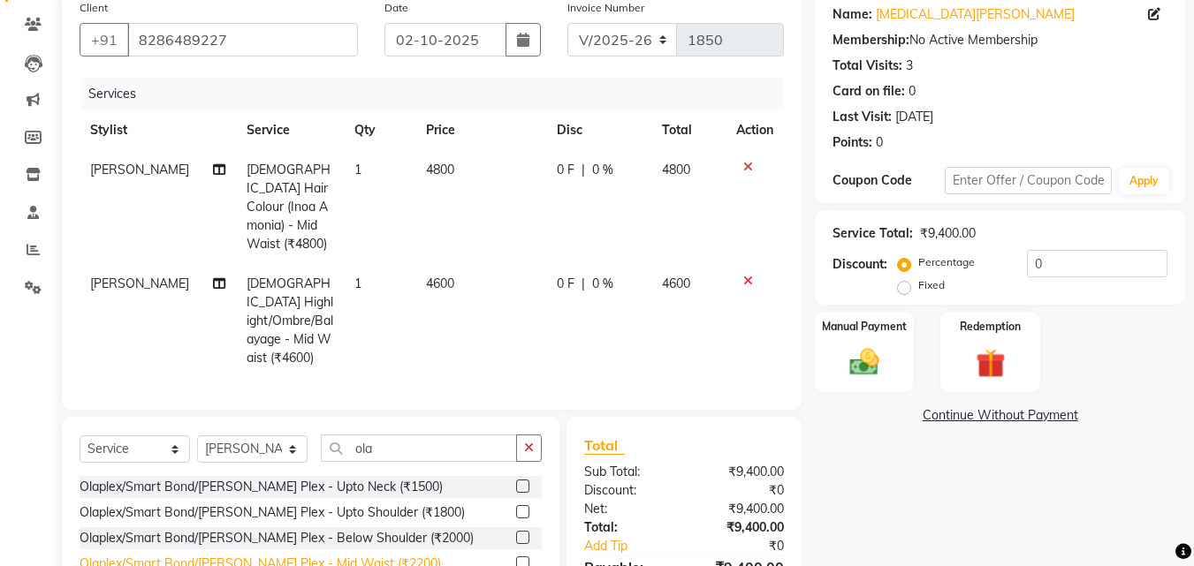
click at [354, 555] on div "Olaplex/Smart Bond/[PERSON_NAME] Plex - Mid Waist (₹2200)" at bounding box center [260, 564] width 361 height 19
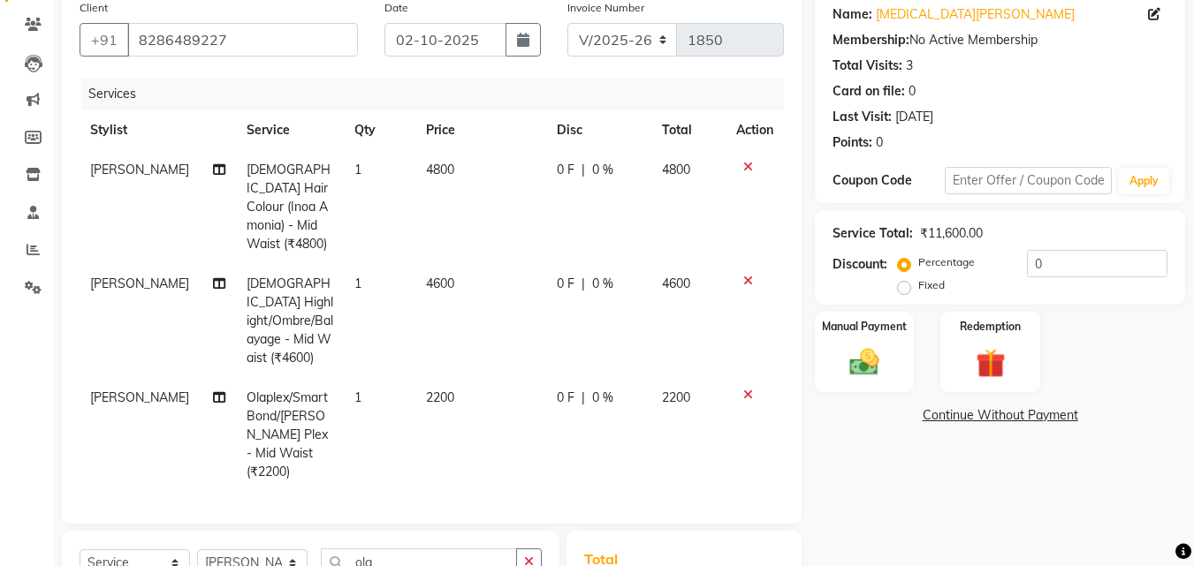
checkbox input "false"
click at [489, 378] on td "2200" at bounding box center [480, 435] width 131 height 114
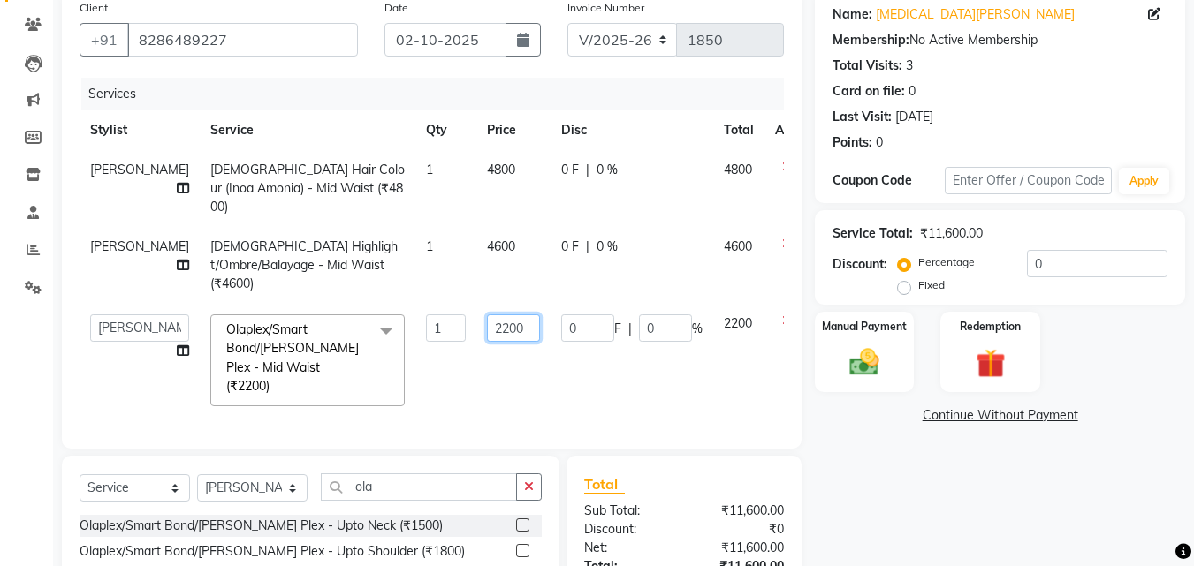
click at [494, 315] on input "2200" at bounding box center [513, 328] width 53 height 27
type input "2500"
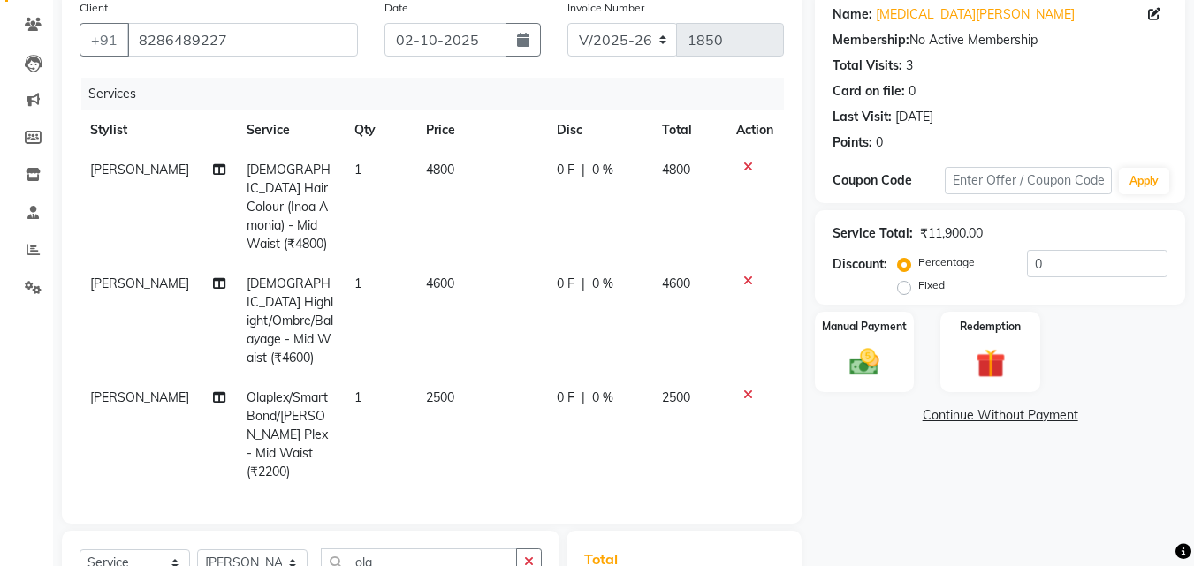
click at [485, 334] on tbody "[PERSON_NAME] [DEMOGRAPHIC_DATA] Hair Colour (Inoa Amonia) - Mid Waist (₹4800) …" at bounding box center [432, 321] width 704 height 342
click at [125, 390] on span "[PERSON_NAME]" at bounding box center [139, 398] width 99 height 16
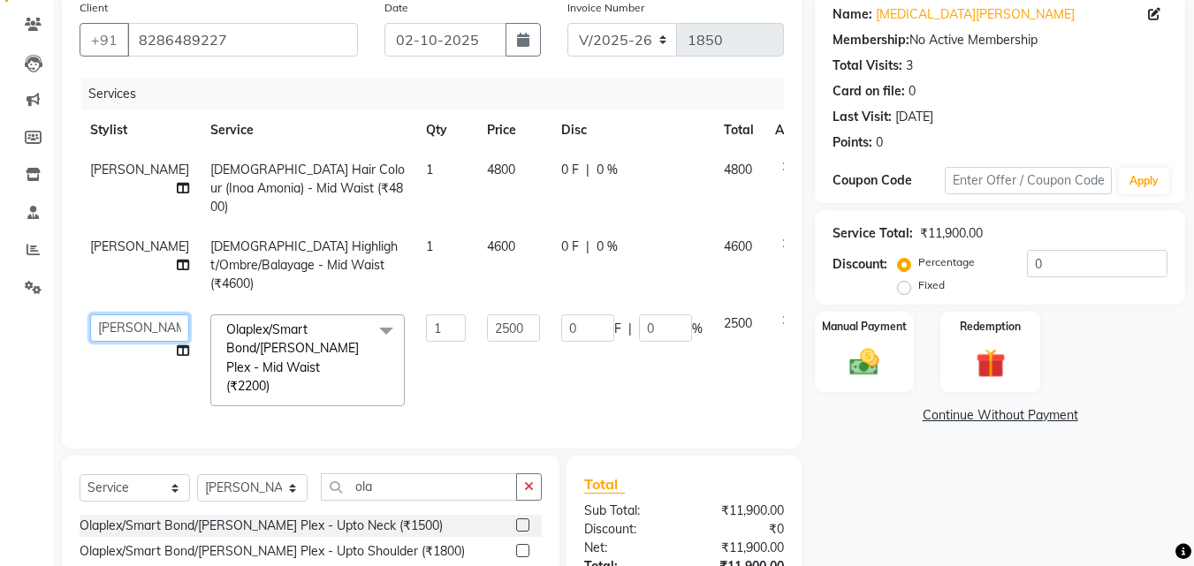
click at [108, 315] on select "[PERSON_NAME] [PERSON_NAME] pooja [PERSON_NAME]" at bounding box center [139, 328] width 99 height 27
select select "91996"
click at [639, 315] on input "0" at bounding box center [665, 328] width 53 height 27
type input "20"
click at [639, 243] on tbody "[PERSON_NAME] [DEMOGRAPHIC_DATA] Hair Colour (Inoa Amonia) - Mid Waist (₹4800) …" at bounding box center [451, 283] width 743 height 267
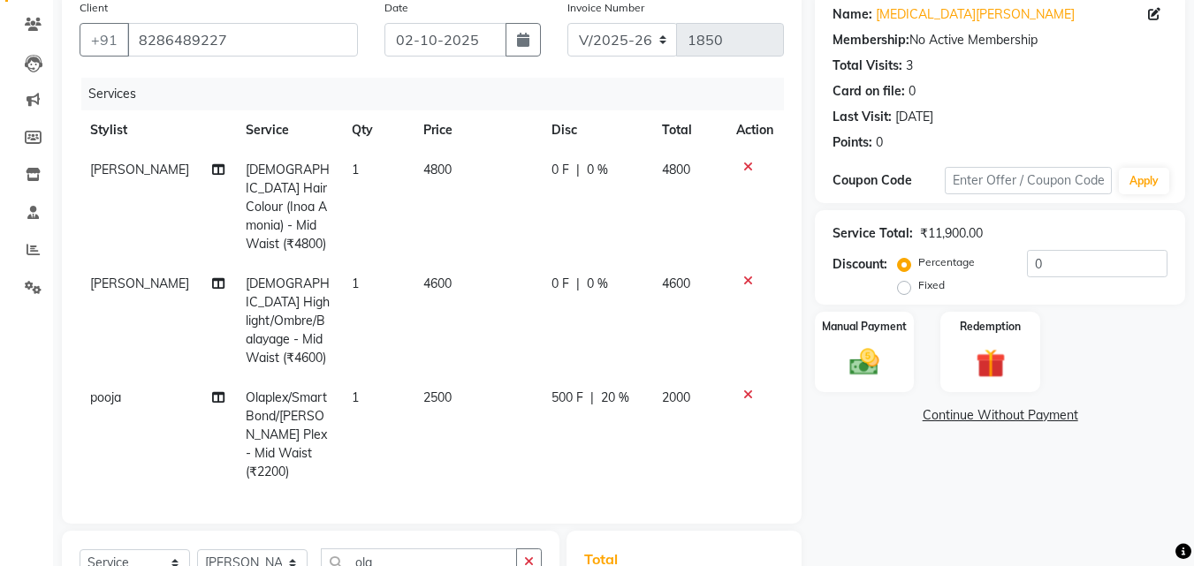
click at [647, 224] on td "0 F | 0 %" at bounding box center [596, 207] width 110 height 114
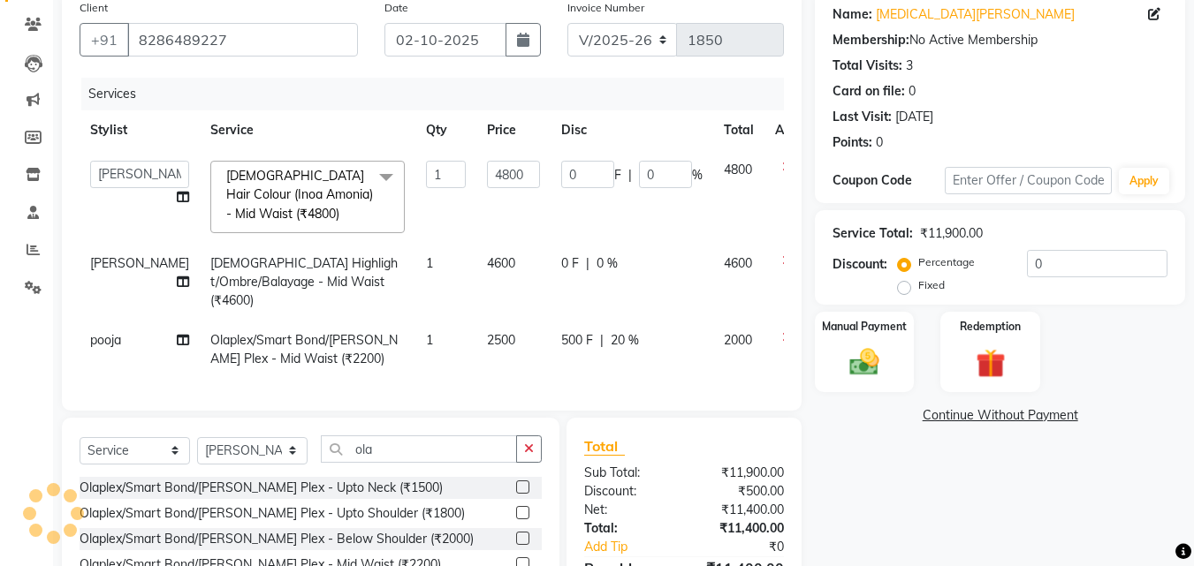
click at [640, 247] on td "0 F | 0 %" at bounding box center [632, 282] width 163 height 77
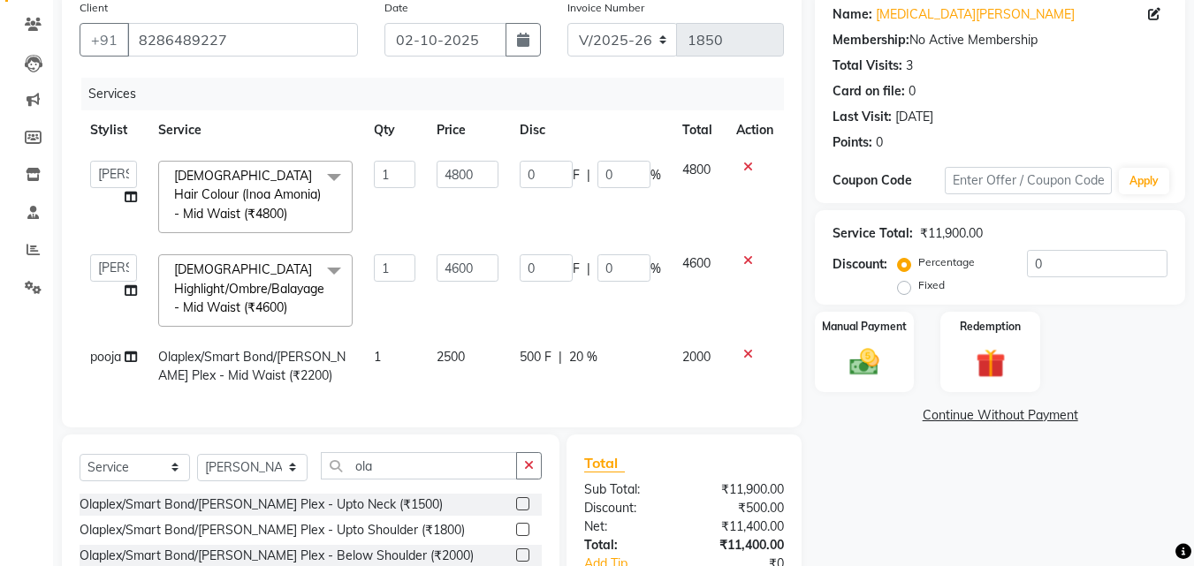
click at [638, 248] on td "0 F | 0 %" at bounding box center [590, 291] width 163 height 94
click at [627, 249] on td "0 F | 0 %" at bounding box center [590, 291] width 163 height 94
click at [624, 266] on input "0" at bounding box center [623, 268] width 53 height 27
type input "20"
click at [611, 166] on input "0" at bounding box center [623, 174] width 53 height 27
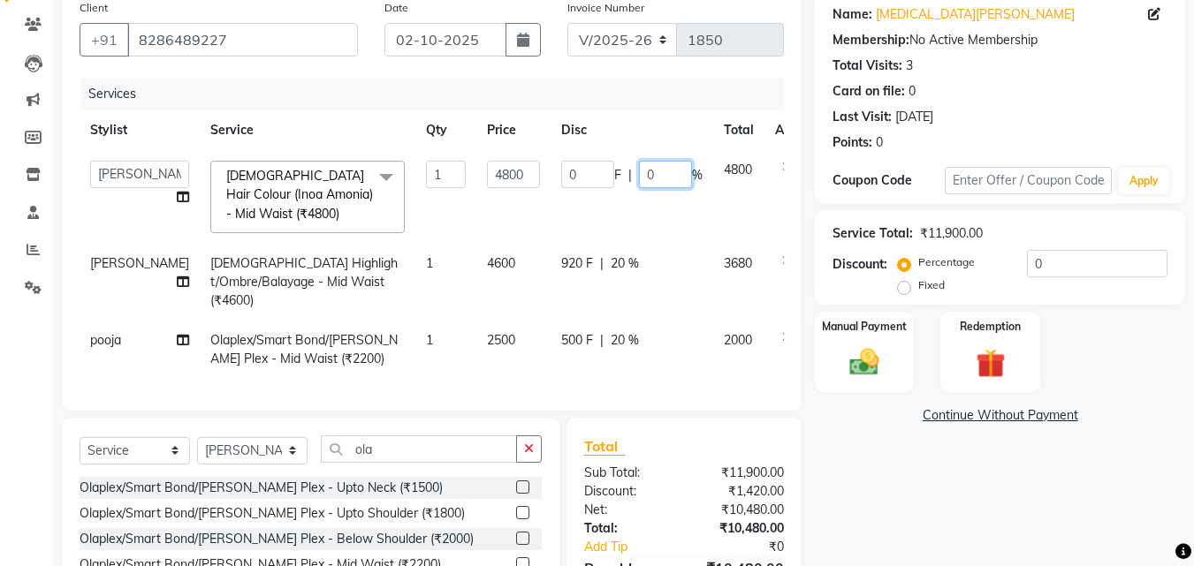
click at [639, 166] on input "0" at bounding box center [665, 174] width 53 height 27
type input "20"
click at [606, 205] on td "0 F | 20 %" at bounding box center [632, 197] width 163 height 94
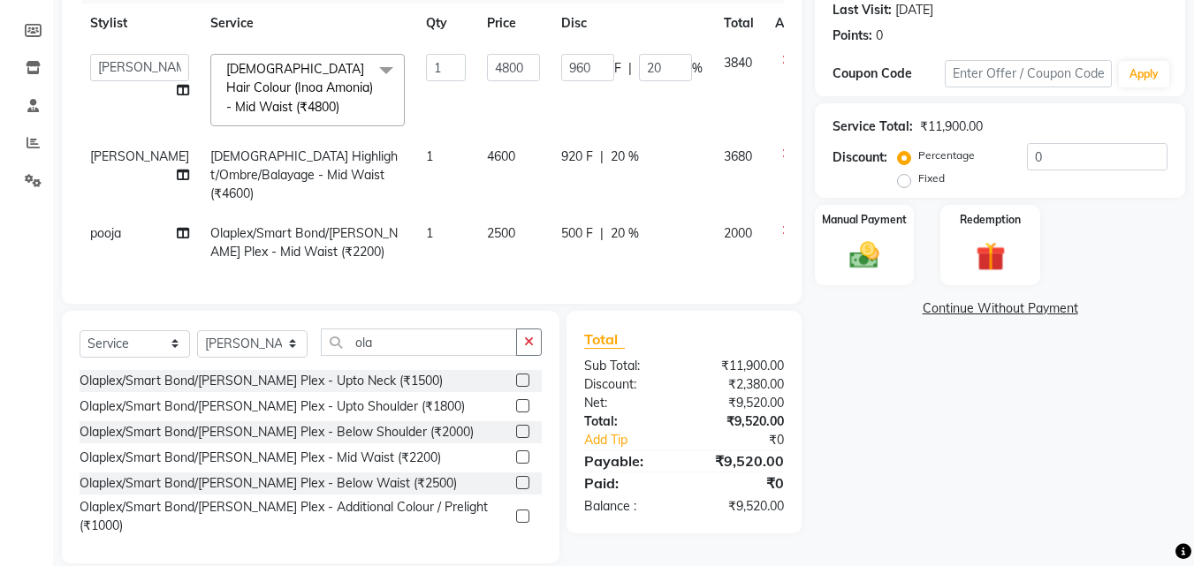
scroll to position [252, 0]
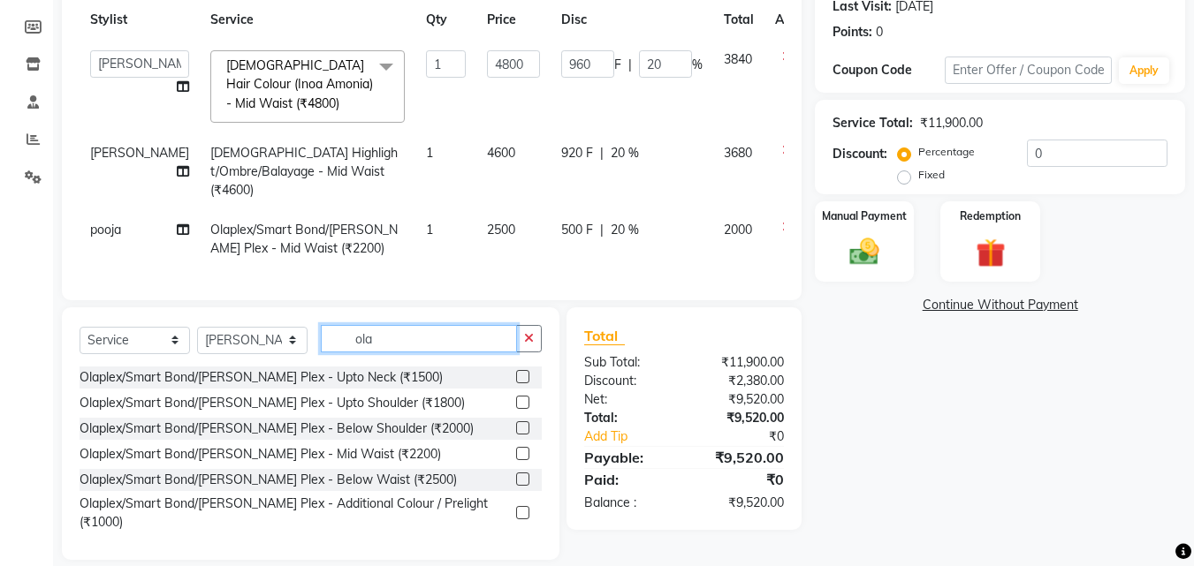
click at [468, 343] on input "ola" at bounding box center [419, 338] width 196 height 27
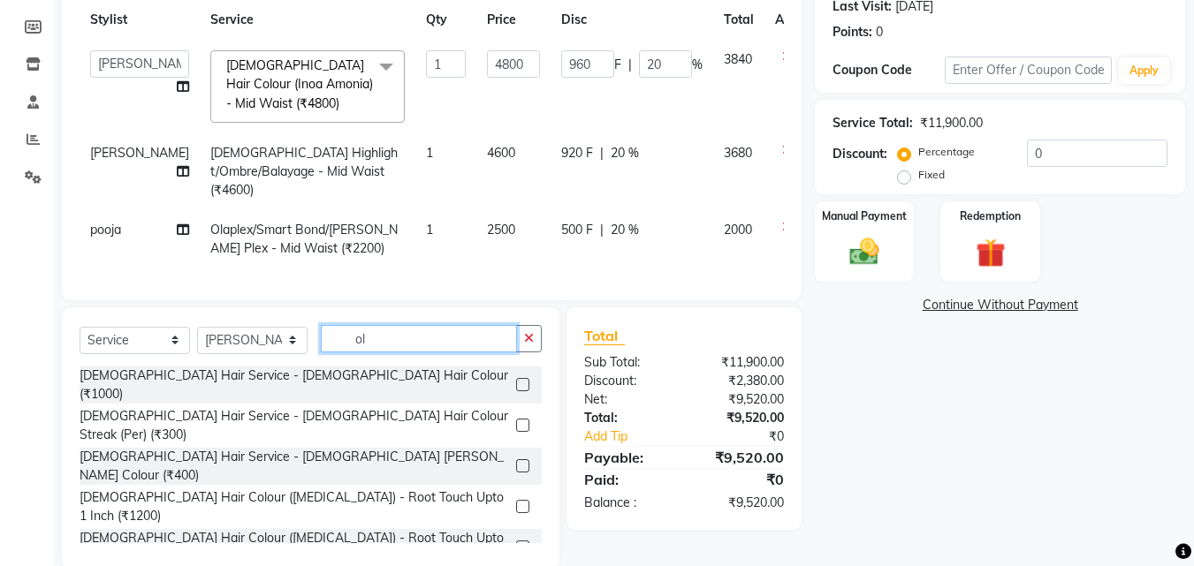
type input "o"
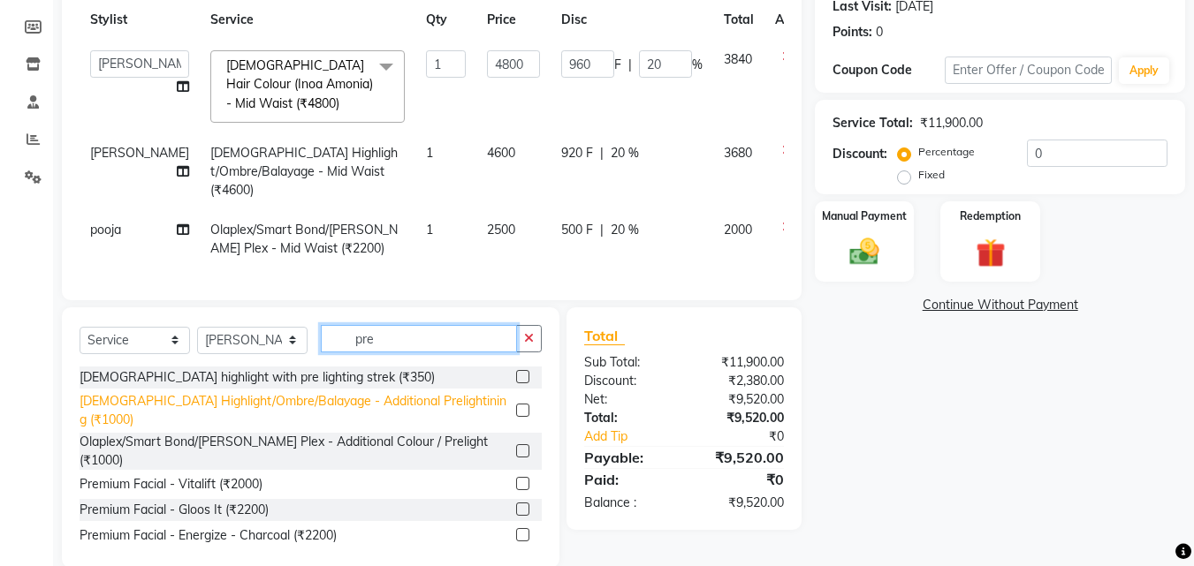
type input "pre"
click at [401, 398] on div "[DEMOGRAPHIC_DATA] Highlight/Ombre/Balayage - Additional Prelightining (₹1000)" at bounding box center [294, 410] width 429 height 37
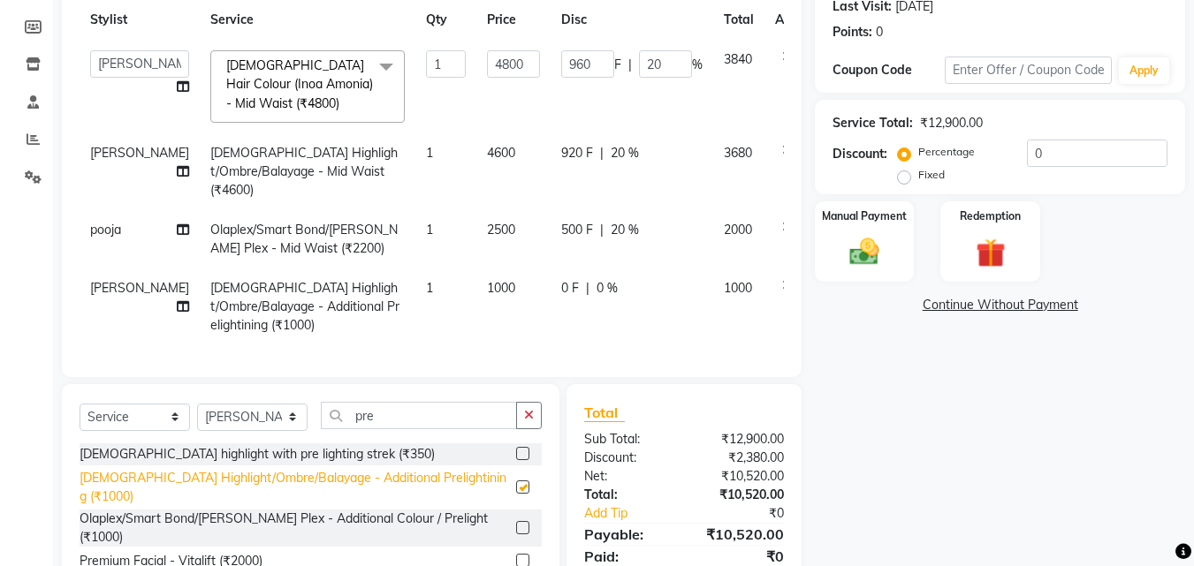
checkbox input "false"
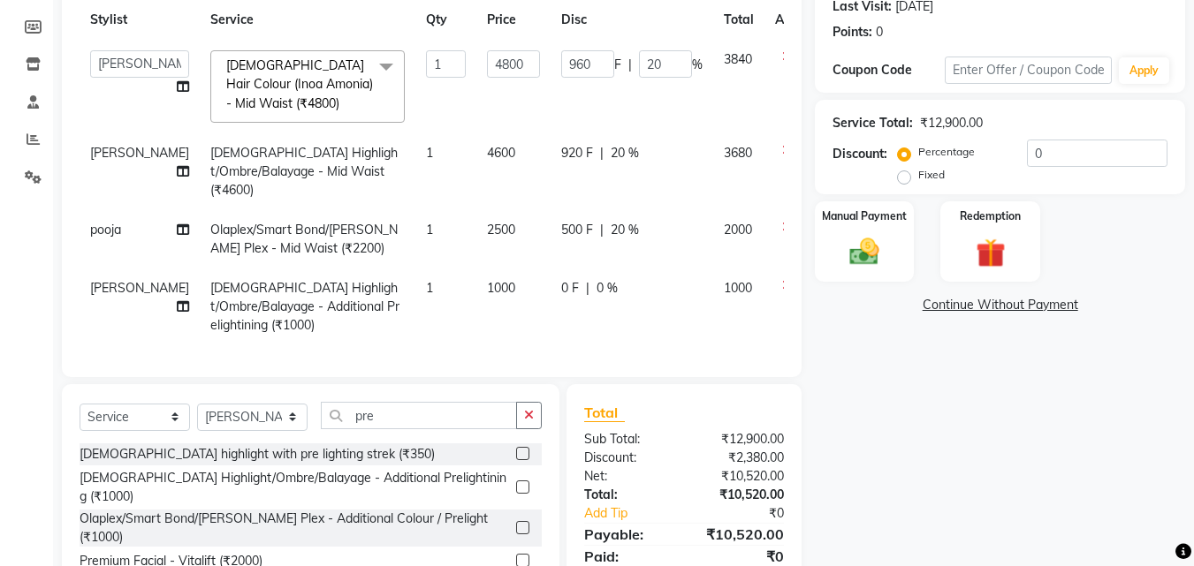
scroll to position [163, 0]
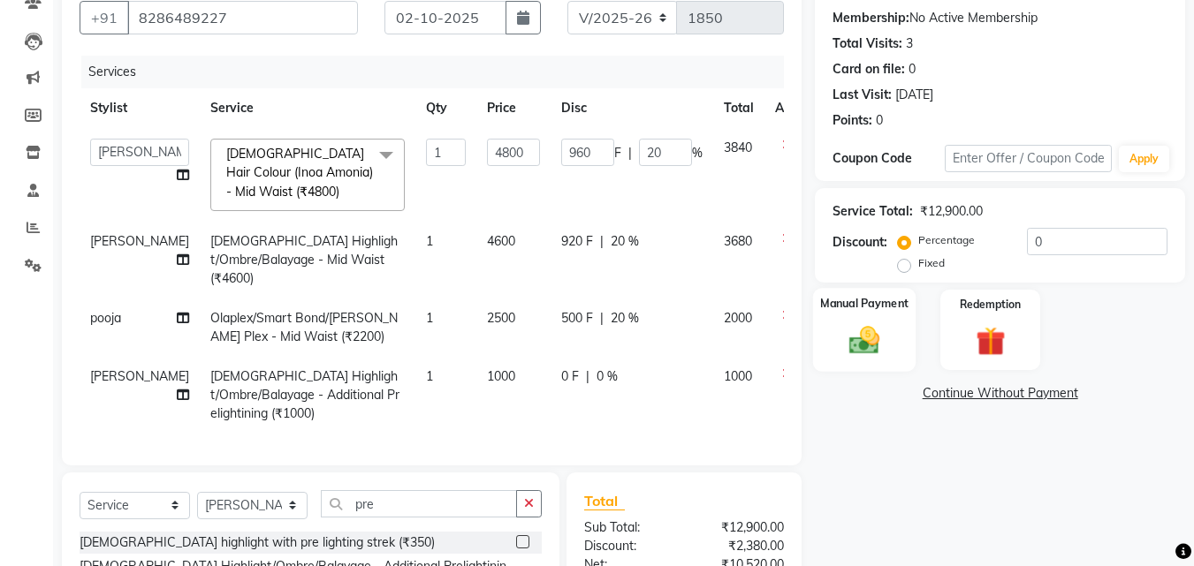
click at [885, 319] on div "Manual Payment" at bounding box center [864, 330] width 103 height 84
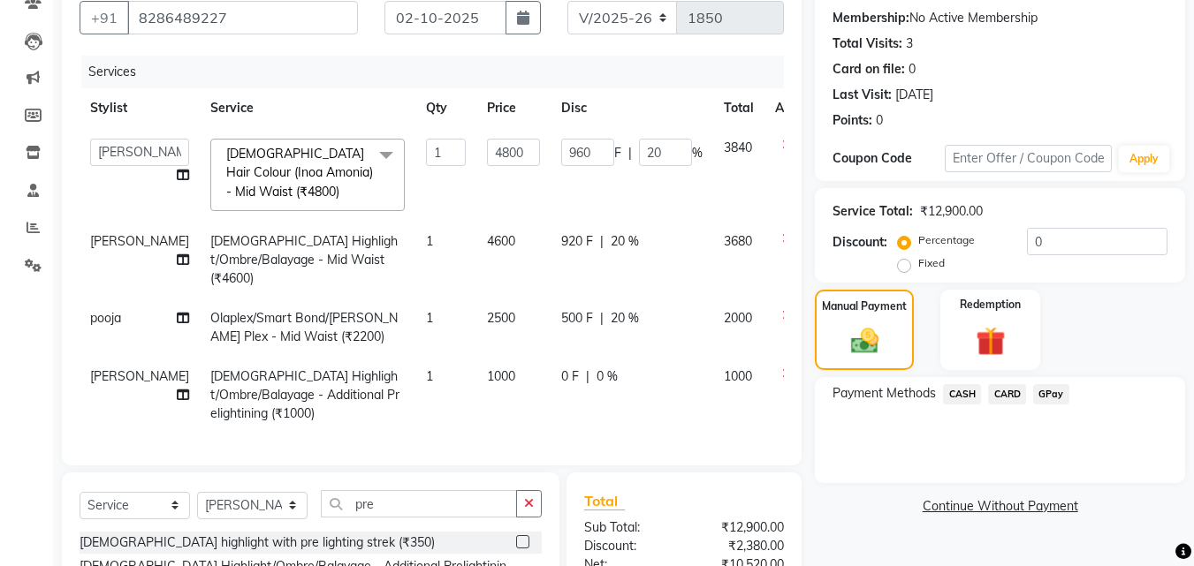
click at [1054, 399] on span "GPay" at bounding box center [1051, 394] width 36 height 20
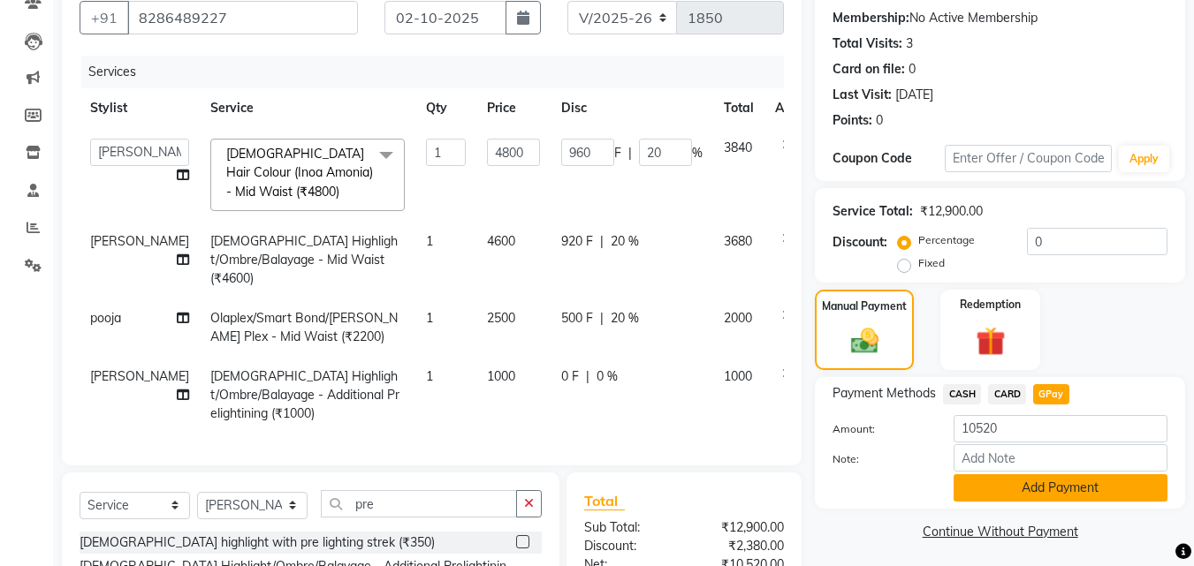
click at [1053, 482] on button "Add Payment" at bounding box center [1061, 488] width 214 height 27
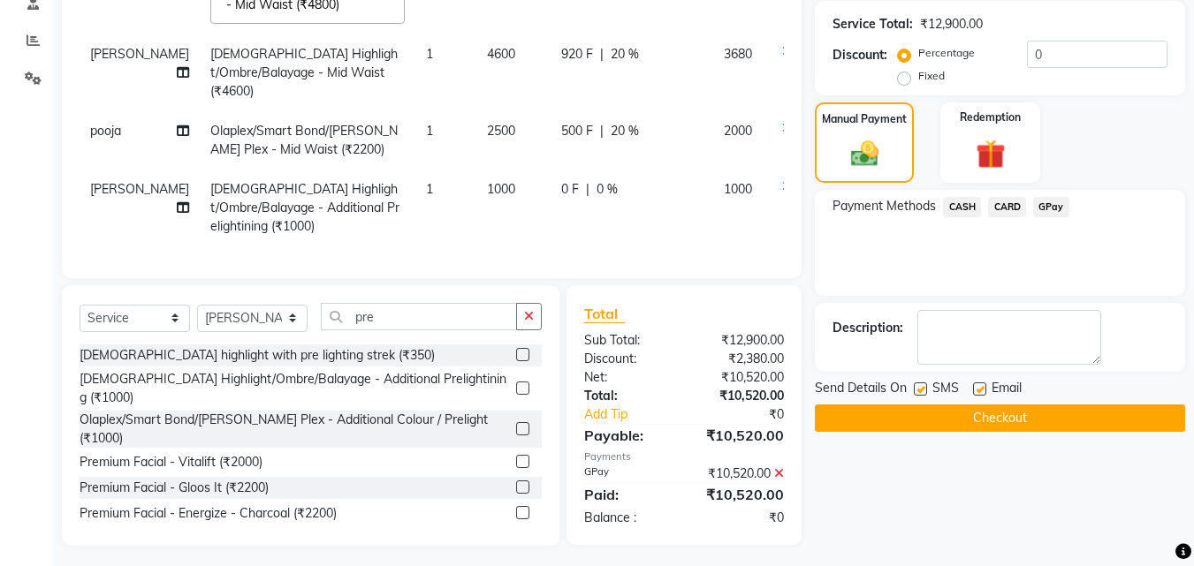
scroll to position [352, 0]
click at [1147, 428] on button "Checkout" at bounding box center [1000, 417] width 370 height 27
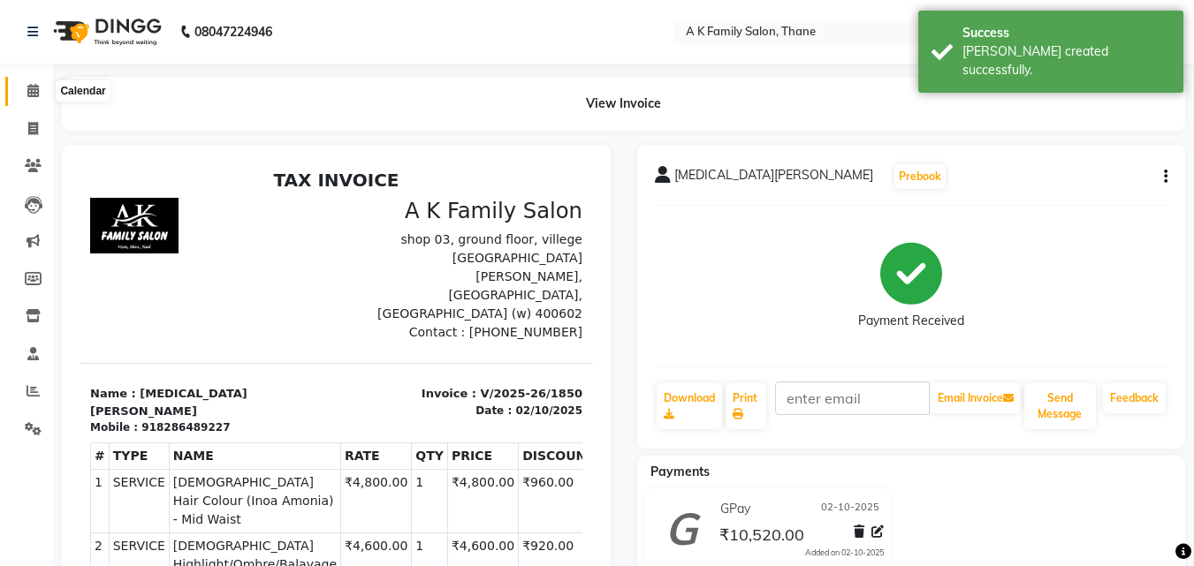
click at [42, 91] on span at bounding box center [33, 91] width 31 height 20
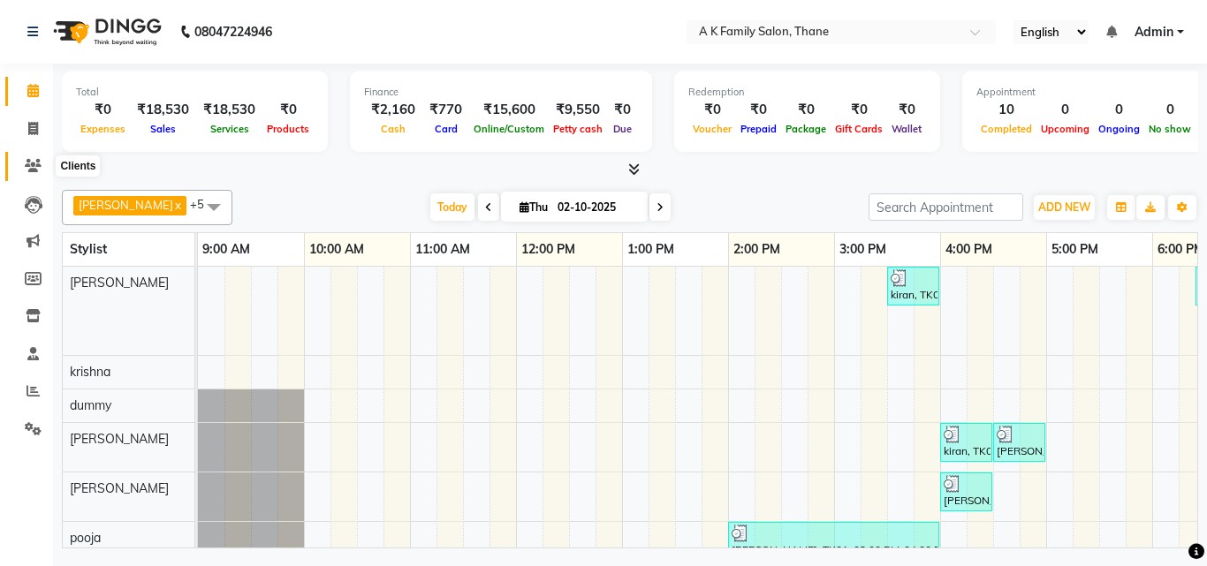
click at [31, 169] on icon at bounding box center [33, 165] width 17 height 13
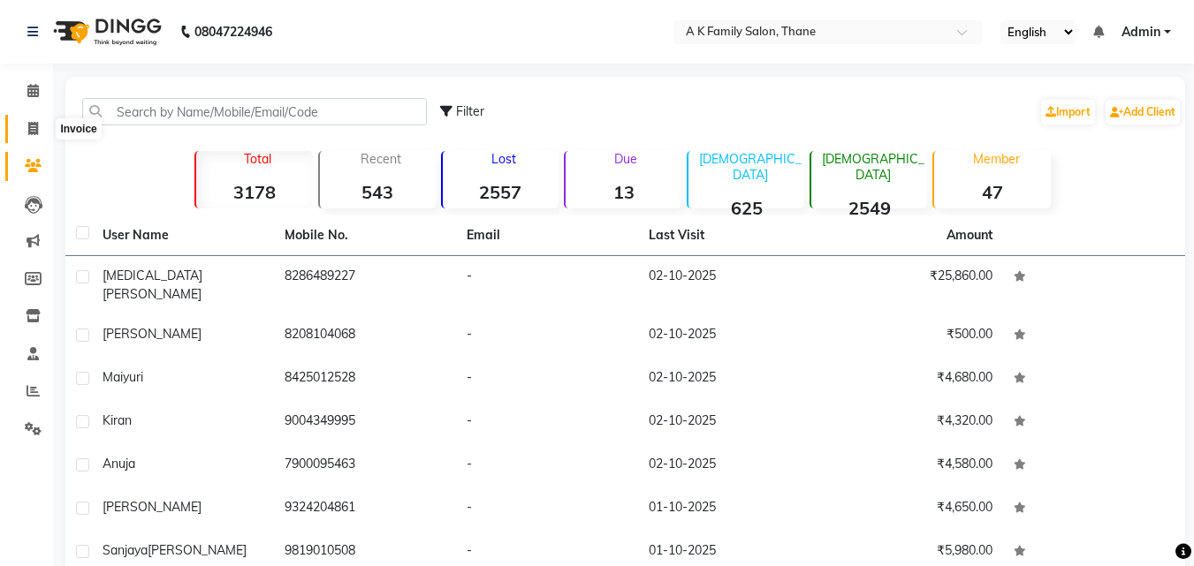
click at [39, 134] on span at bounding box center [33, 129] width 31 height 20
select select "service"
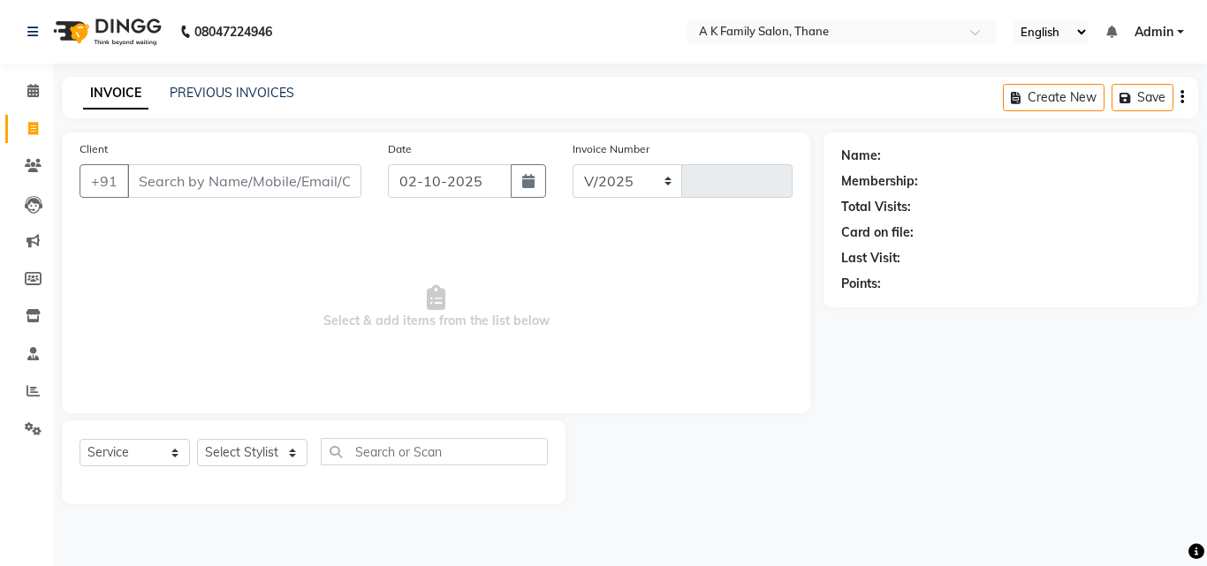
select select "5033"
type input "1851"
click at [39, 85] on icon at bounding box center [32, 90] width 11 height 13
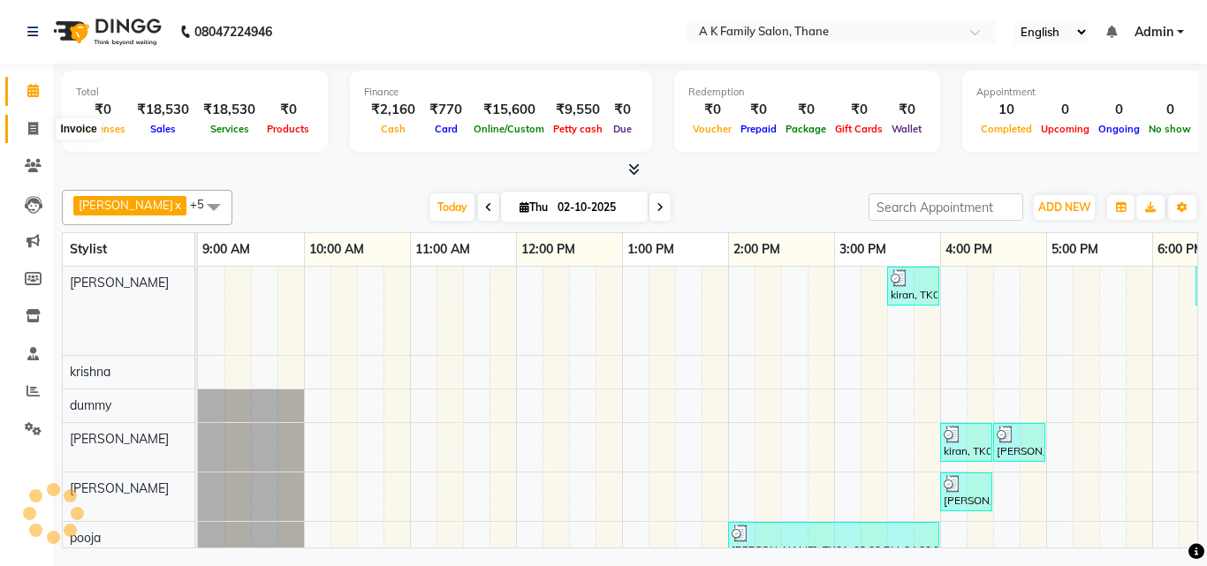
click at [42, 127] on span at bounding box center [33, 129] width 31 height 20
select select "5033"
select select "service"
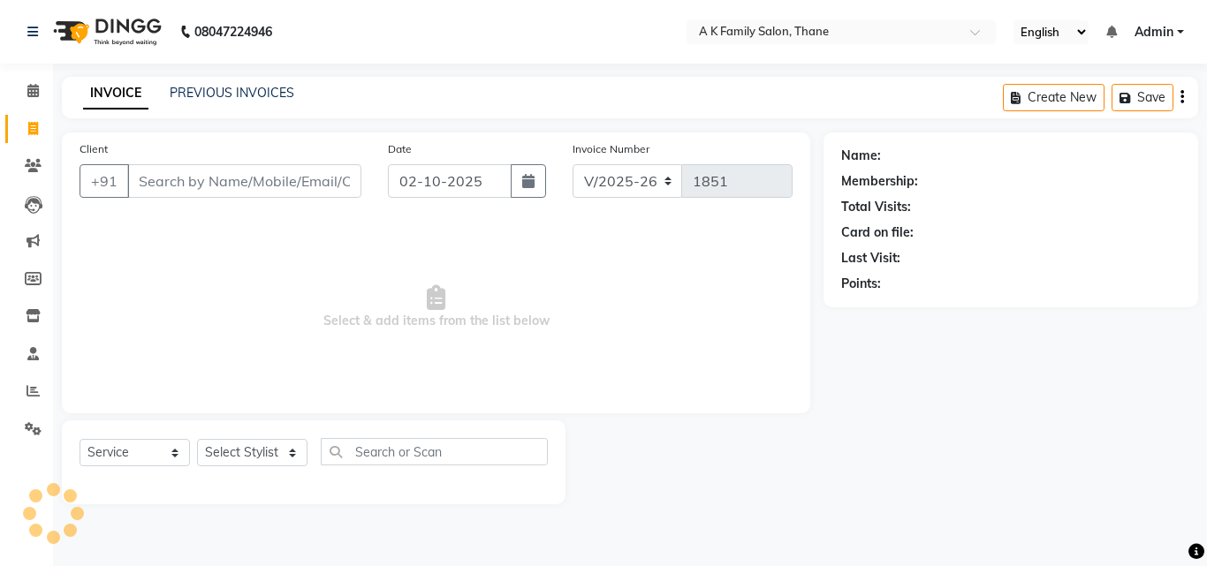
click at [182, 103] on div "INVOICE PREVIOUS INVOICES" at bounding box center [189, 94] width 254 height 20
click at [184, 86] on link "PREVIOUS INVOICES" at bounding box center [232, 93] width 125 height 16
